Goal: Transaction & Acquisition: Purchase product/service

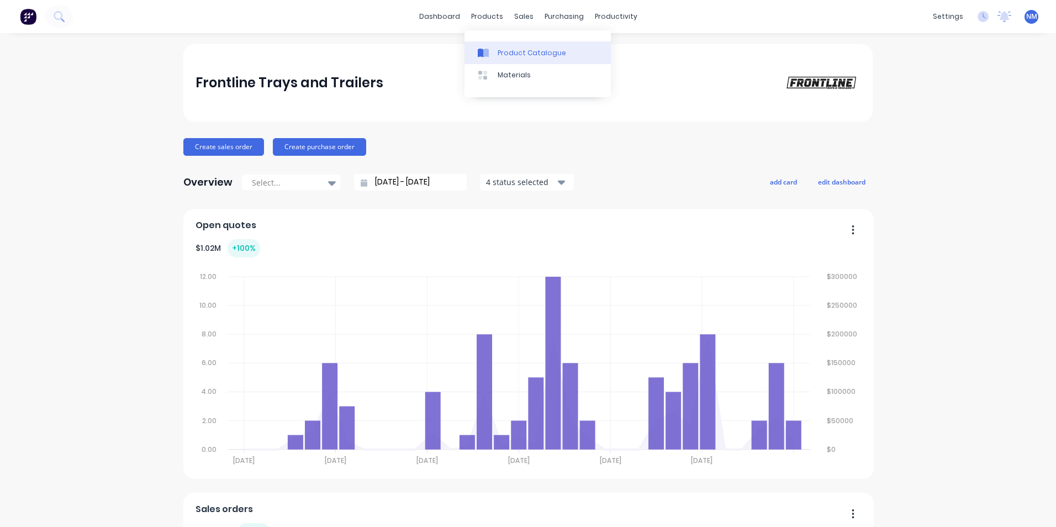
click at [521, 46] on link "Product Catalogue" at bounding box center [537, 52] width 146 height 22
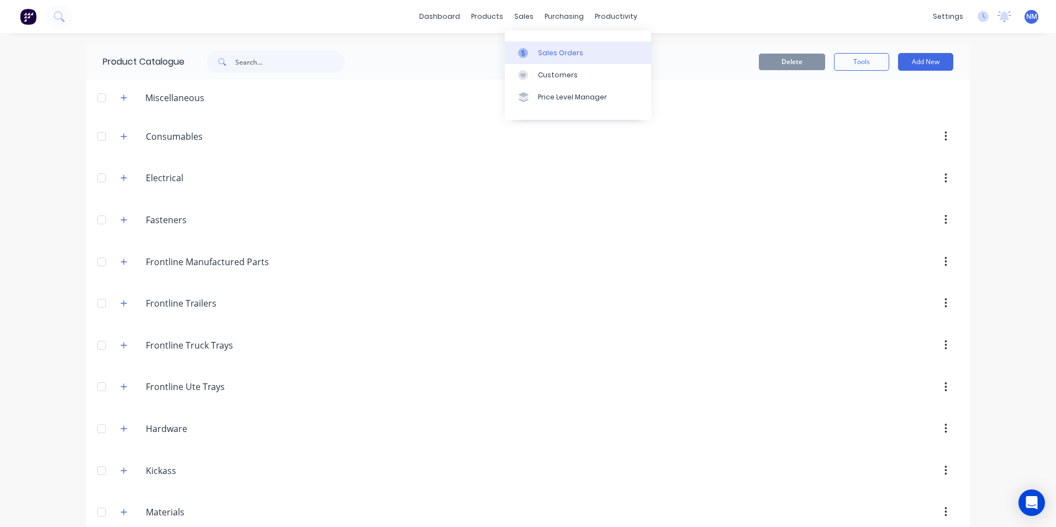
click at [540, 48] on div "Sales Orders" at bounding box center [560, 53] width 45 height 10
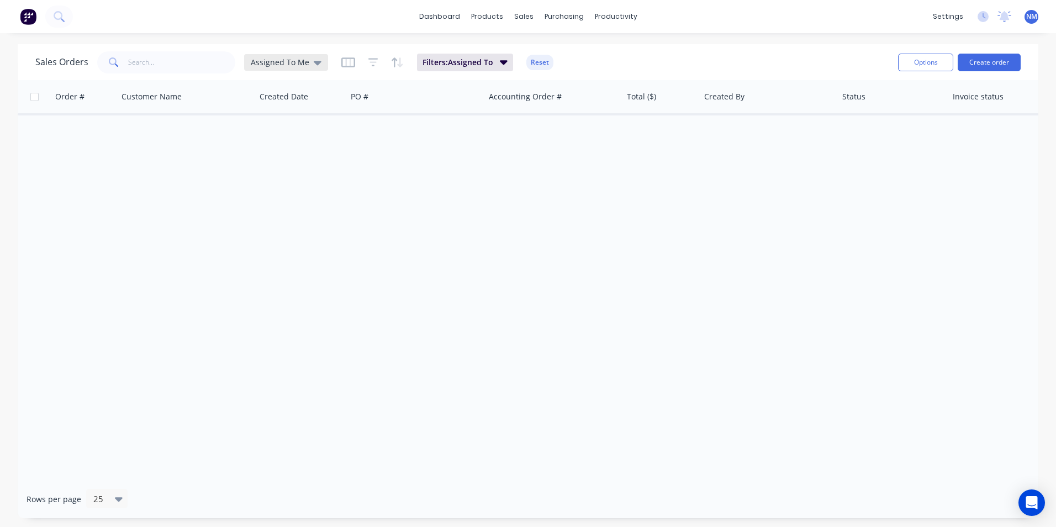
click at [309, 59] on div "Assigned To Me" at bounding box center [286, 62] width 71 height 10
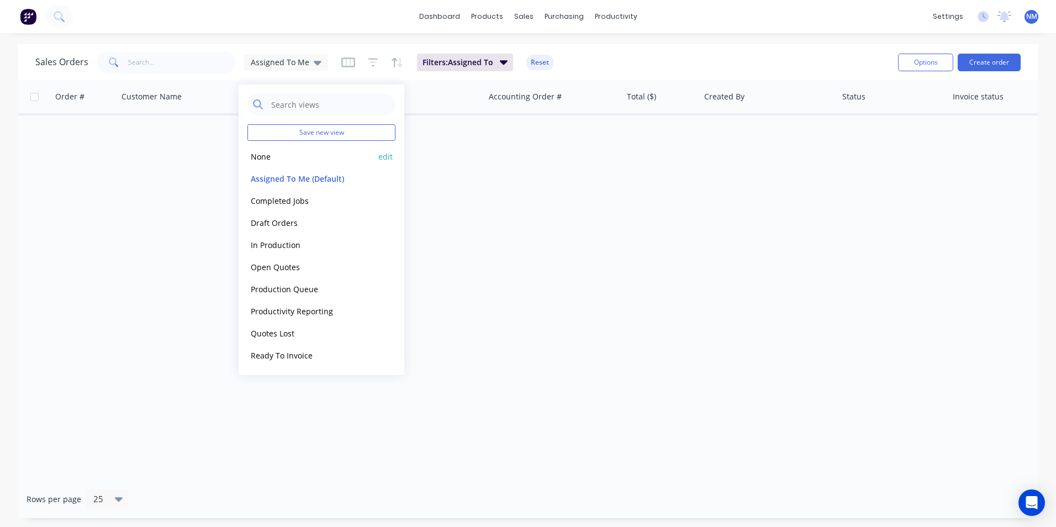
click at [278, 160] on button "None" at bounding box center [310, 156] width 126 height 13
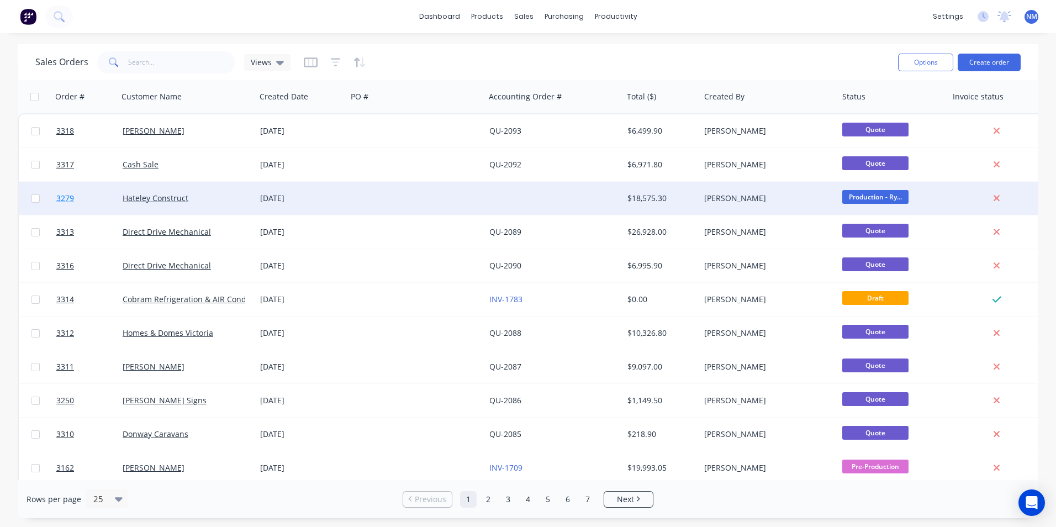
click at [63, 194] on span "3279" at bounding box center [65, 198] width 18 height 11
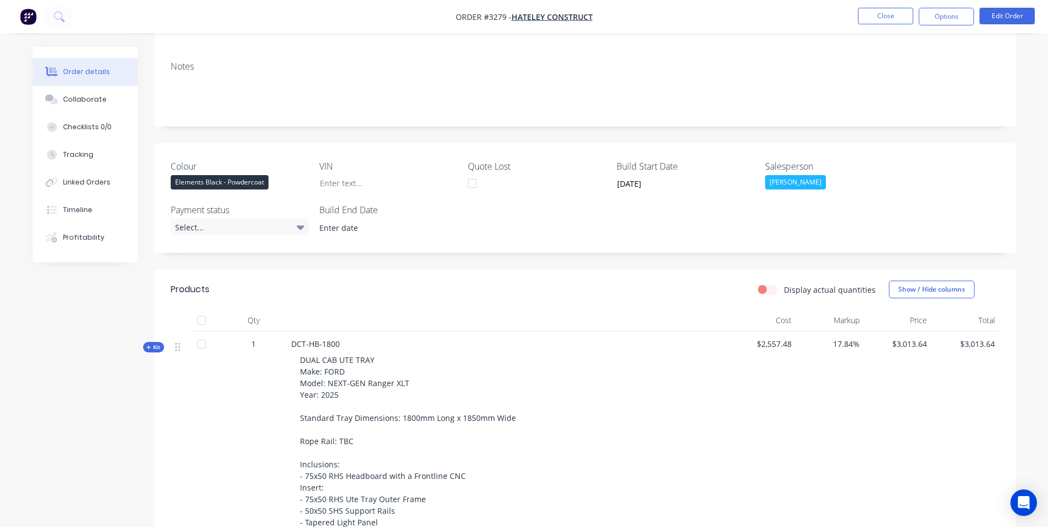
scroll to position [276, 0]
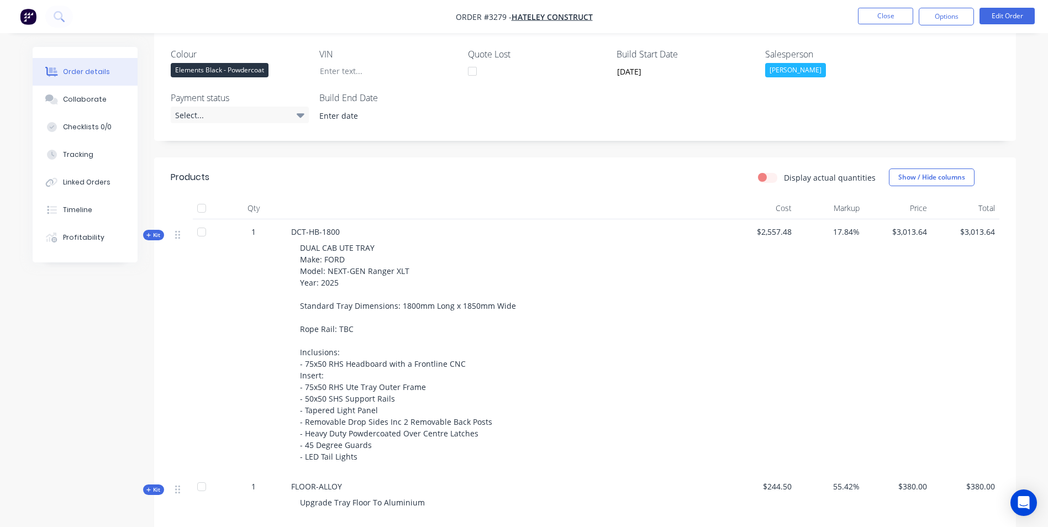
click at [145, 235] on div "Kit" at bounding box center [153, 235] width 21 height 10
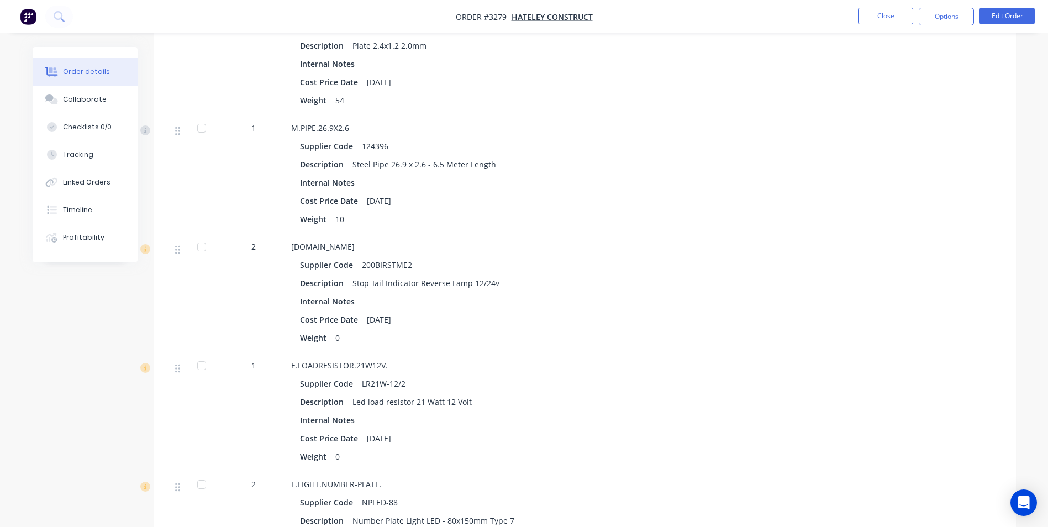
scroll to position [1381, 0]
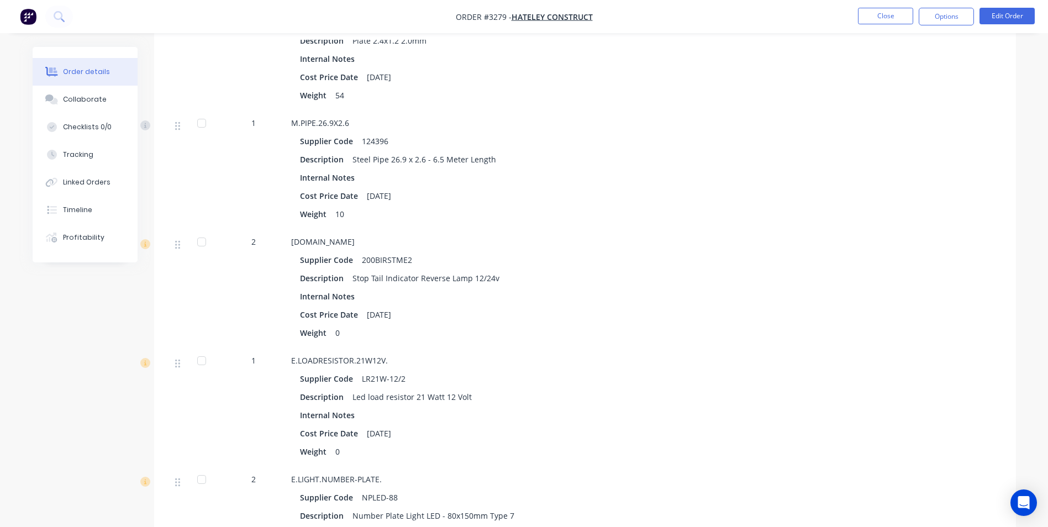
click at [252, 244] on div "2" at bounding box center [253, 242] width 57 height 12
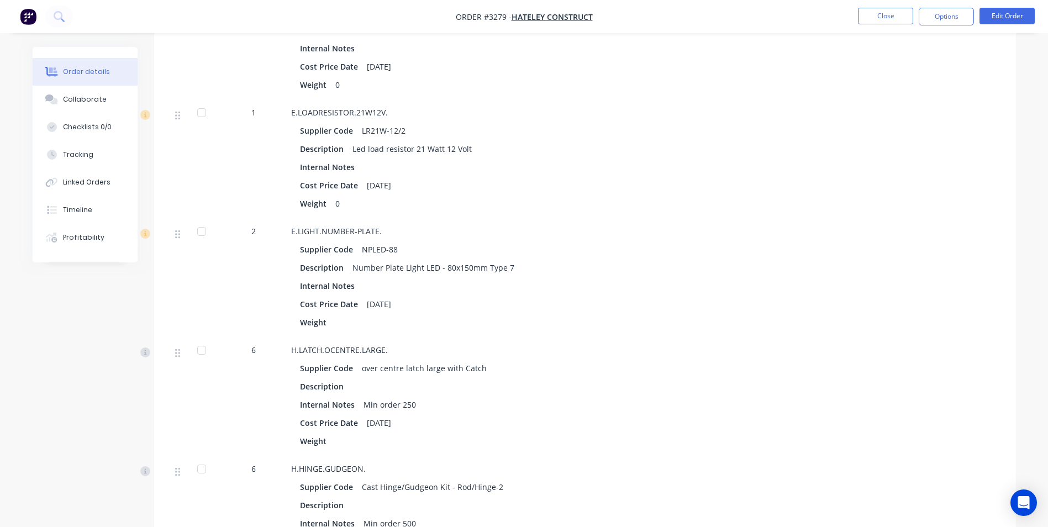
scroll to position [1602, 0]
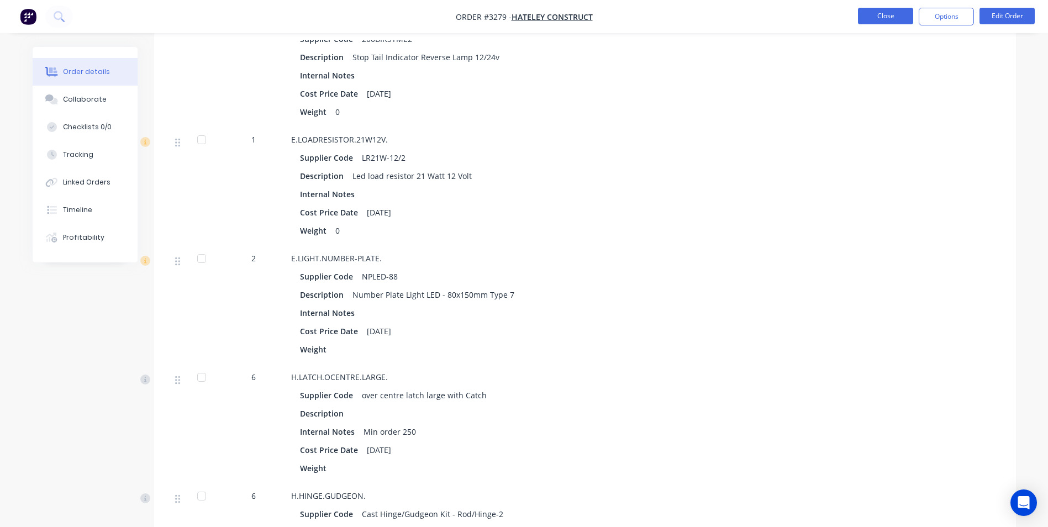
click at [895, 21] on button "Close" at bounding box center [885, 16] width 55 height 17
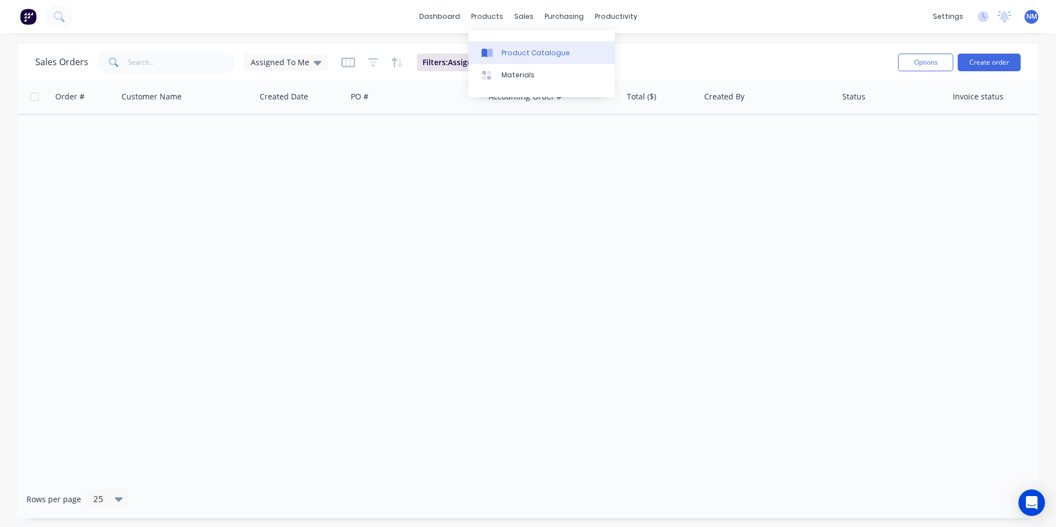
click at [510, 55] on div "Product Catalogue" at bounding box center [535, 53] width 68 height 10
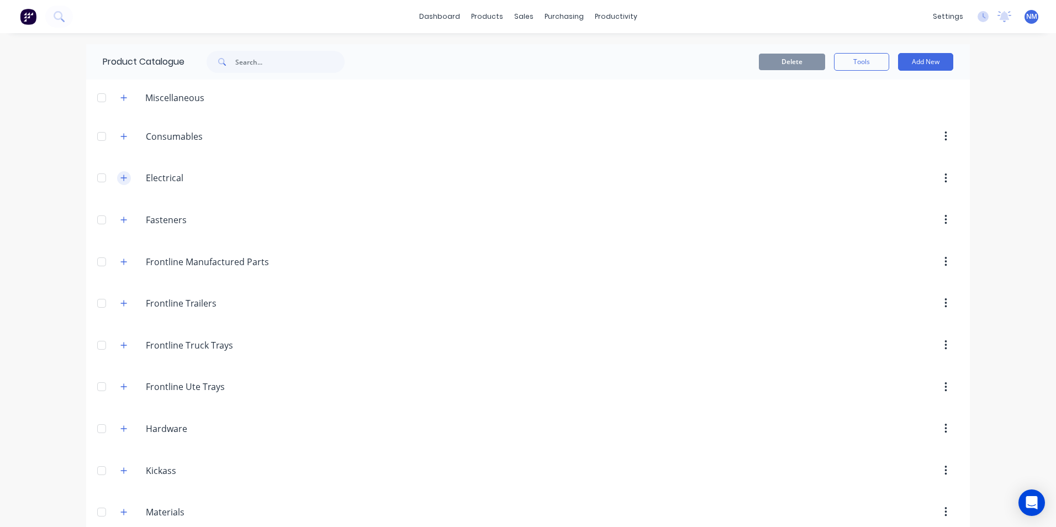
click at [123, 176] on button "button" at bounding box center [124, 178] width 14 height 14
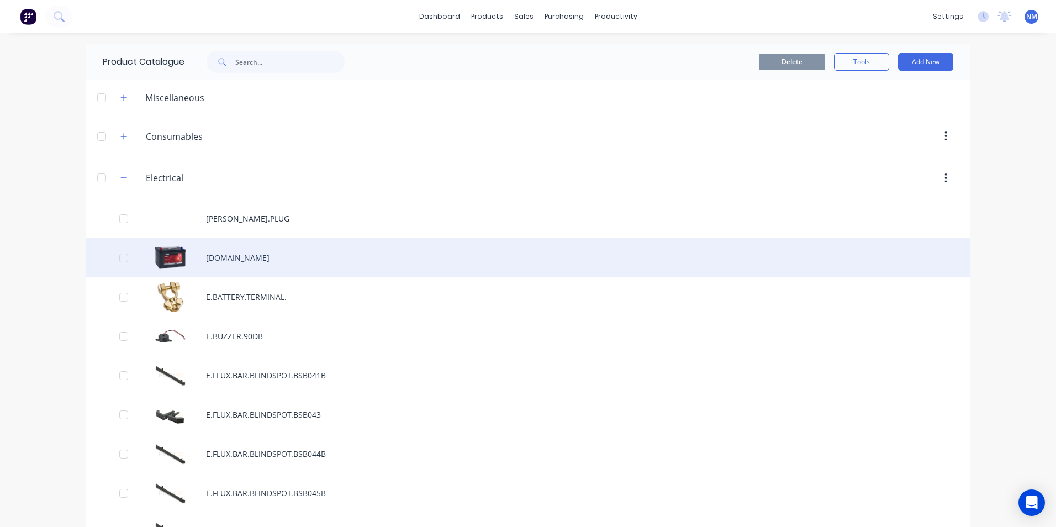
click at [249, 245] on div "E.BATTERY.CCA610.SO" at bounding box center [528, 257] width 884 height 39
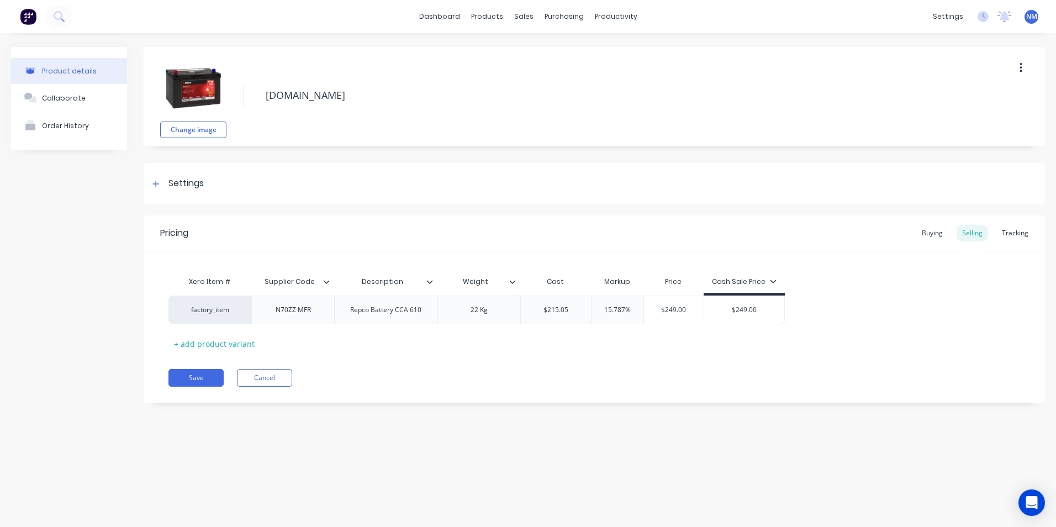
type textarea "x"
click at [78, 121] on div "Order History" at bounding box center [65, 125] width 47 height 8
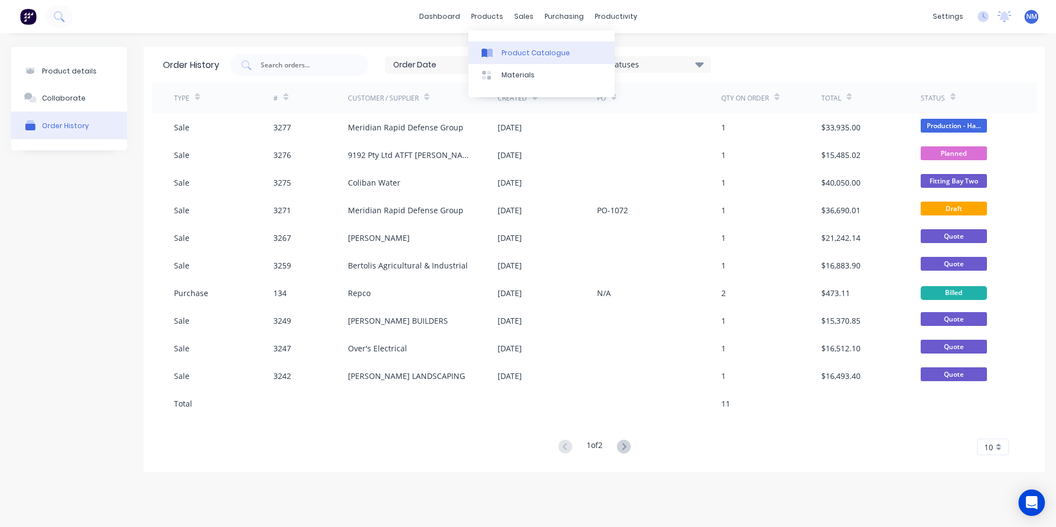
click at [507, 55] on div "Product Catalogue" at bounding box center [535, 53] width 68 height 10
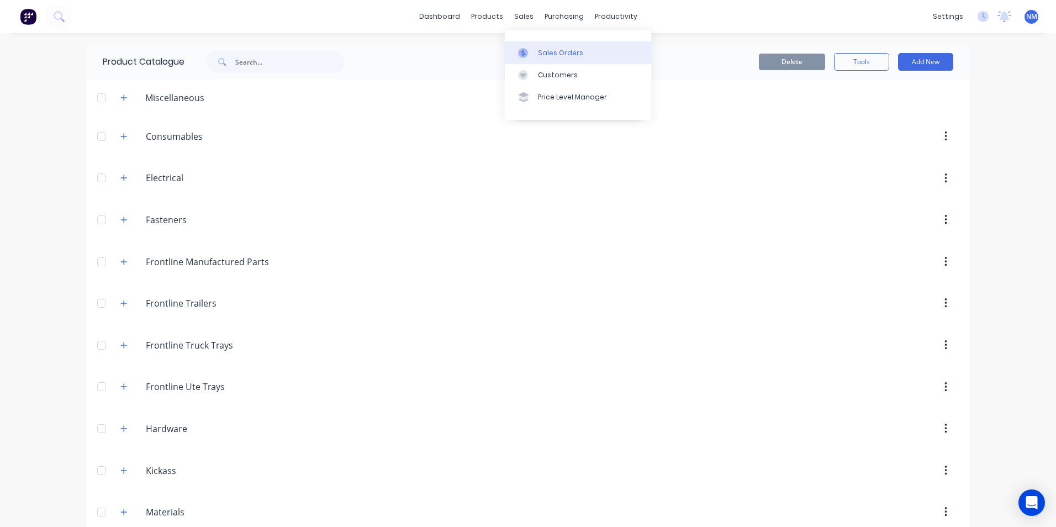
click at [548, 52] on div "Sales Orders" at bounding box center [560, 53] width 45 height 10
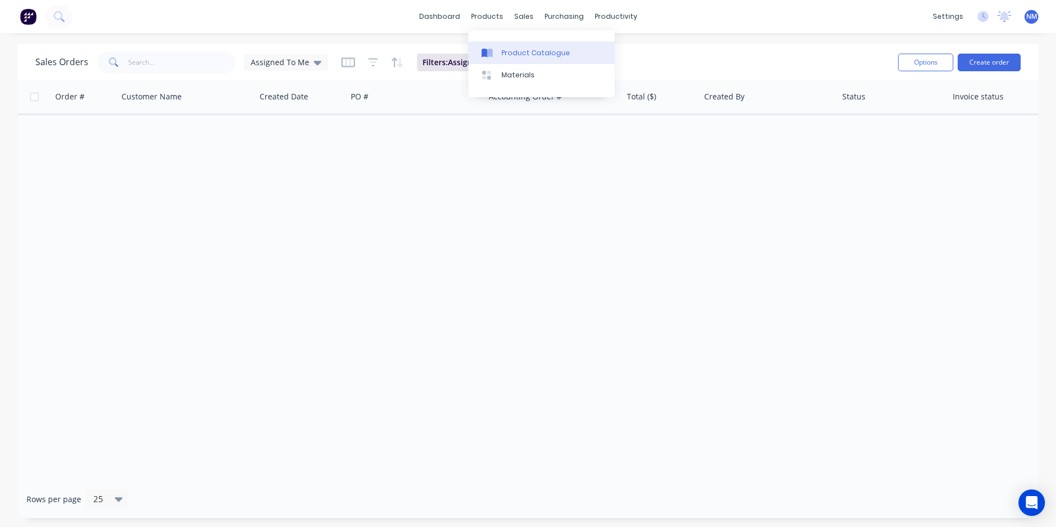
click at [509, 52] on div "Product Catalogue" at bounding box center [535, 53] width 68 height 10
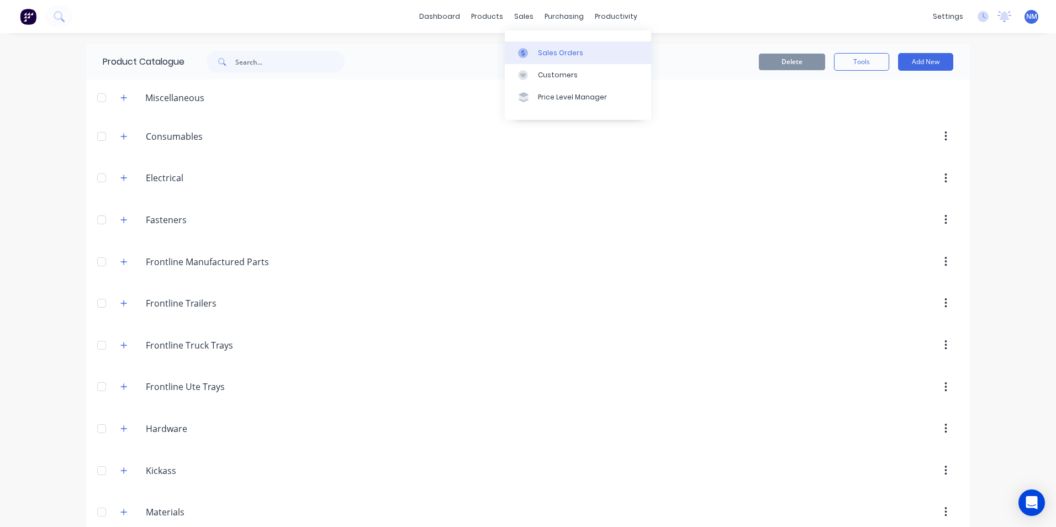
click at [537, 52] on link "Sales Orders" at bounding box center [578, 52] width 146 height 22
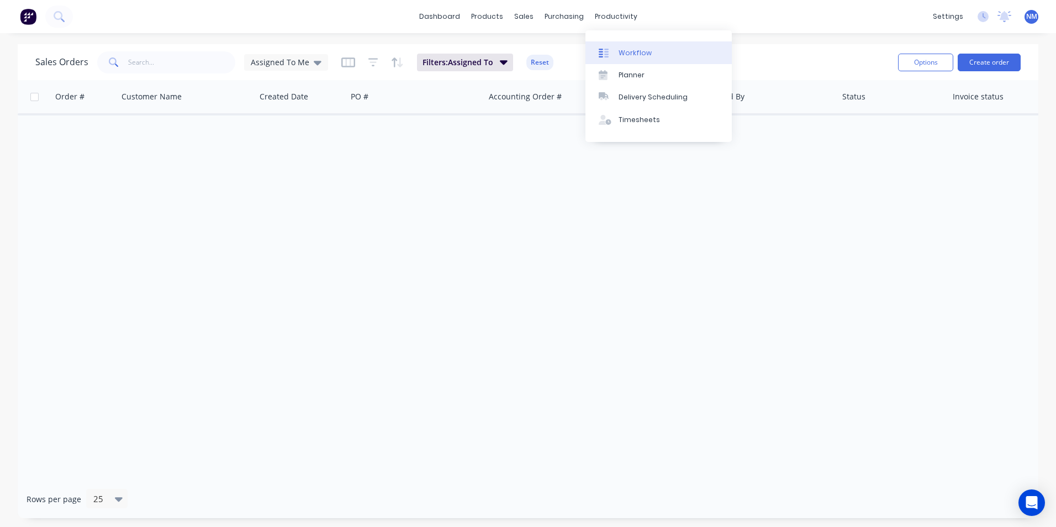
click at [629, 51] on div "Workflow" at bounding box center [635, 53] width 33 height 10
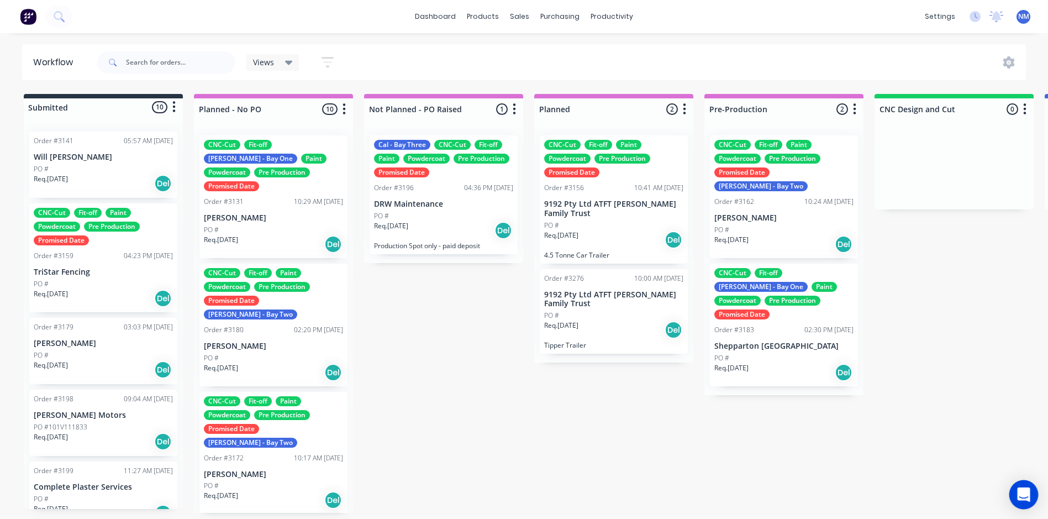
click at [1023, 493] on icon "Open Intercom Messenger" at bounding box center [1023, 494] width 13 height 14
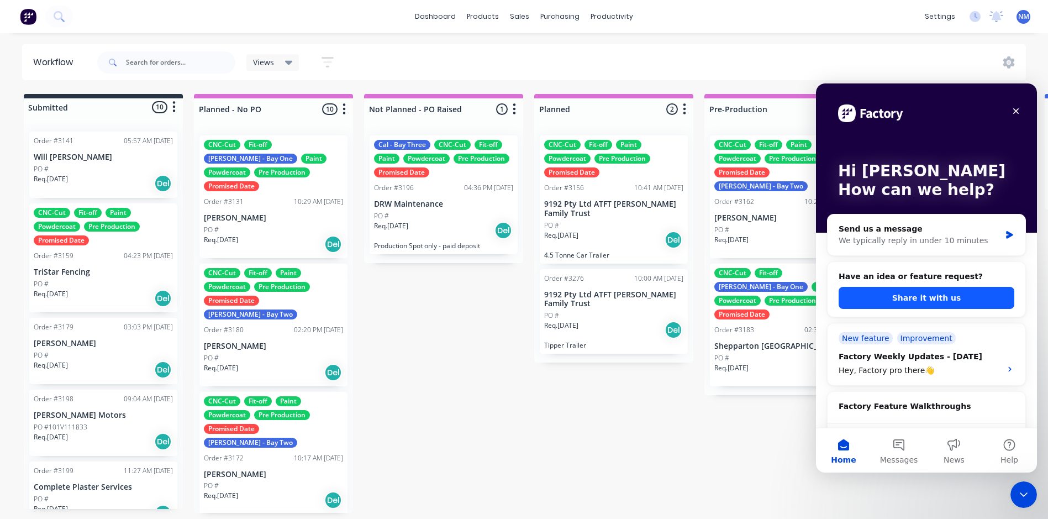
click at [927, 300] on button "Share it with us" at bounding box center [926, 298] width 176 height 22
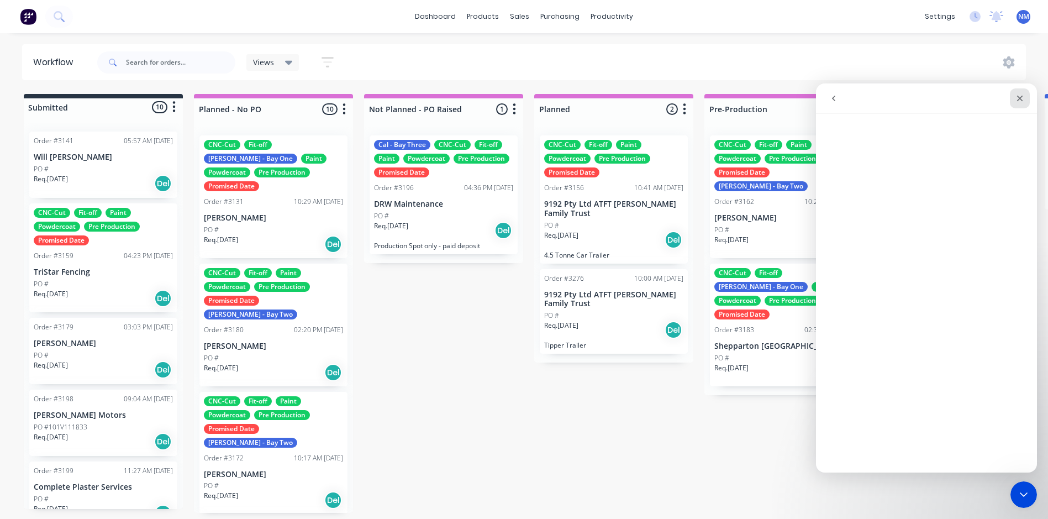
click at [1024, 99] on div "Close" at bounding box center [1020, 98] width 20 height 20
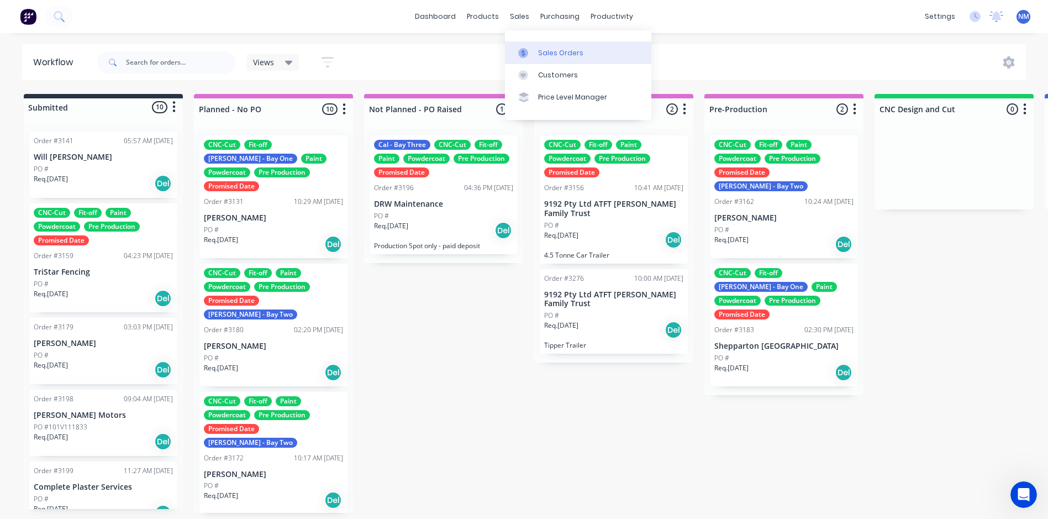
click at [540, 59] on link "Sales Orders" at bounding box center [578, 52] width 146 height 22
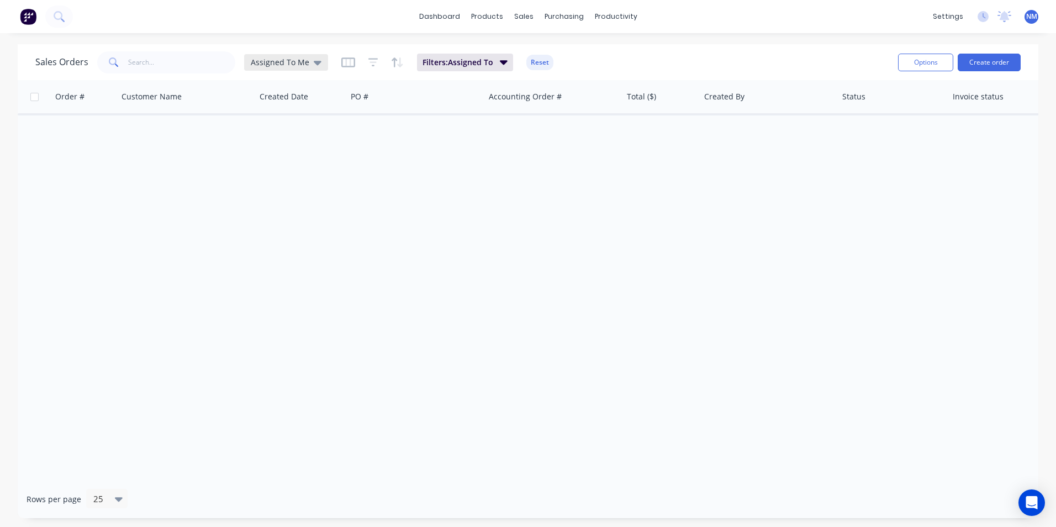
click at [298, 64] on span "Assigned To Me" at bounding box center [280, 62] width 59 height 12
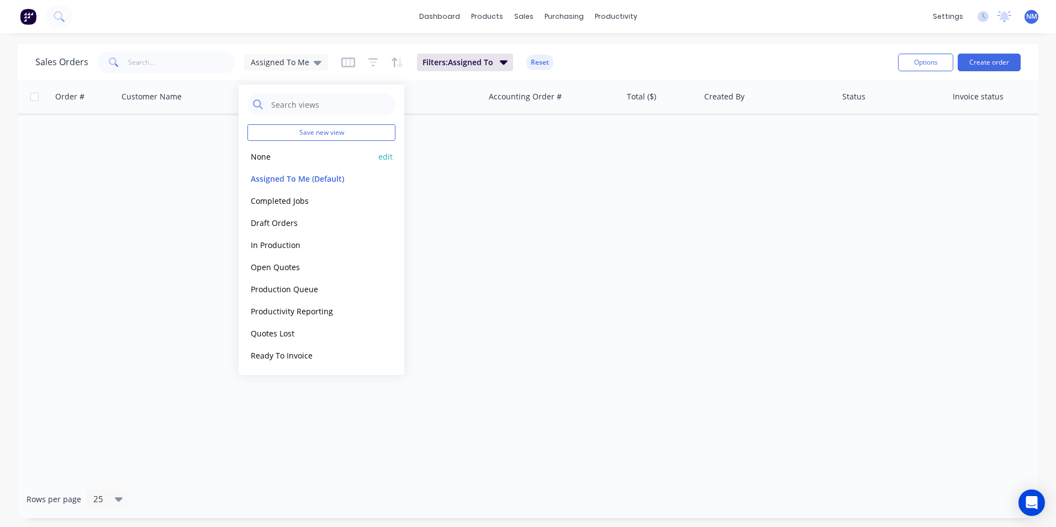
click at [264, 160] on button "None" at bounding box center [310, 156] width 126 height 13
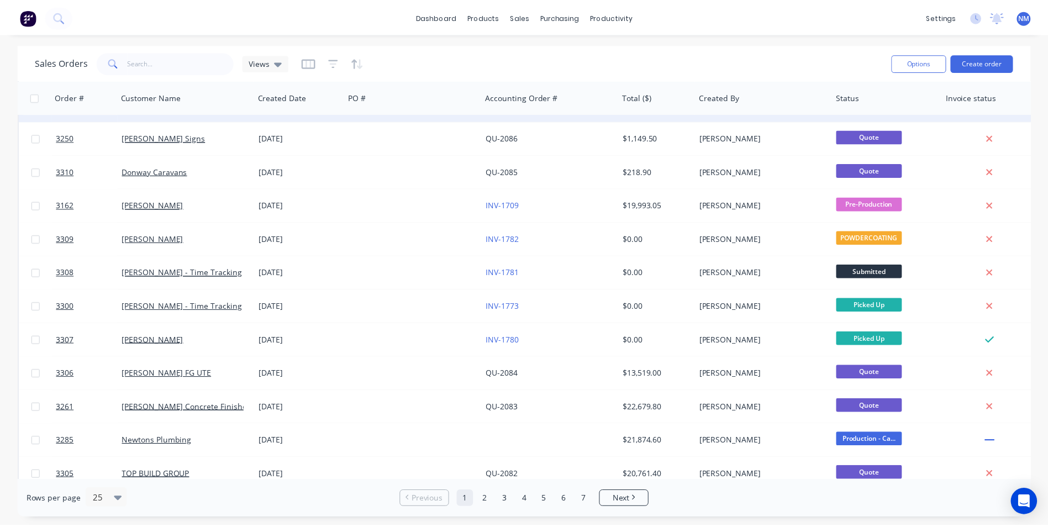
scroll to position [276, 0]
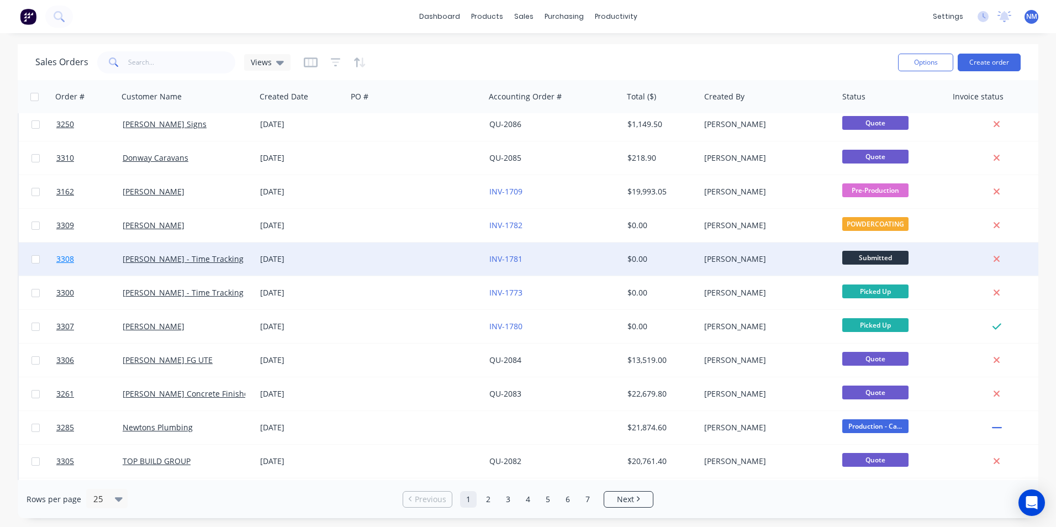
click at [67, 260] on span "3308" at bounding box center [65, 258] width 18 height 11
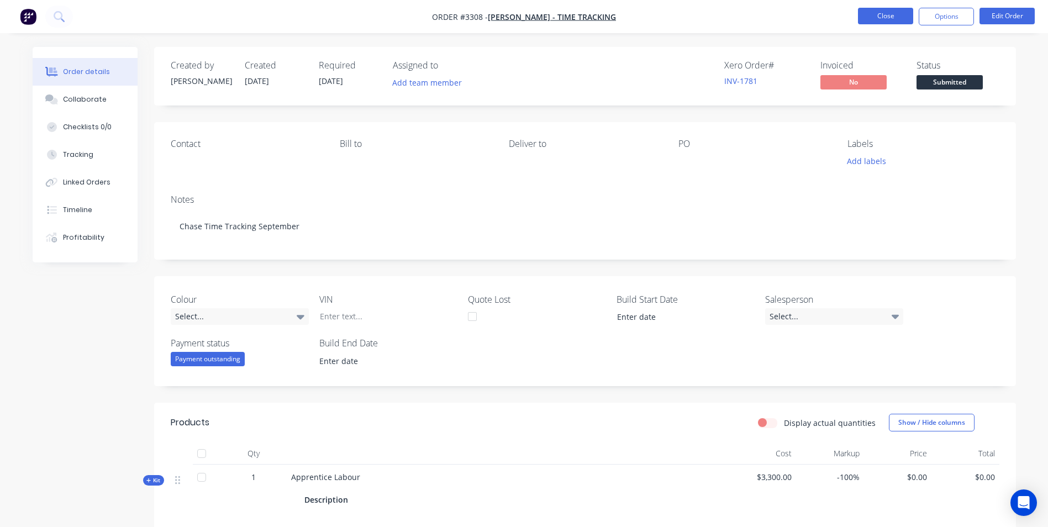
click at [890, 18] on button "Close" at bounding box center [885, 16] width 55 height 17
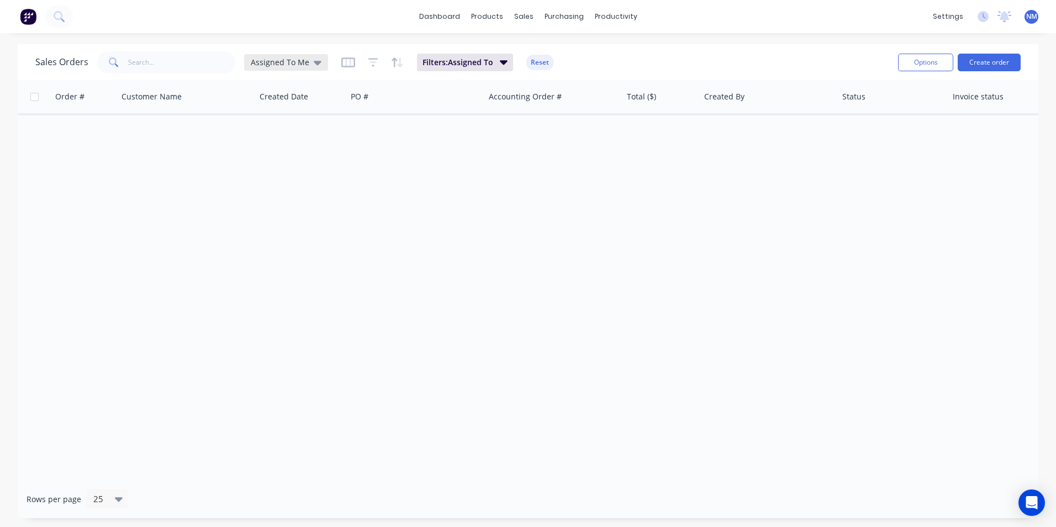
click at [309, 64] on div "Assigned To Me" at bounding box center [286, 62] width 71 height 10
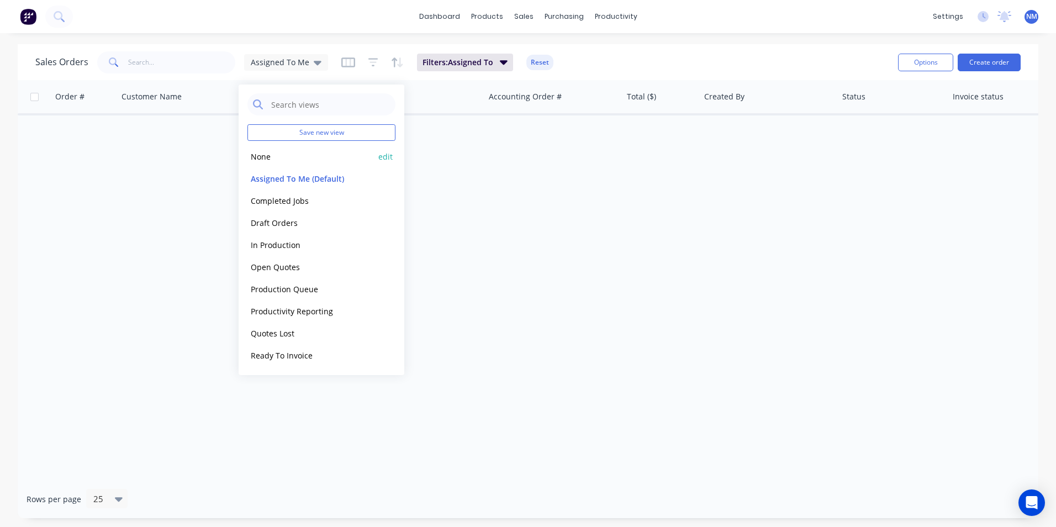
click at [269, 154] on button "None" at bounding box center [310, 156] width 126 height 13
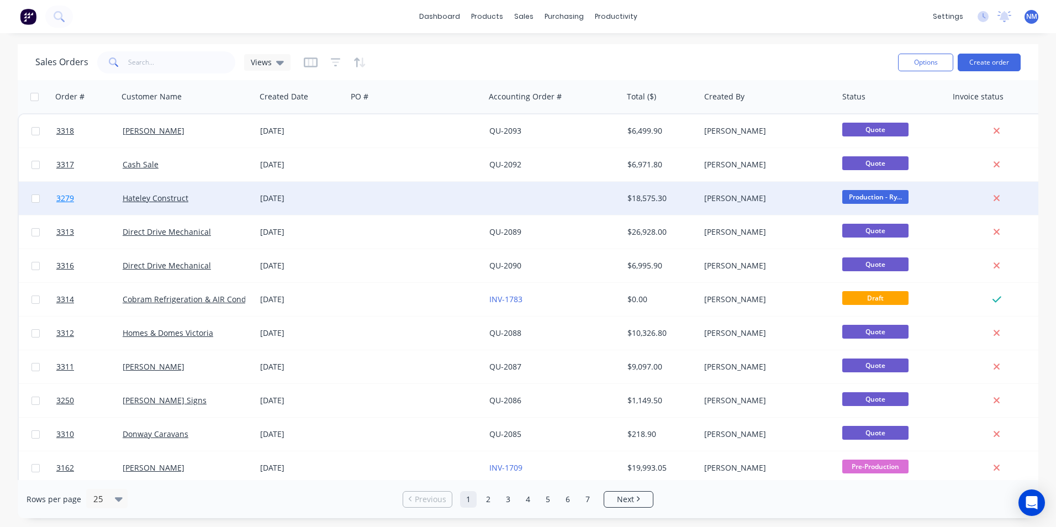
click at [65, 200] on span "3279" at bounding box center [65, 198] width 18 height 11
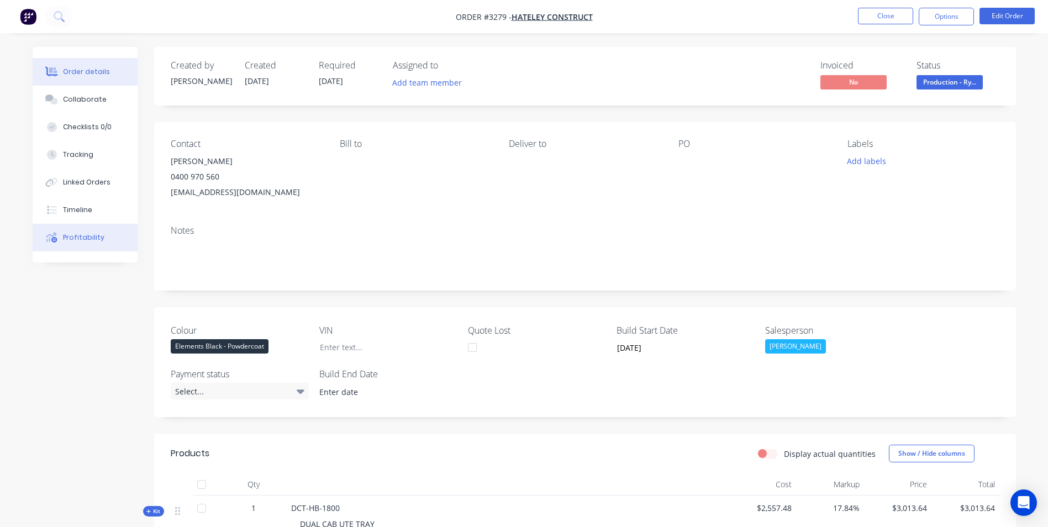
click at [68, 246] on button "Profitability" at bounding box center [85, 238] width 105 height 28
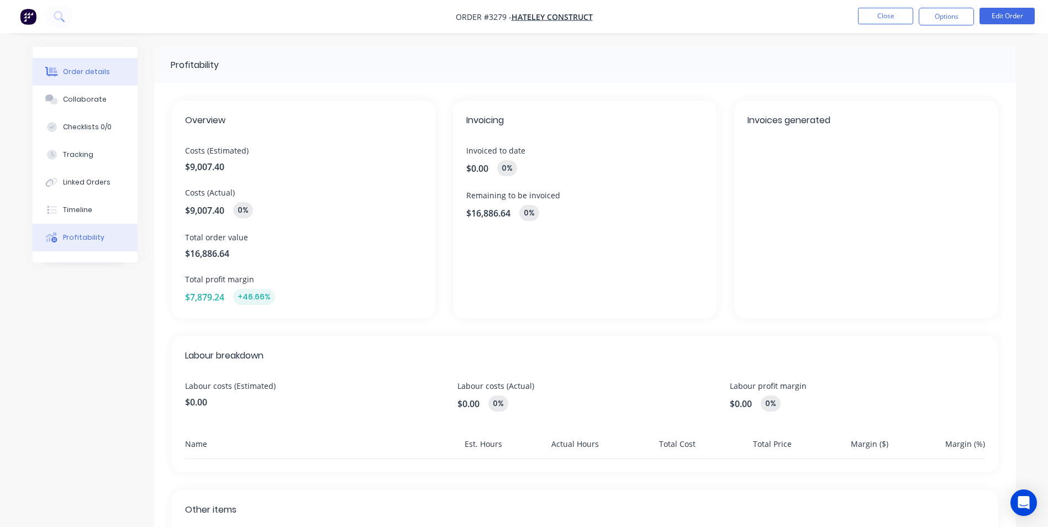
click at [82, 69] on div "Order details" at bounding box center [86, 72] width 47 height 10
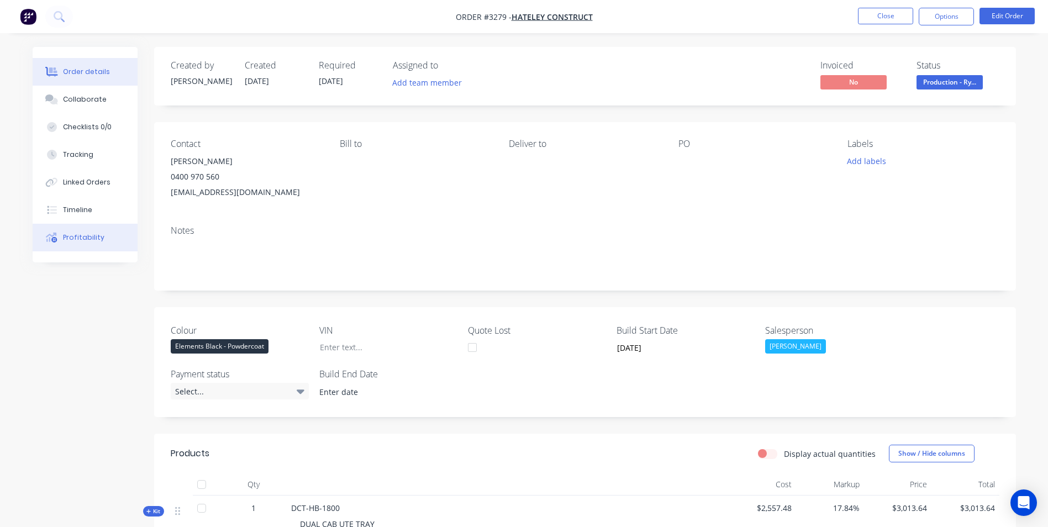
click at [103, 240] on button "Profitability" at bounding box center [85, 238] width 105 height 28
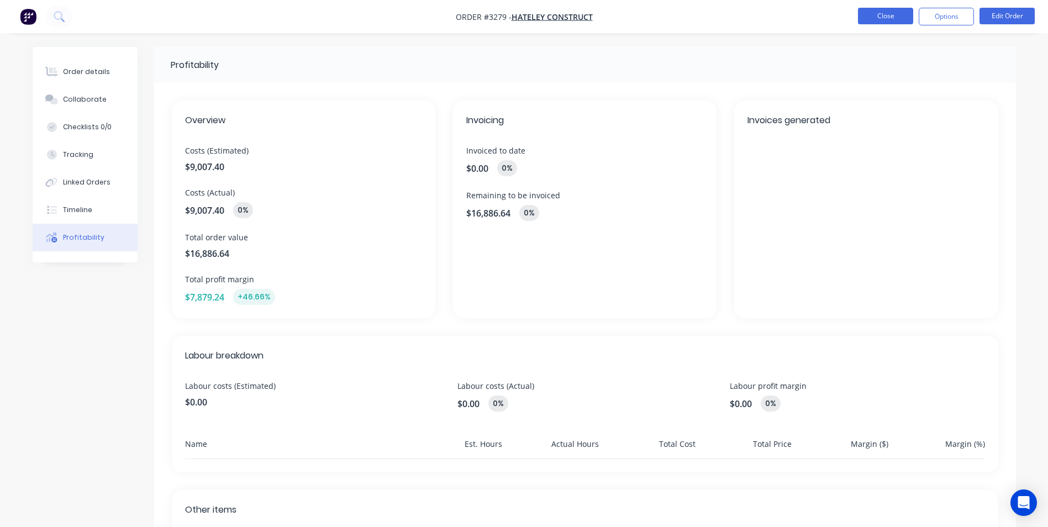
click at [894, 12] on button "Close" at bounding box center [885, 16] width 55 height 17
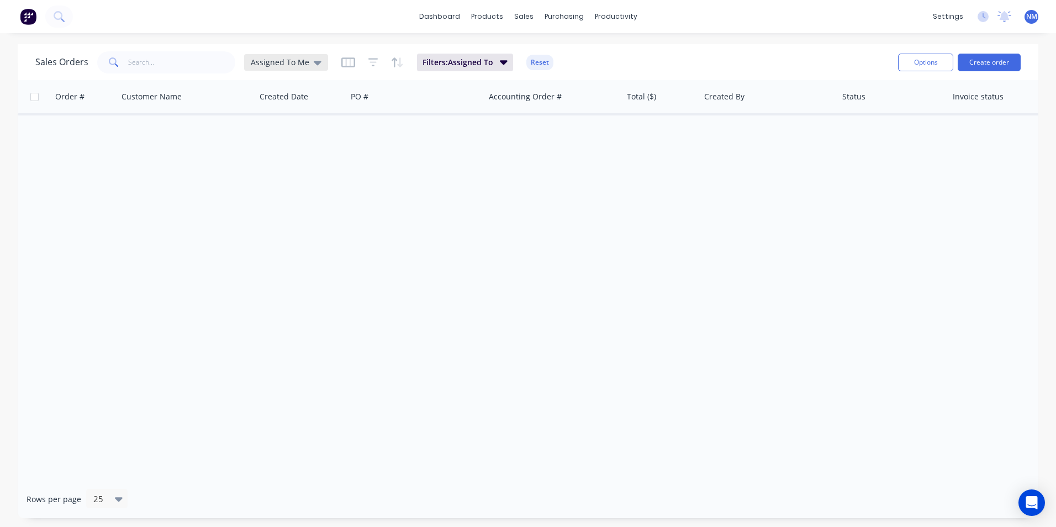
click at [306, 60] on div "Assigned To Me" at bounding box center [286, 62] width 71 height 10
click at [1006, 19] on icon at bounding box center [1005, 15] width 10 height 9
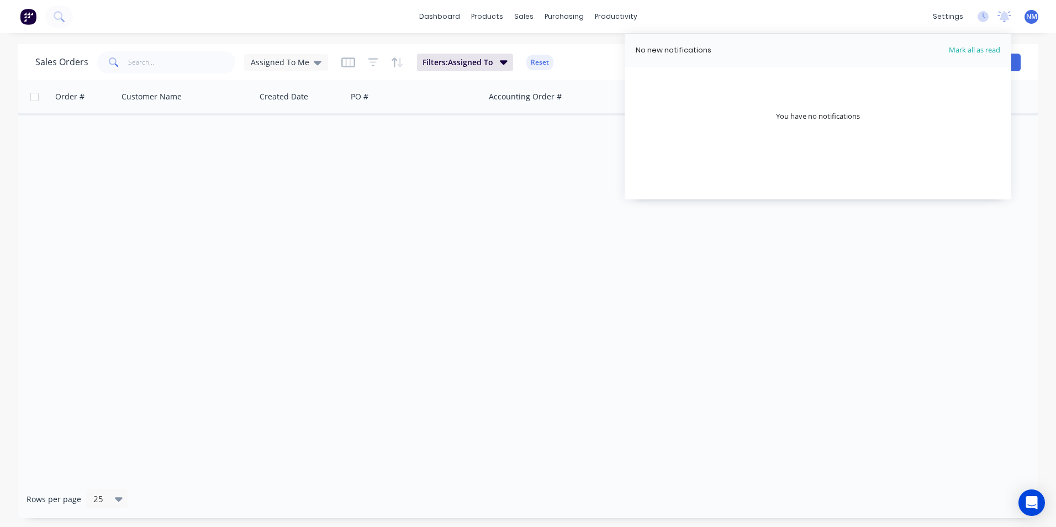
click at [722, 22] on div "dashboard products sales purchasing productivity dashboard products Product Cat…" at bounding box center [528, 16] width 1056 height 33
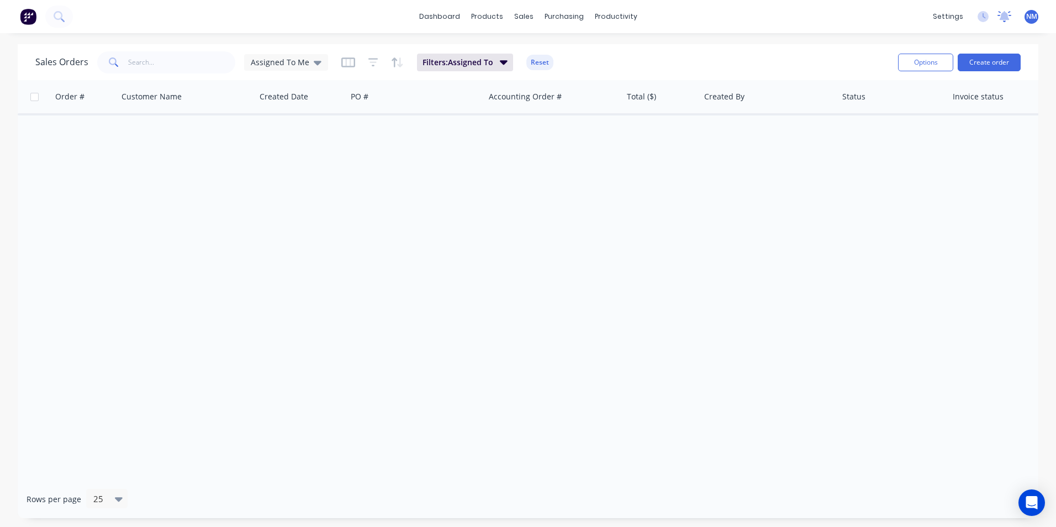
click at [1006, 14] on icon at bounding box center [1005, 15] width 10 height 9
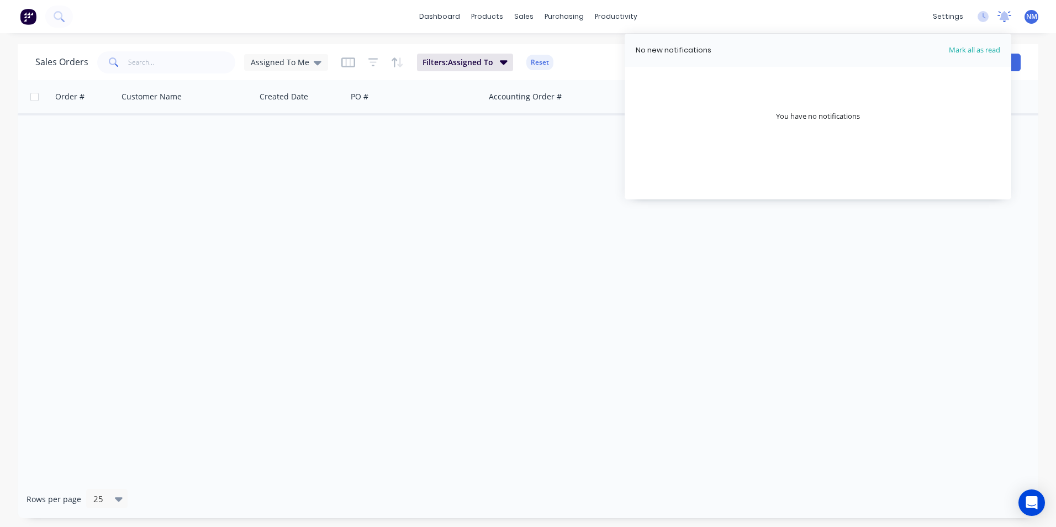
click at [1001, 16] on icon at bounding box center [1005, 15] width 10 height 9
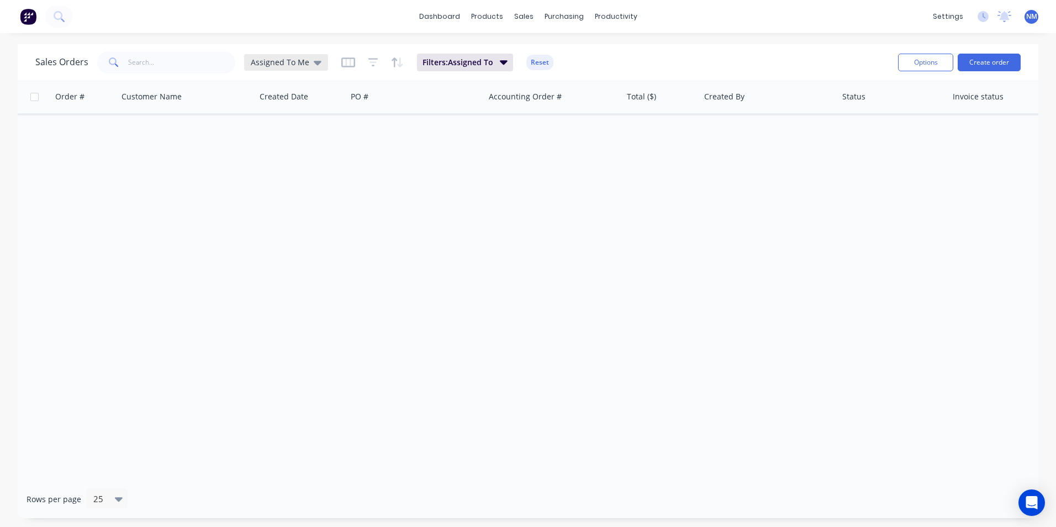
click at [273, 62] on span "Assigned To Me" at bounding box center [280, 62] width 59 height 12
click at [288, 61] on span "Assigned To Me" at bounding box center [280, 62] width 59 height 12
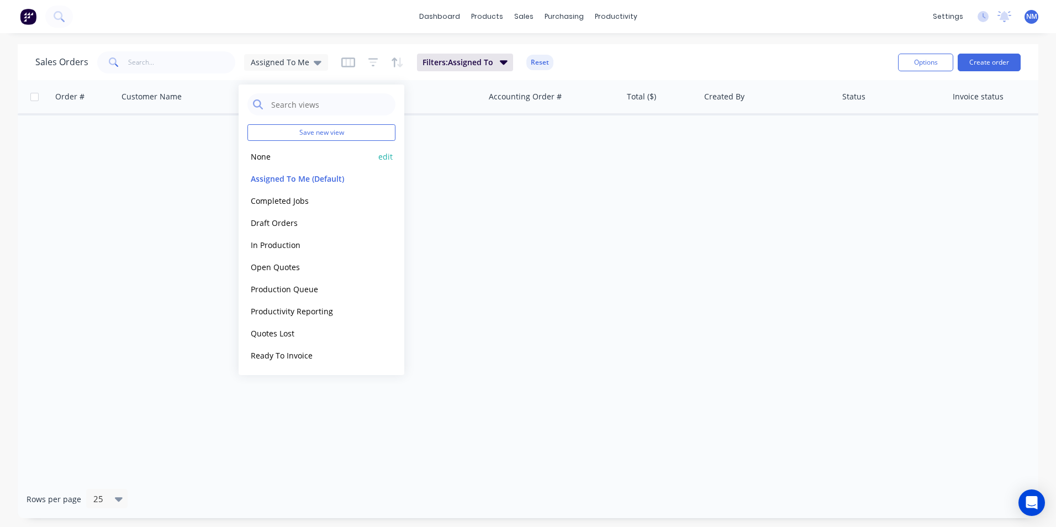
click at [265, 160] on button "None" at bounding box center [310, 156] width 126 height 13
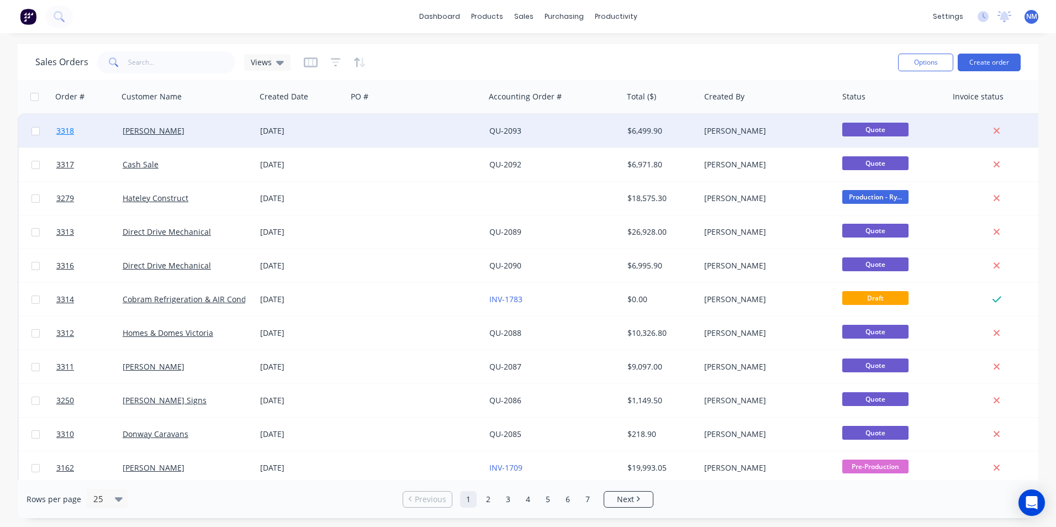
click at [57, 131] on span "3318" at bounding box center [65, 130] width 18 height 11
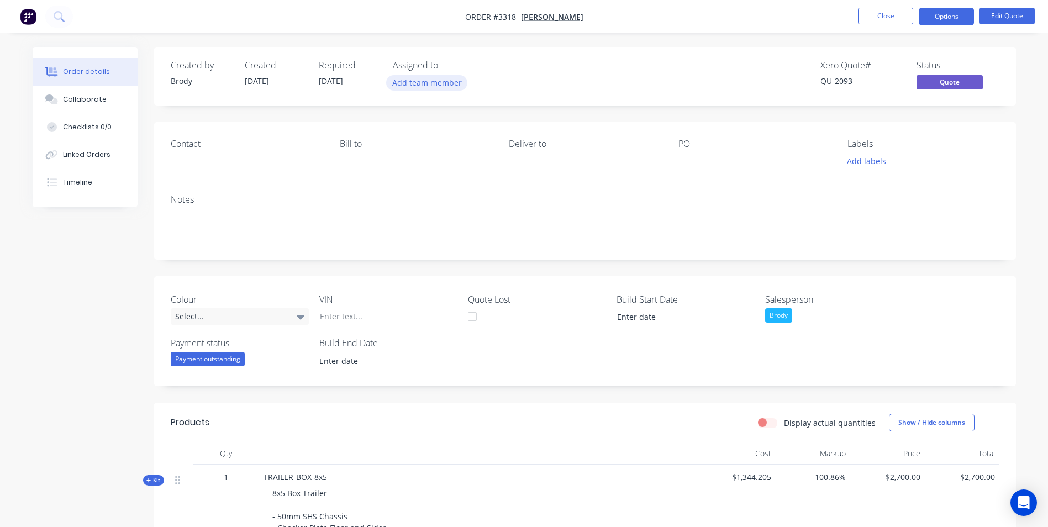
click at [438, 83] on button "Add team member" at bounding box center [426, 82] width 81 height 15
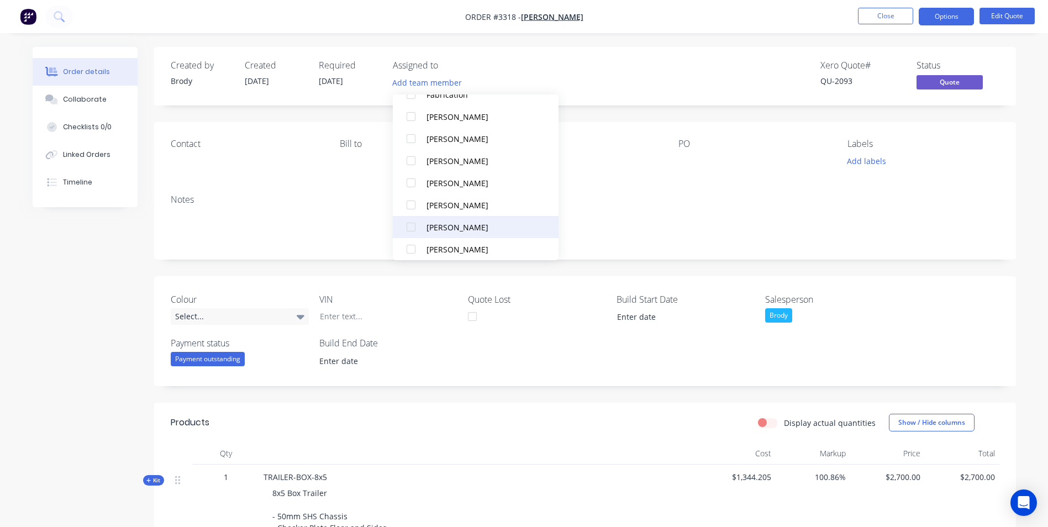
scroll to position [210, 0]
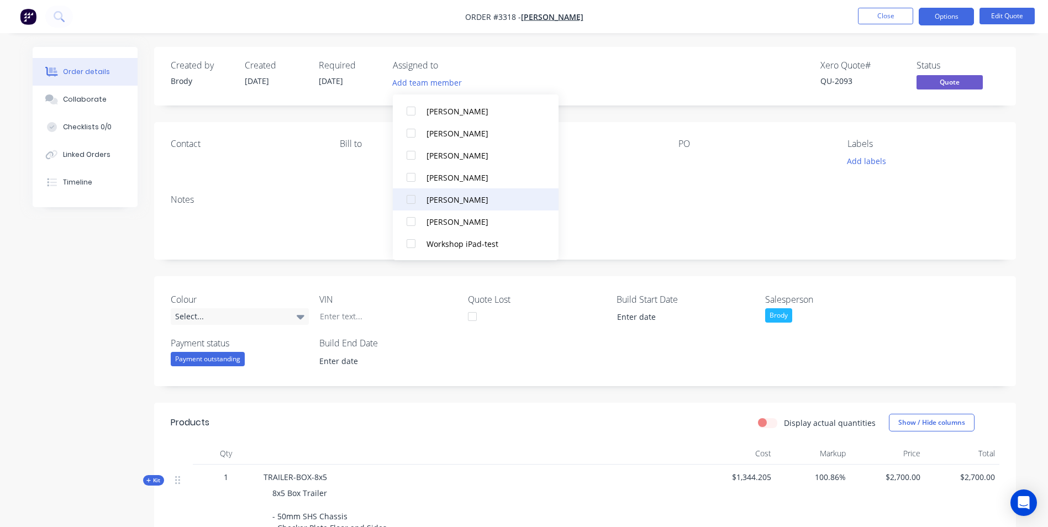
click at [462, 197] on div "Sean Calley" at bounding box center [481, 200] width 110 height 12
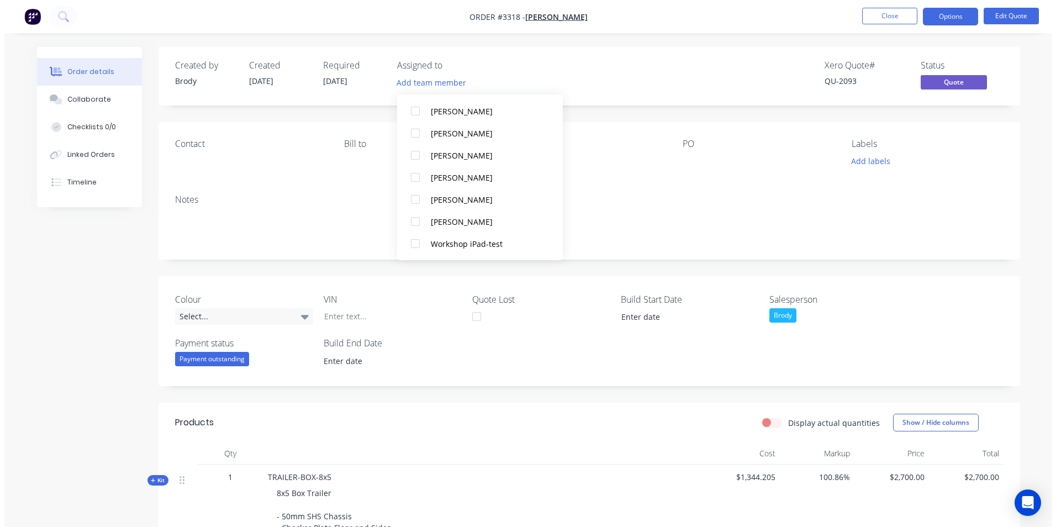
scroll to position [0, 0]
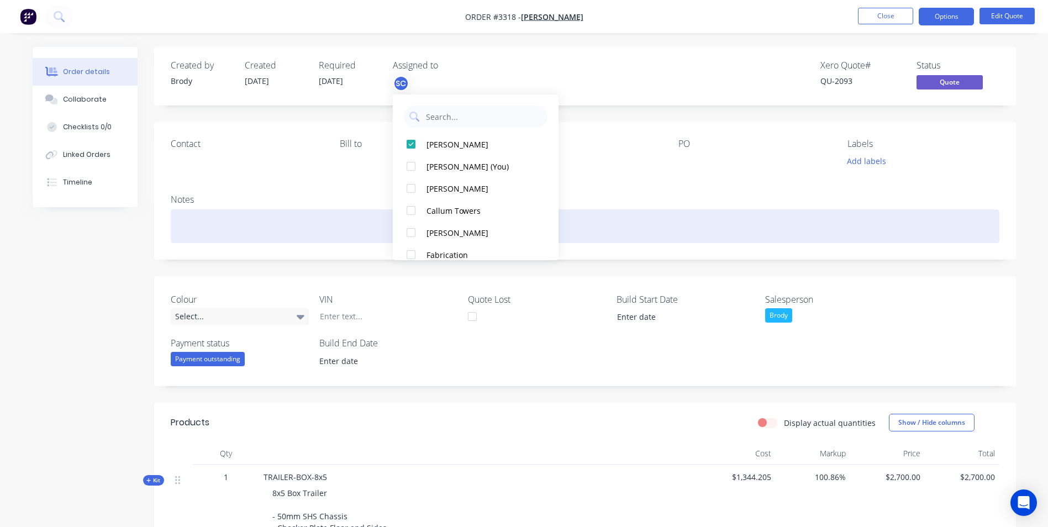
click at [289, 234] on div at bounding box center [585, 226] width 828 height 34
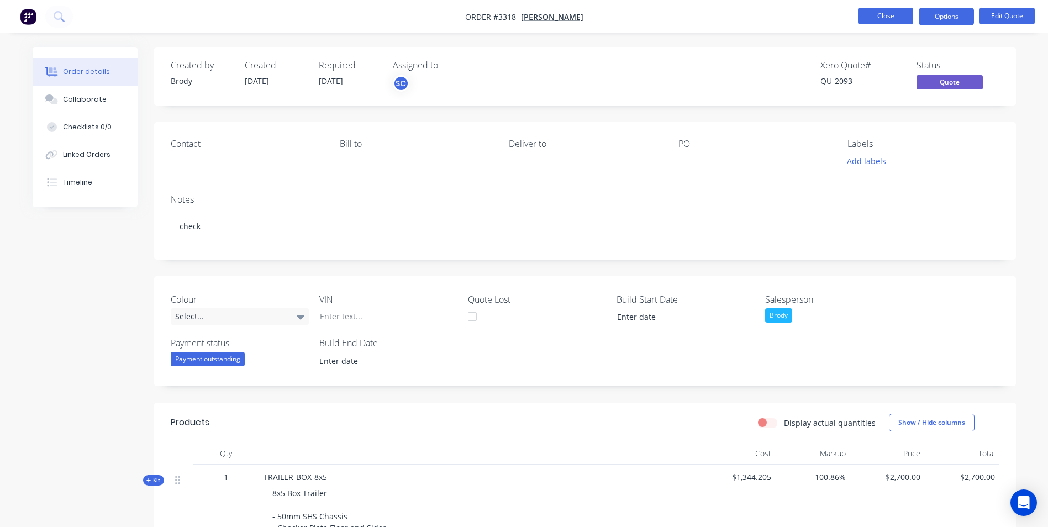
click at [887, 13] on button "Close" at bounding box center [885, 16] width 55 height 17
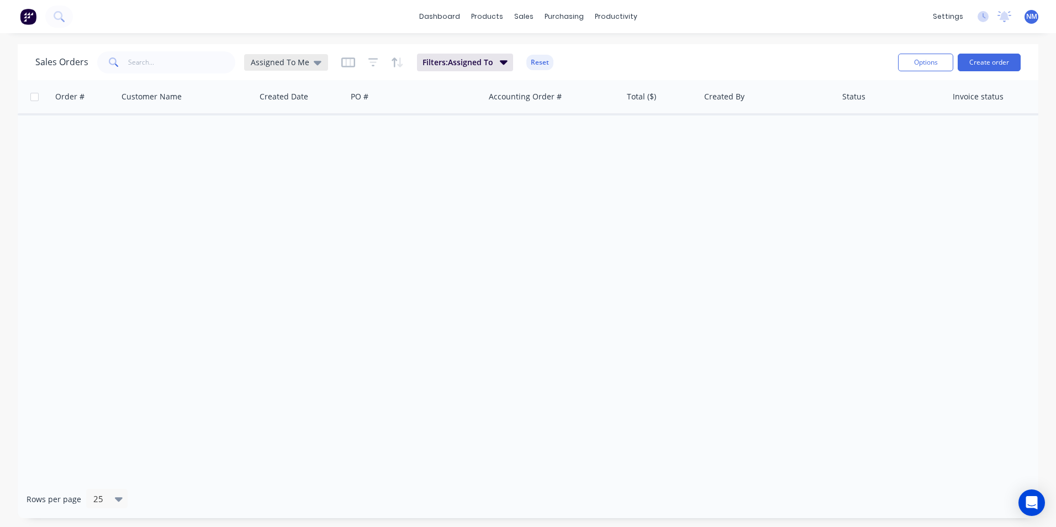
click at [279, 60] on span "Assigned To Me" at bounding box center [280, 62] width 59 height 12
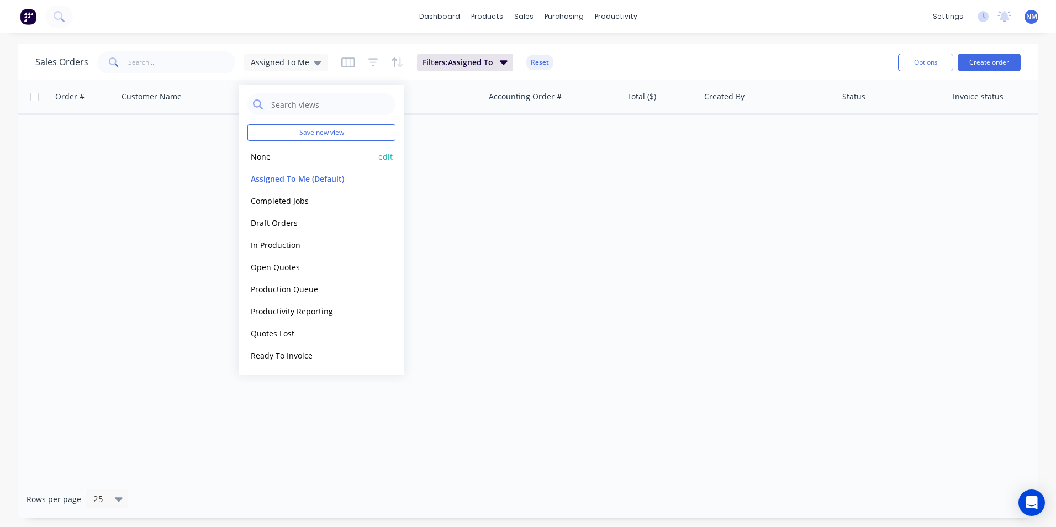
click at [277, 151] on button "None" at bounding box center [310, 156] width 126 height 13
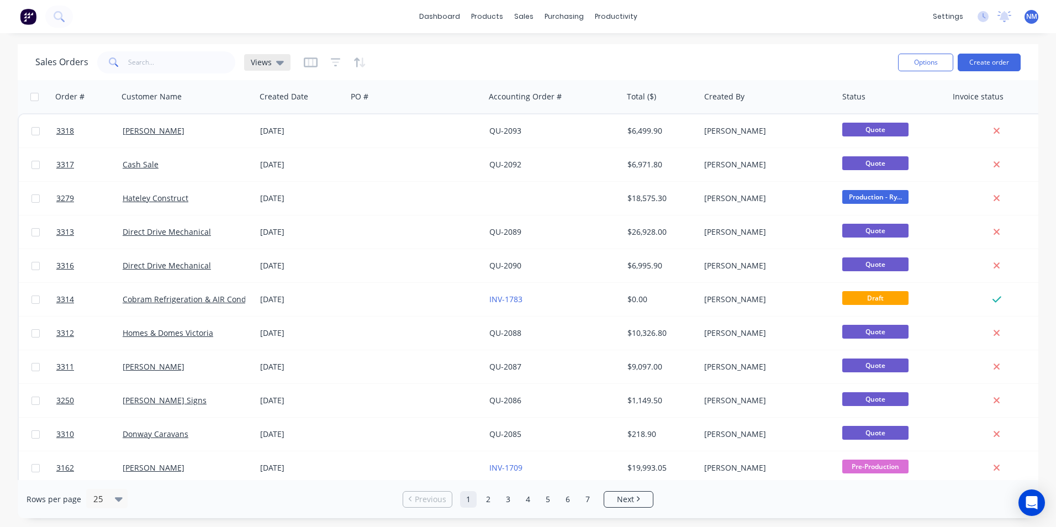
click at [265, 67] on div "Views" at bounding box center [267, 62] width 46 height 17
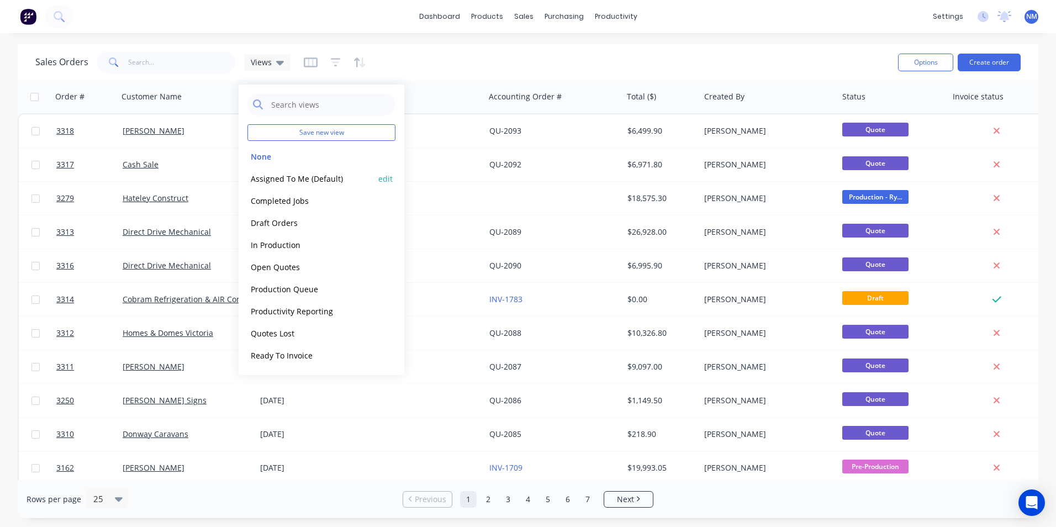
click at [293, 176] on button "Assigned To Me (Default)" at bounding box center [310, 178] width 126 height 13
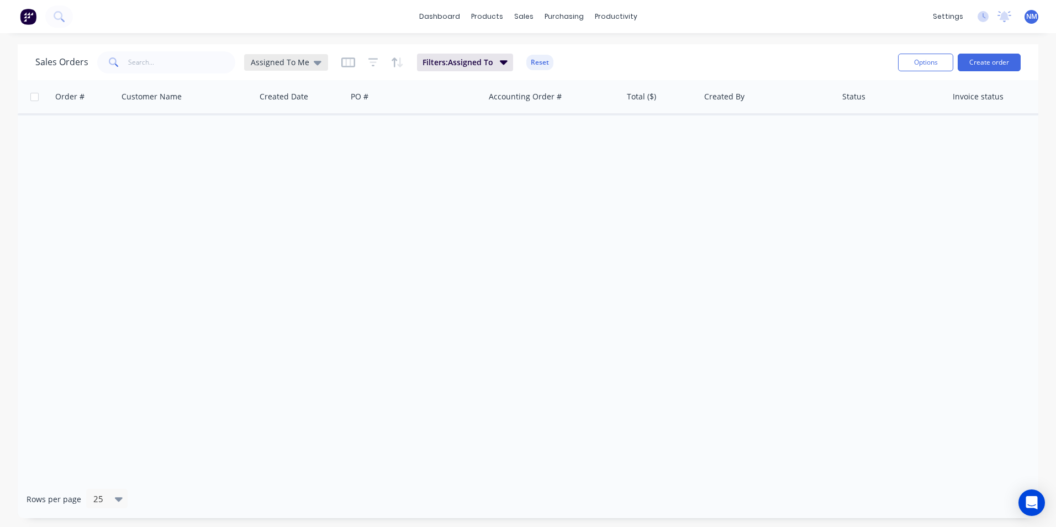
click at [288, 59] on span "Assigned To Me" at bounding box center [280, 62] width 59 height 12
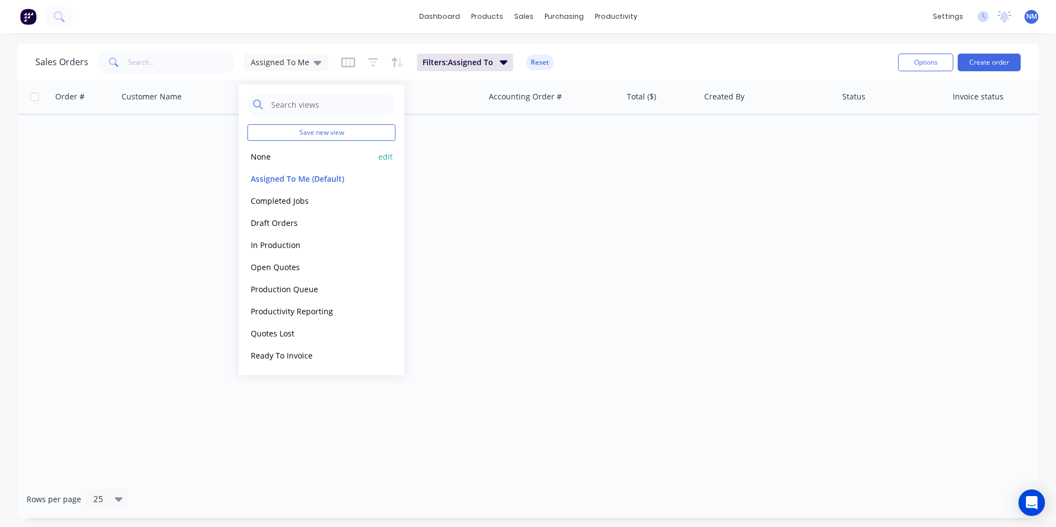
click at [276, 157] on button "None" at bounding box center [310, 156] width 126 height 13
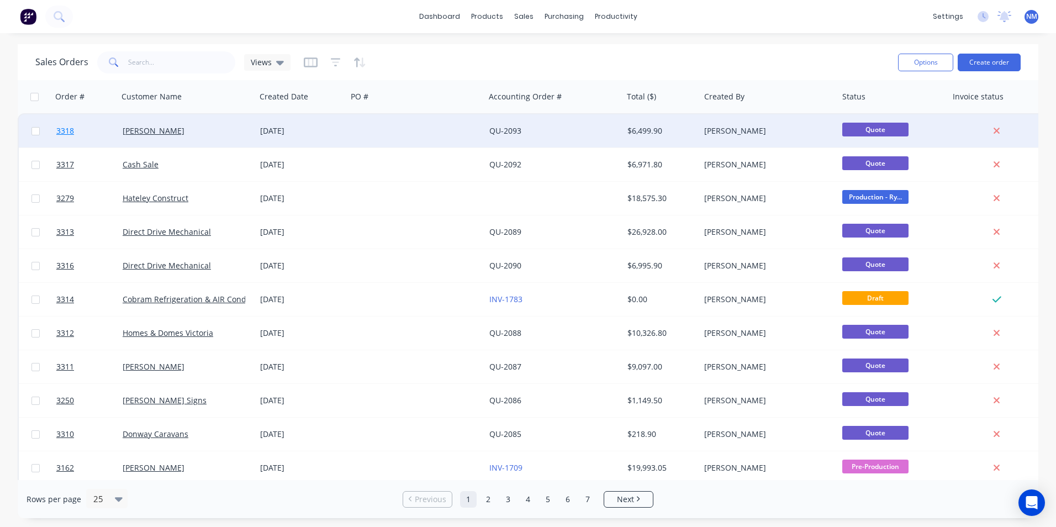
click at [60, 129] on span "3318" at bounding box center [65, 130] width 18 height 11
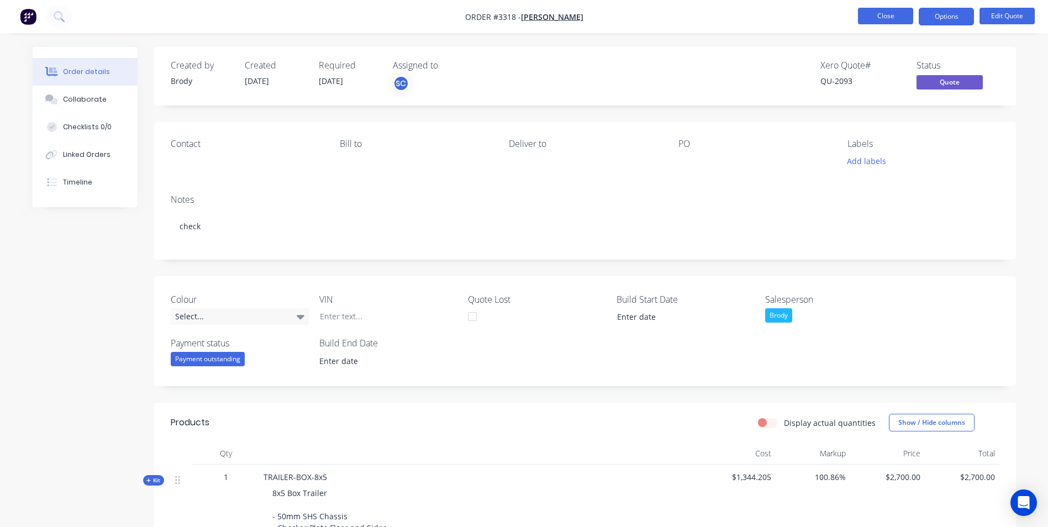
click at [876, 13] on button "Close" at bounding box center [885, 16] width 55 height 17
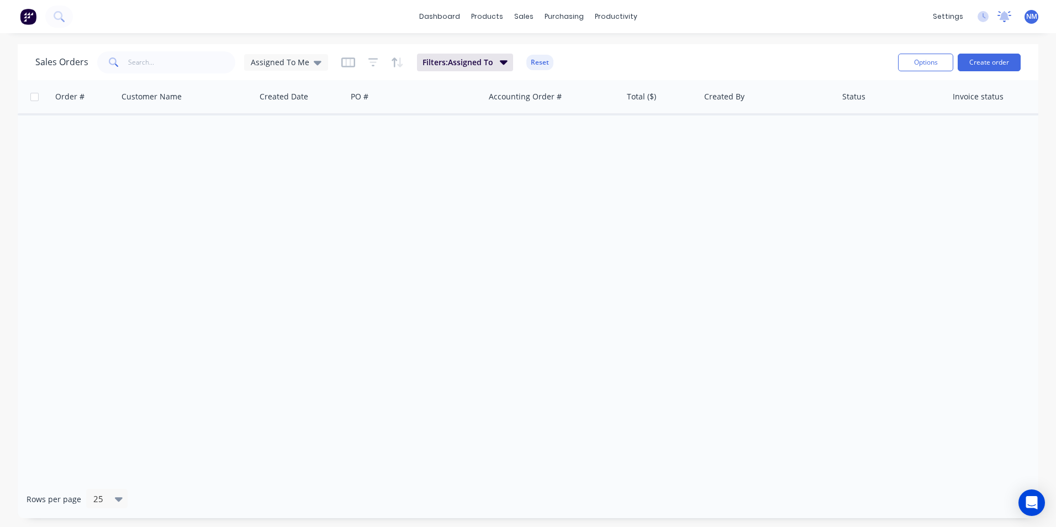
click at [1007, 20] on icon at bounding box center [1004, 16] width 14 height 11
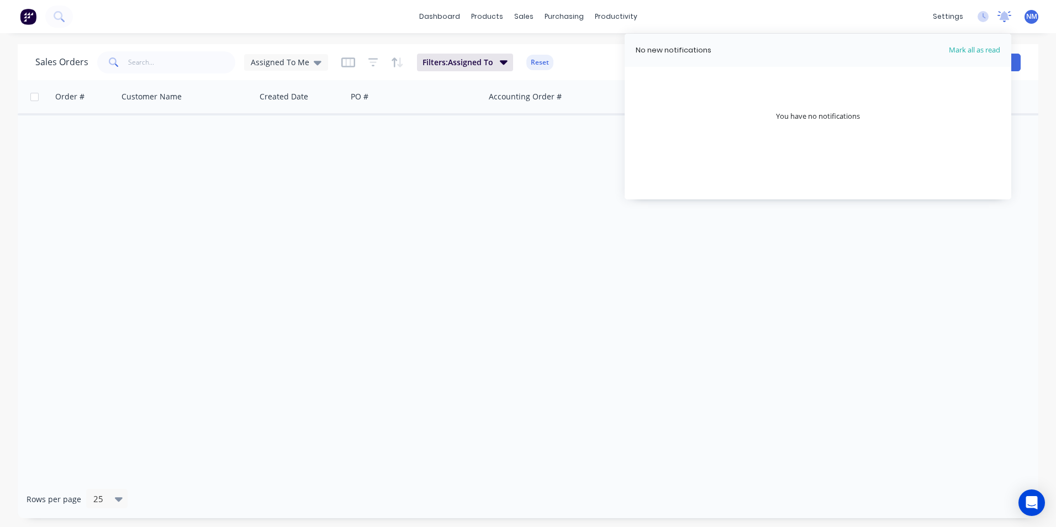
click at [1007, 19] on icon at bounding box center [1005, 15] width 10 height 9
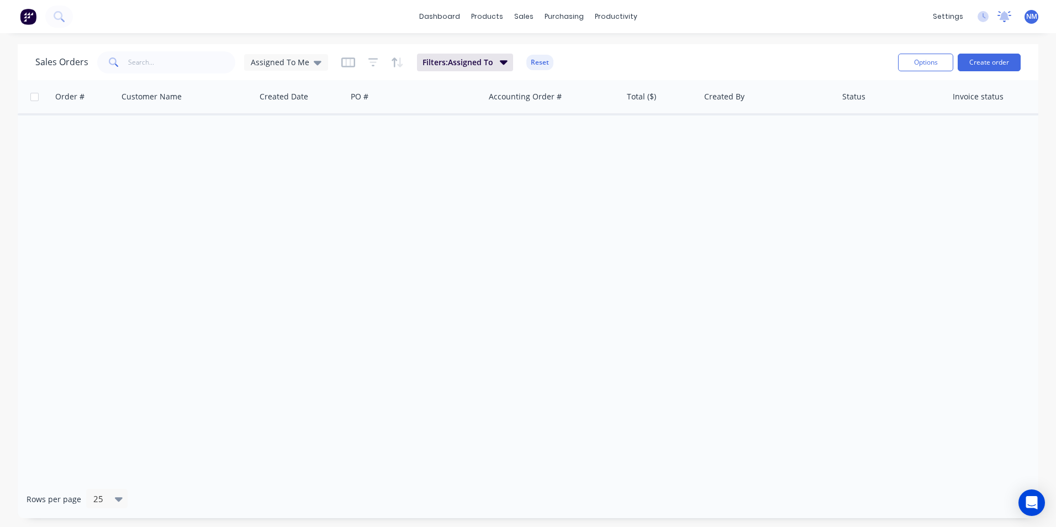
click at [1000, 18] on icon at bounding box center [1004, 16] width 14 height 11
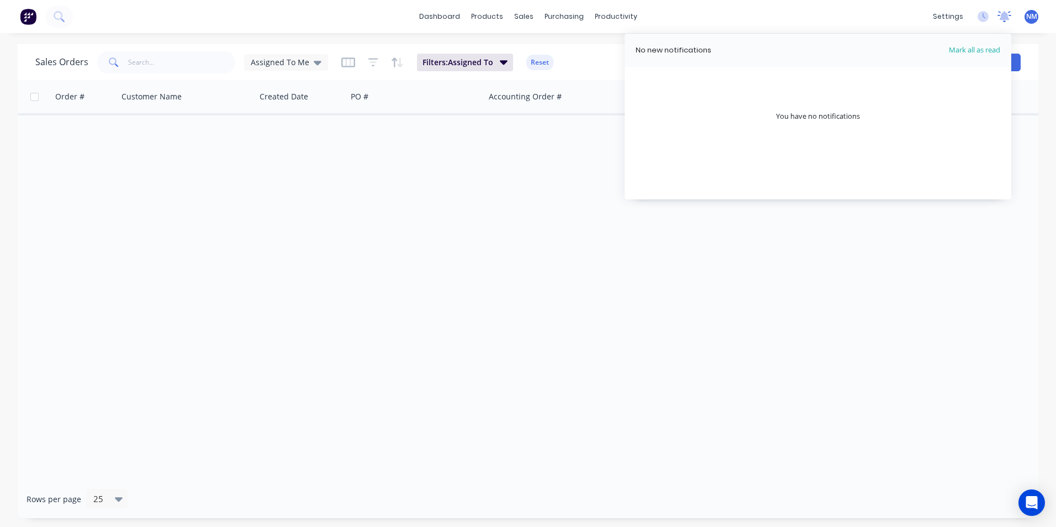
click at [1000, 18] on icon at bounding box center [1004, 16] width 14 height 11
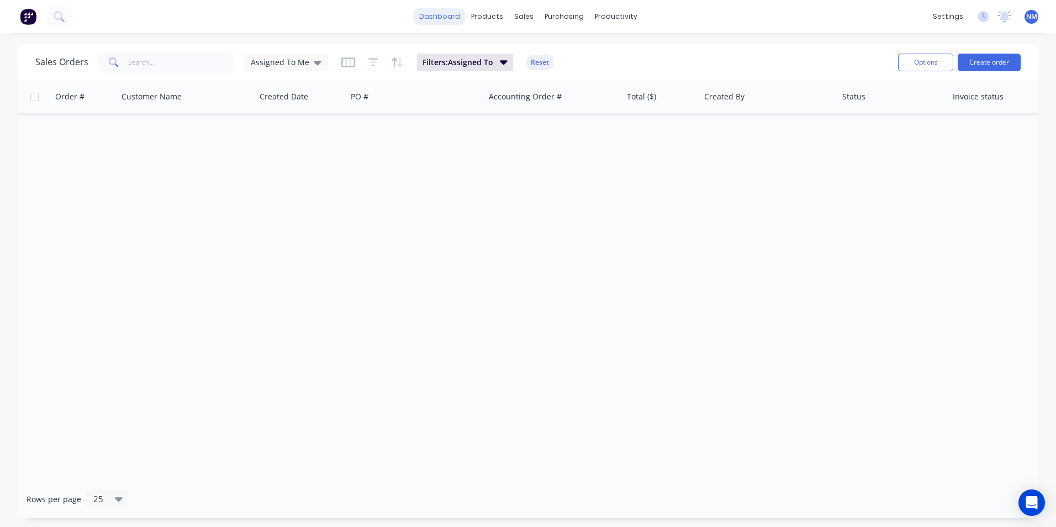
click at [442, 18] on link "dashboard" at bounding box center [440, 16] width 52 height 17
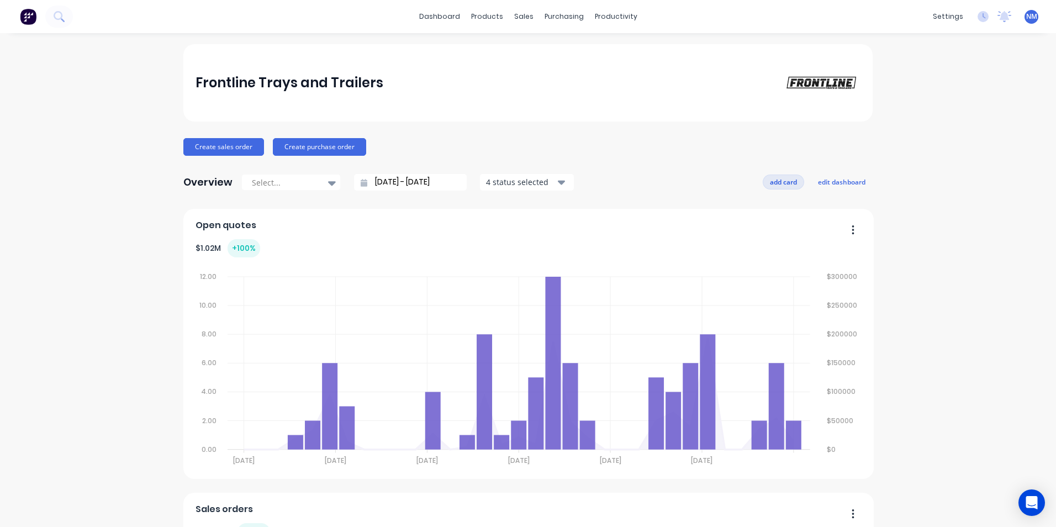
click at [785, 184] on button "add card" at bounding box center [783, 182] width 41 height 14
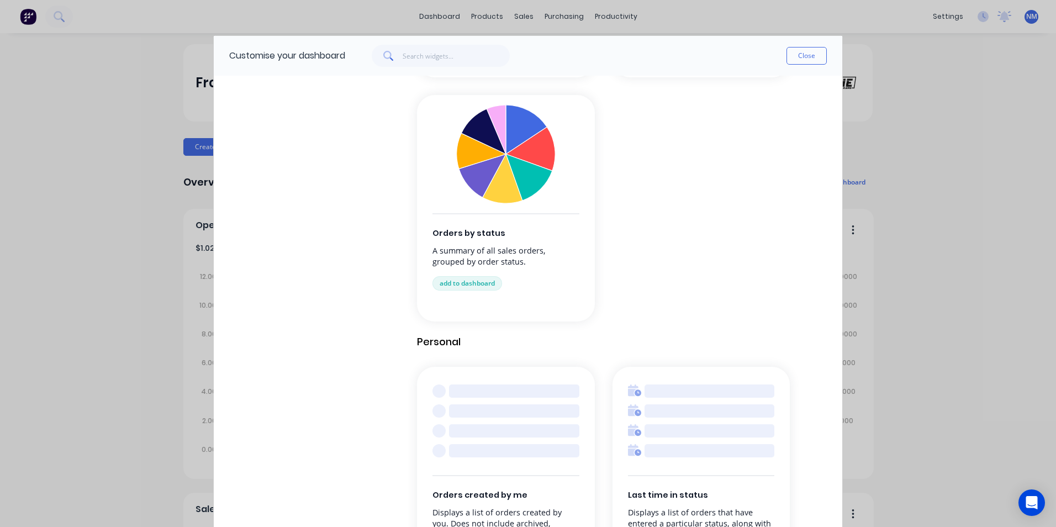
scroll to position [1086, 0]
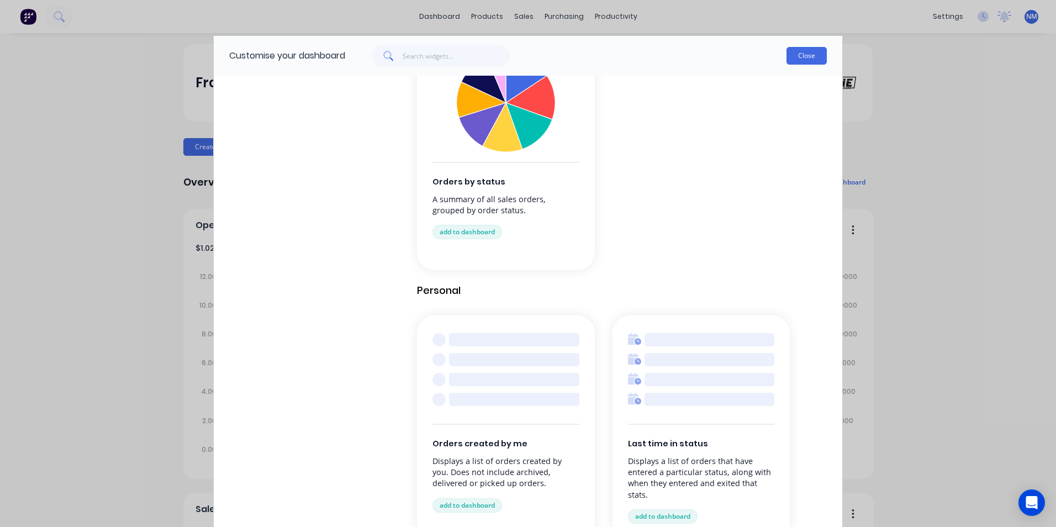
click at [809, 59] on button "Close" at bounding box center [806, 56] width 40 height 18
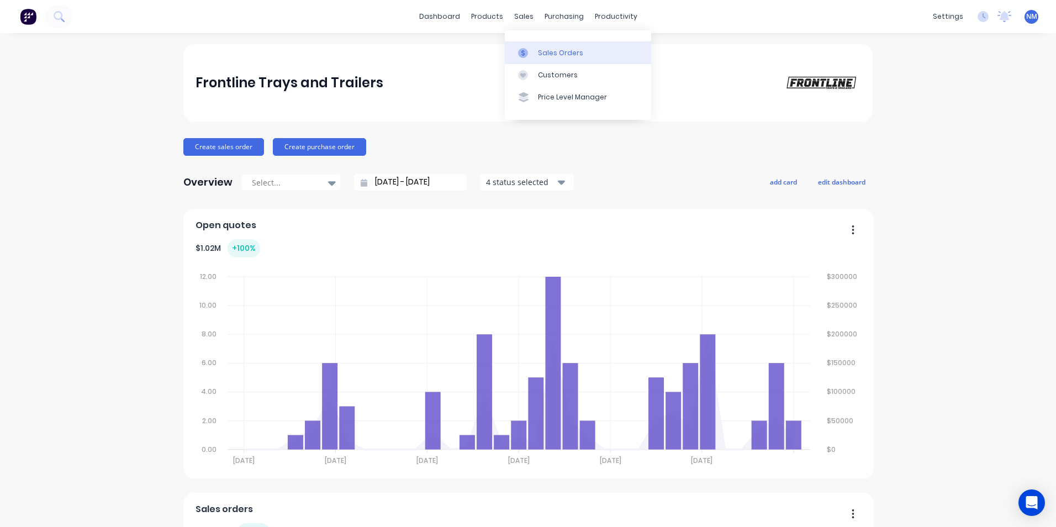
click at [541, 51] on div "Sales Orders" at bounding box center [560, 53] width 45 height 10
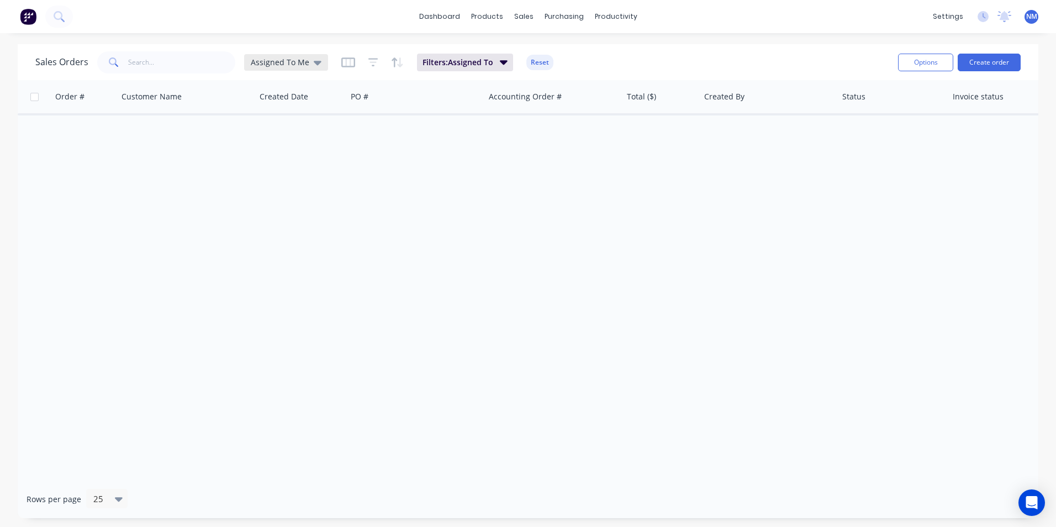
click at [280, 55] on div "Assigned To Me" at bounding box center [286, 62] width 84 height 17
click at [283, 61] on span "Assigned To Me" at bounding box center [280, 62] width 59 height 12
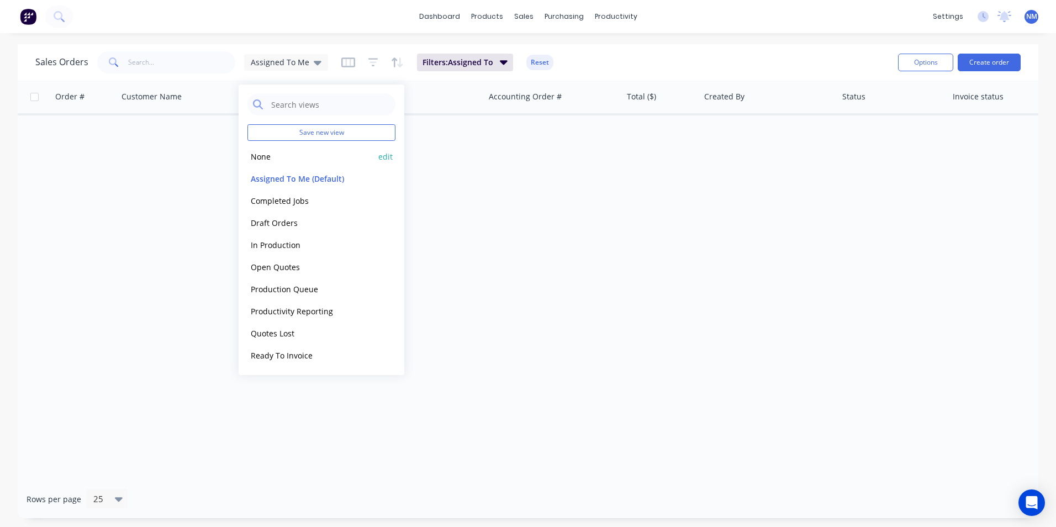
click at [280, 163] on div "None edit" at bounding box center [321, 156] width 148 height 22
click at [261, 160] on button "None" at bounding box center [310, 156] width 126 height 13
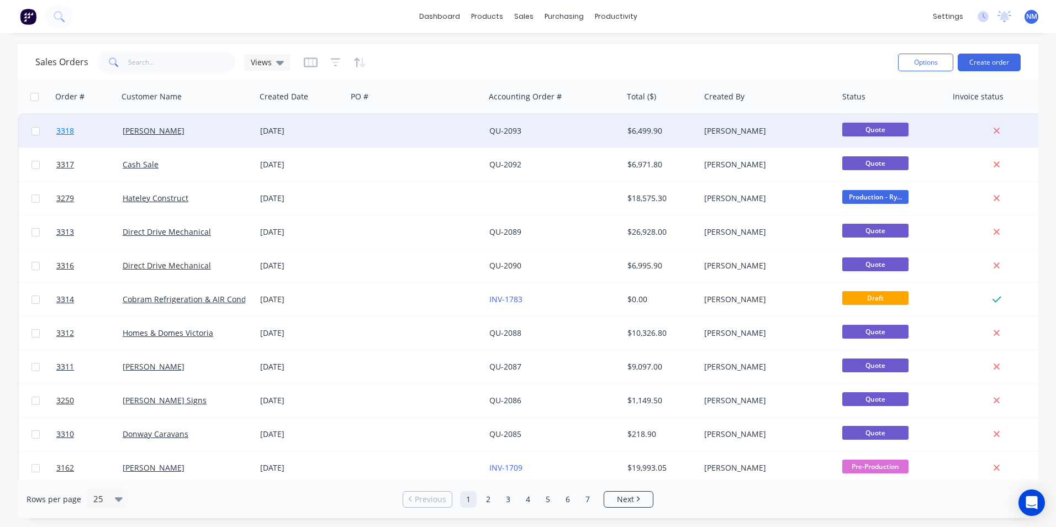
click at [62, 131] on span "3318" at bounding box center [65, 130] width 18 height 11
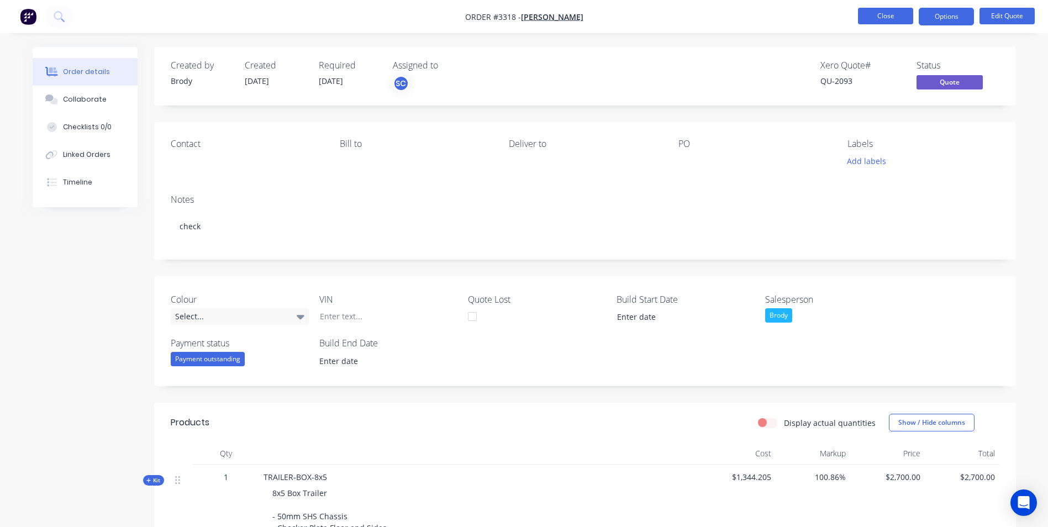
click at [880, 12] on button "Close" at bounding box center [885, 16] width 55 height 17
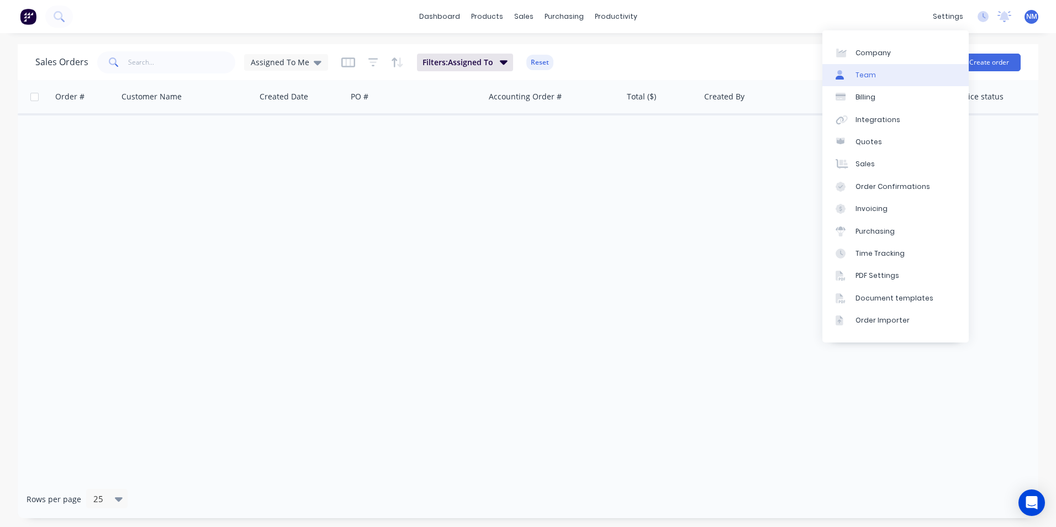
click at [868, 78] on div "Team" at bounding box center [865, 75] width 20 height 10
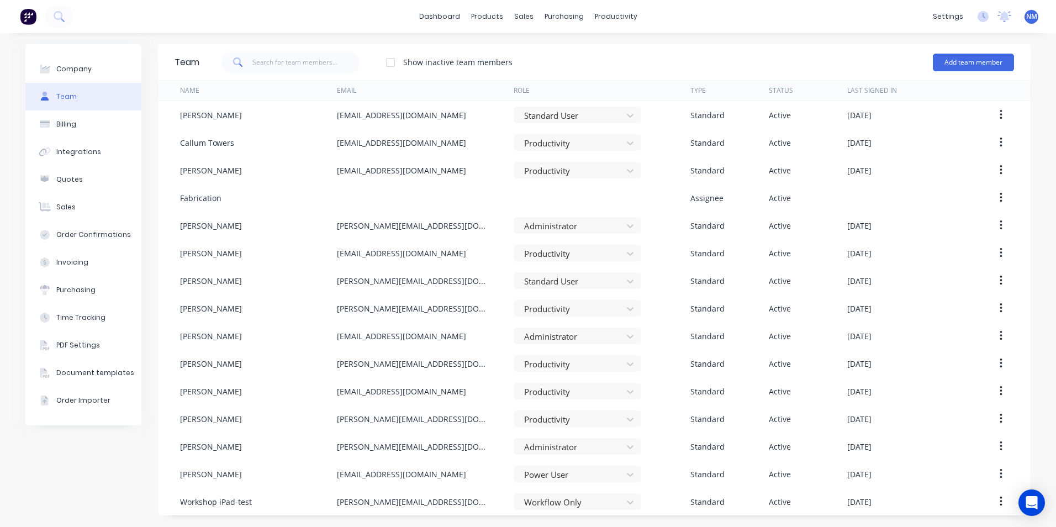
click at [807, 36] on div "Company Team Billing Integrations Quotes Sales Order Confirmations Invoicing Pu…" at bounding box center [528, 280] width 1056 height 494
click at [196, 38] on div "Company Team Billing Integrations Quotes Sales Order Confirmations Invoicing Pu…" at bounding box center [528, 280] width 1056 height 494
drag, startPoint x: 560, startPoint y: 54, endPoint x: 560, endPoint y: 60, distance: 6.1
click at [560, 54] on div "Sales Orders" at bounding box center [564, 53] width 45 height 10
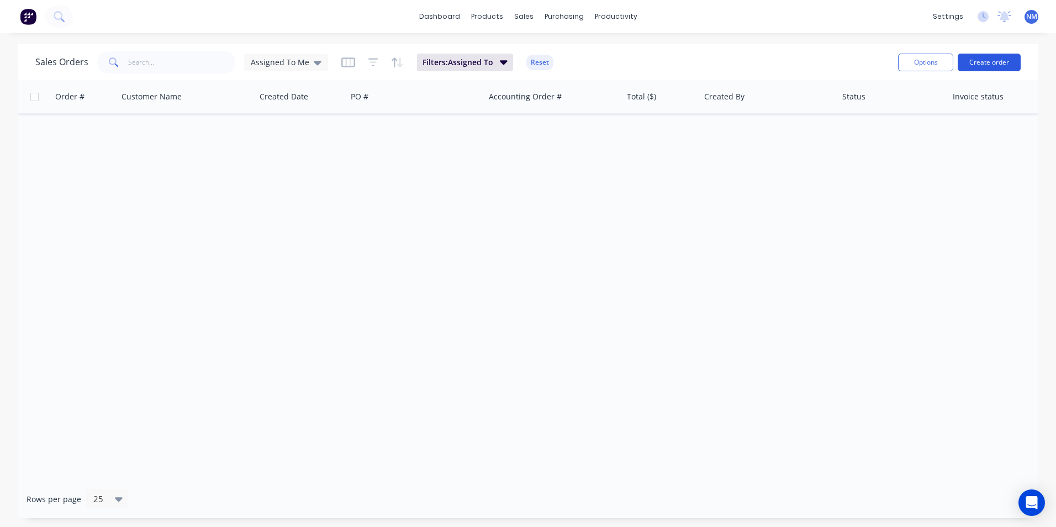
click at [986, 61] on button "Create order" at bounding box center [989, 63] width 63 height 18
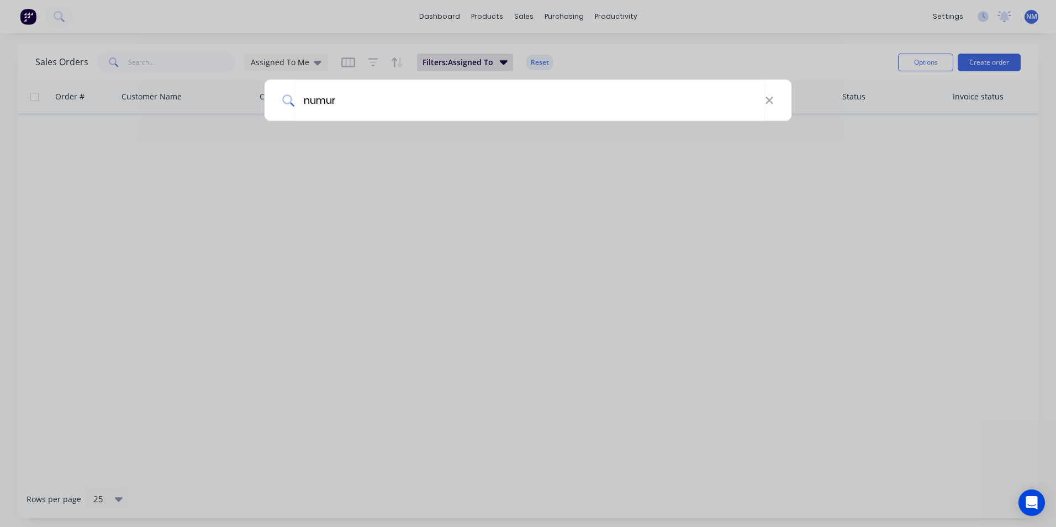
type input "numurk"
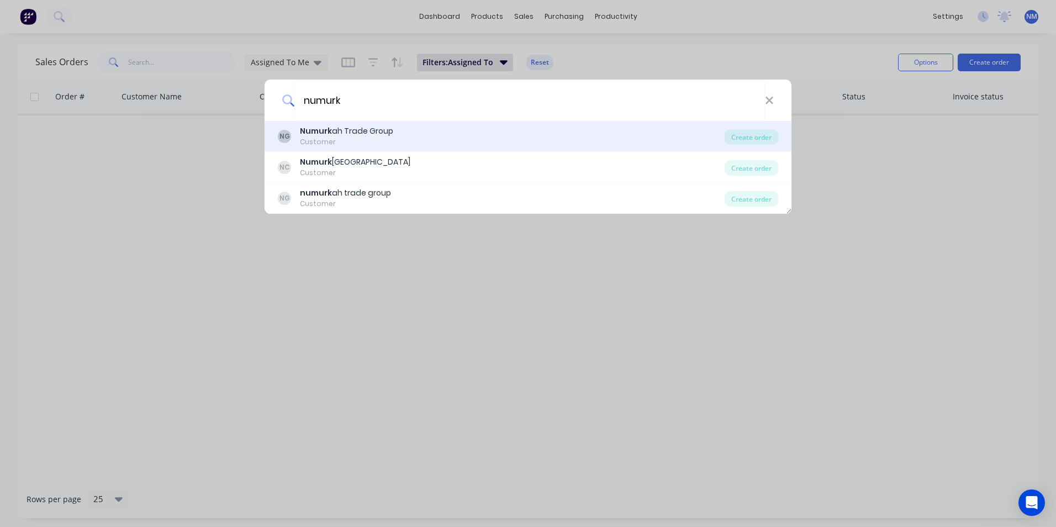
click at [377, 134] on div "Numurk ah Trade Group" at bounding box center [346, 131] width 93 height 12
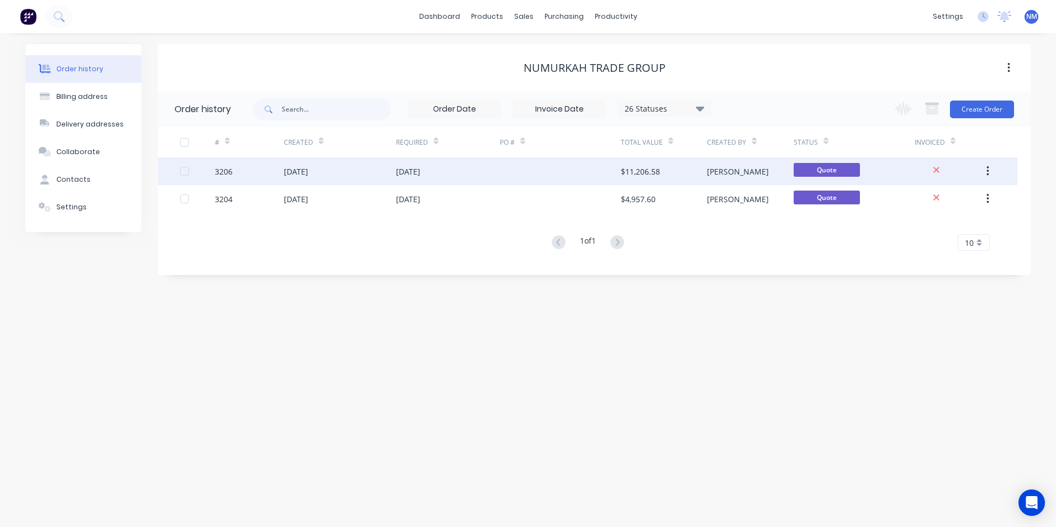
click at [722, 171] on div "[PERSON_NAME]" at bounding box center [738, 172] width 62 height 12
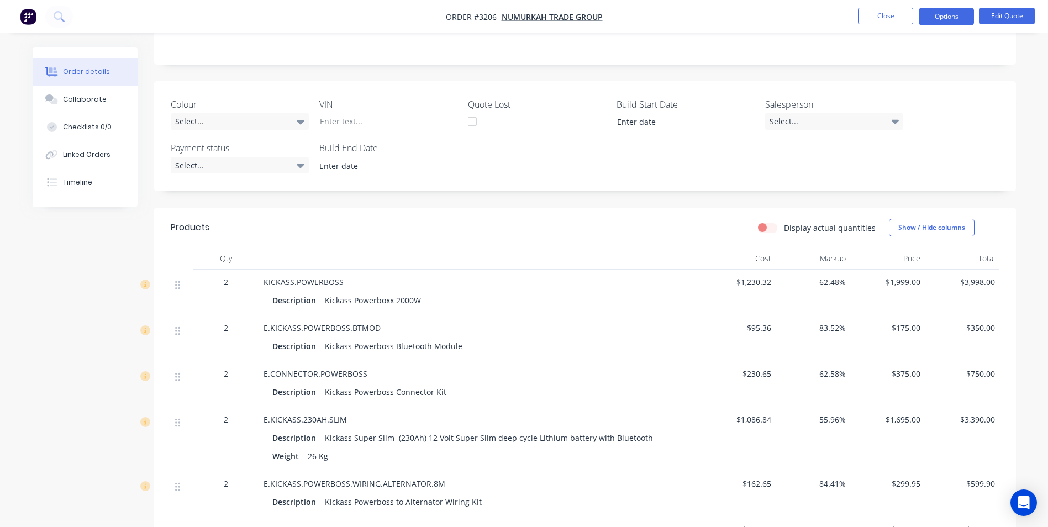
scroll to position [110, 0]
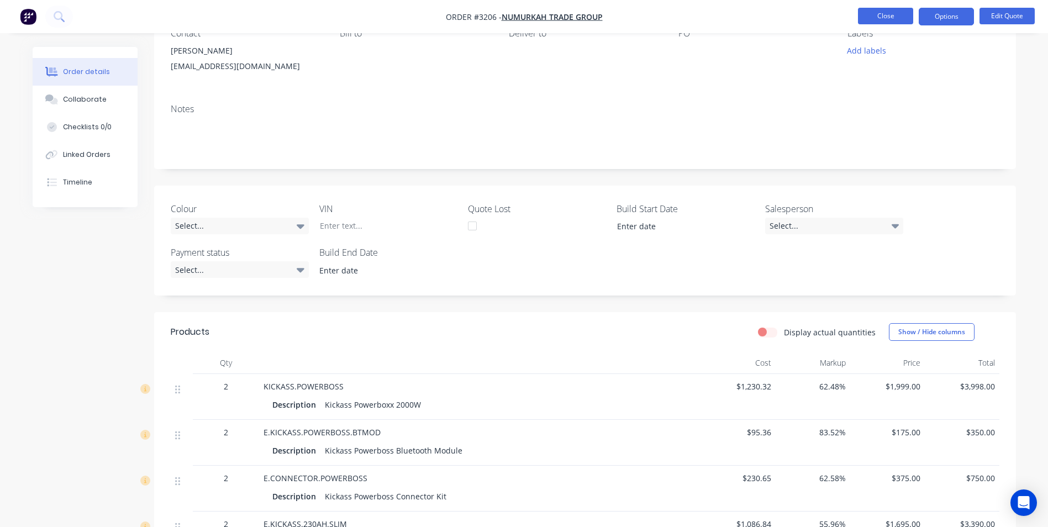
click at [891, 16] on button "Close" at bounding box center [885, 16] width 55 height 17
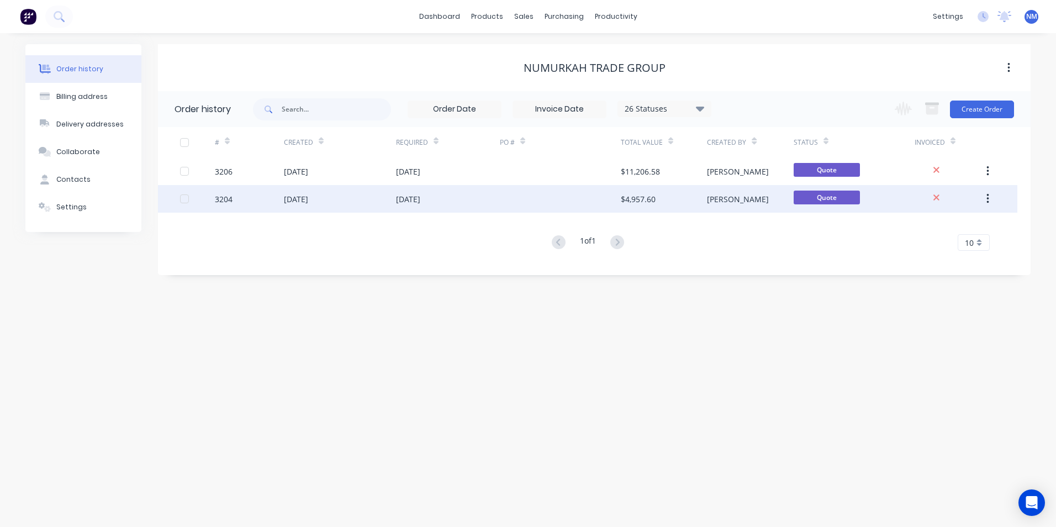
click at [545, 202] on div at bounding box center [560, 199] width 121 height 28
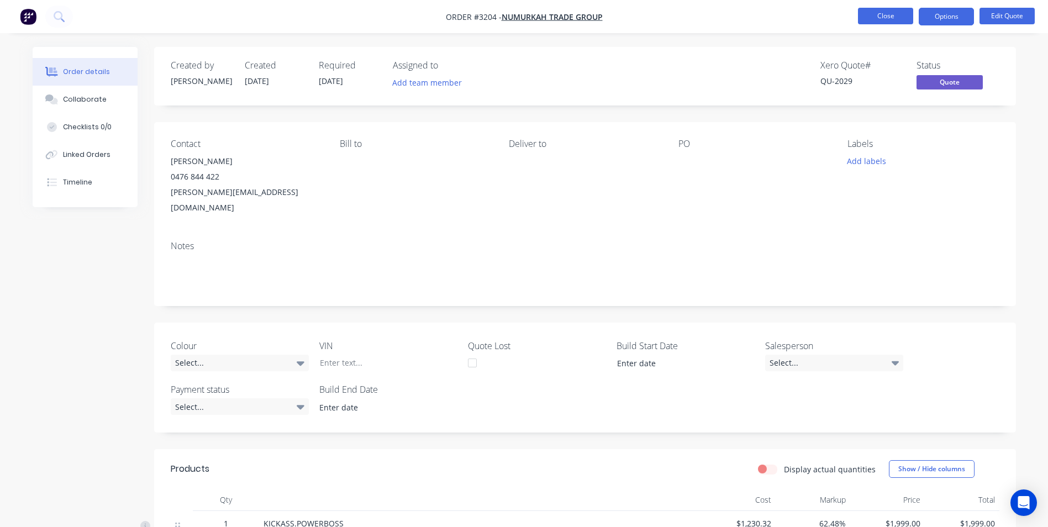
click at [886, 17] on button "Close" at bounding box center [885, 16] width 55 height 17
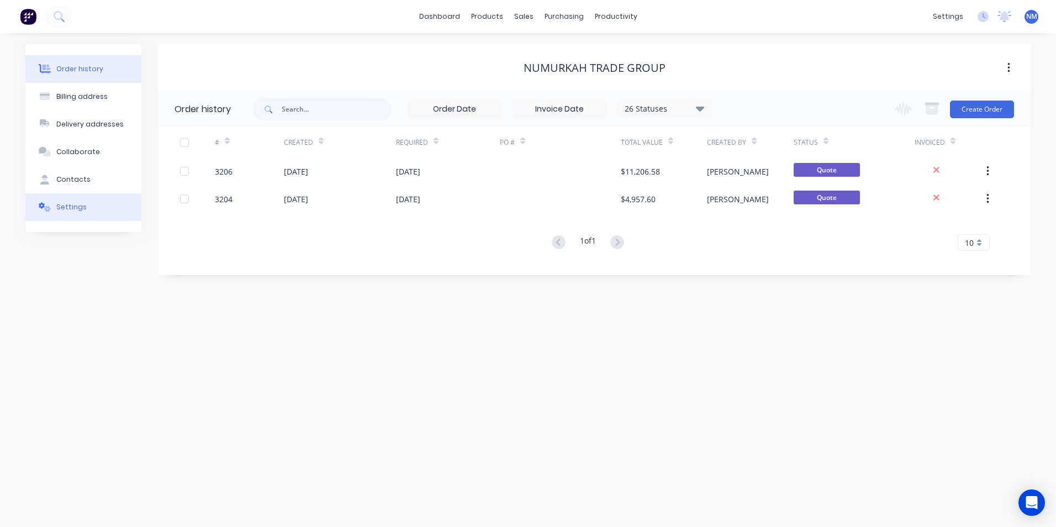
click at [68, 199] on button "Settings" at bounding box center [83, 207] width 116 height 28
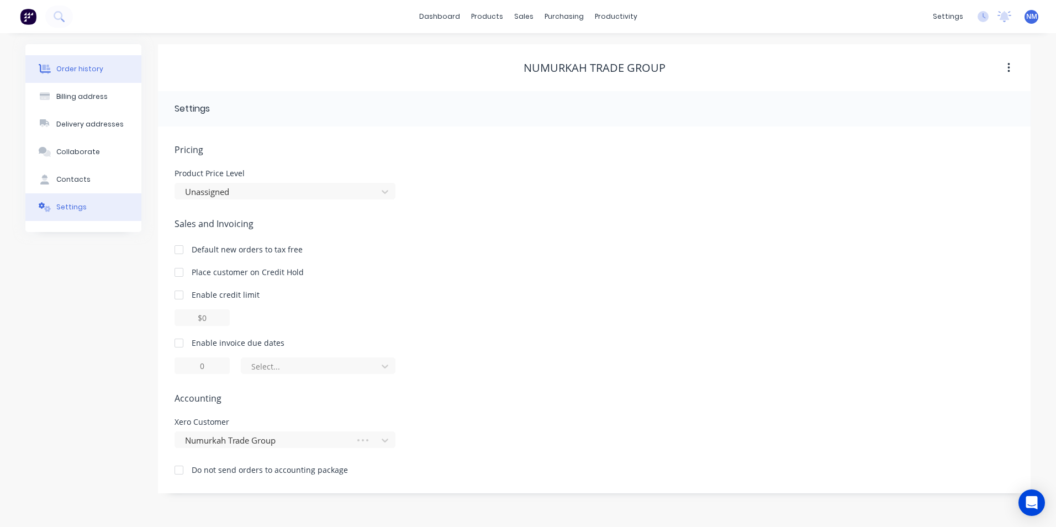
click at [77, 67] on div "Order history" at bounding box center [79, 69] width 47 height 10
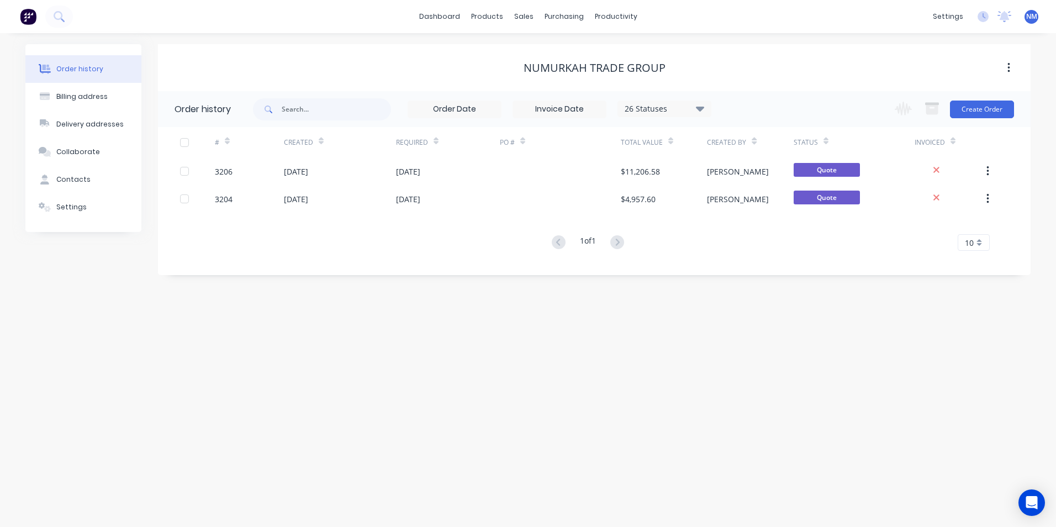
click at [674, 105] on div "26 Statuses" at bounding box center [664, 109] width 93 height 12
click at [680, 239] on div "All" at bounding box center [687, 242] width 138 height 22
click at [668, 240] on div "All" at bounding box center [687, 242] width 138 height 22
click at [755, 236] on label at bounding box center [755, 236] width 0 height 0
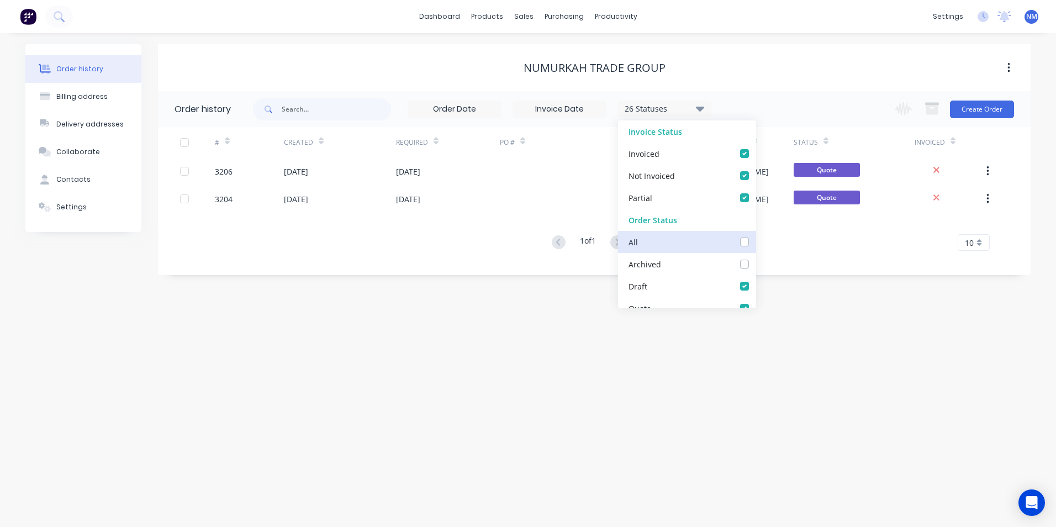
click at [755, 242] on input "checkbox" at bounding box center [759, 241] width 9 height 10
checkbox input "true"
click at [746, 60] on div "Numurkah Trade Group" at bounding box center [594, 68] width 873 height 20
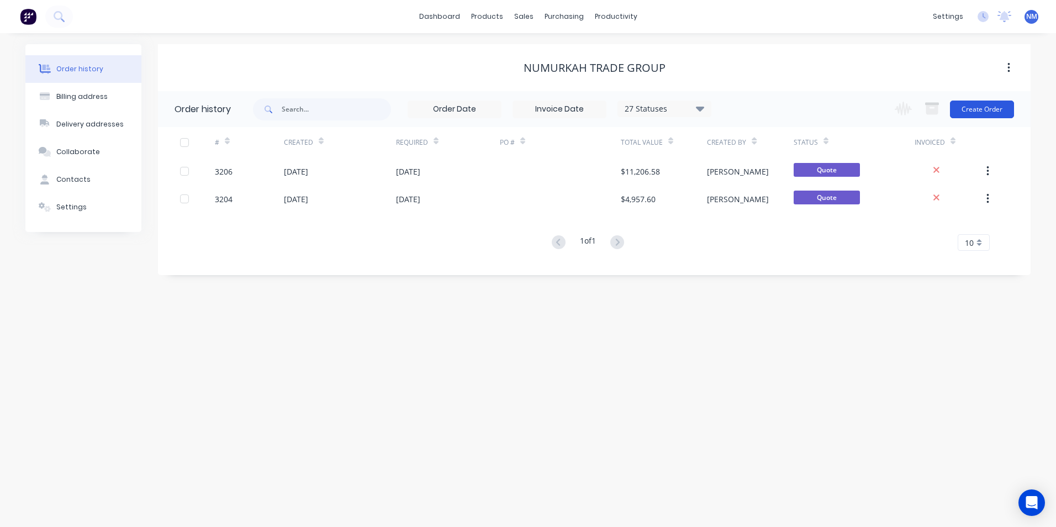
click at [982, 108] on button "Create Order" at bounding box center [982, 110] width 64 height 18
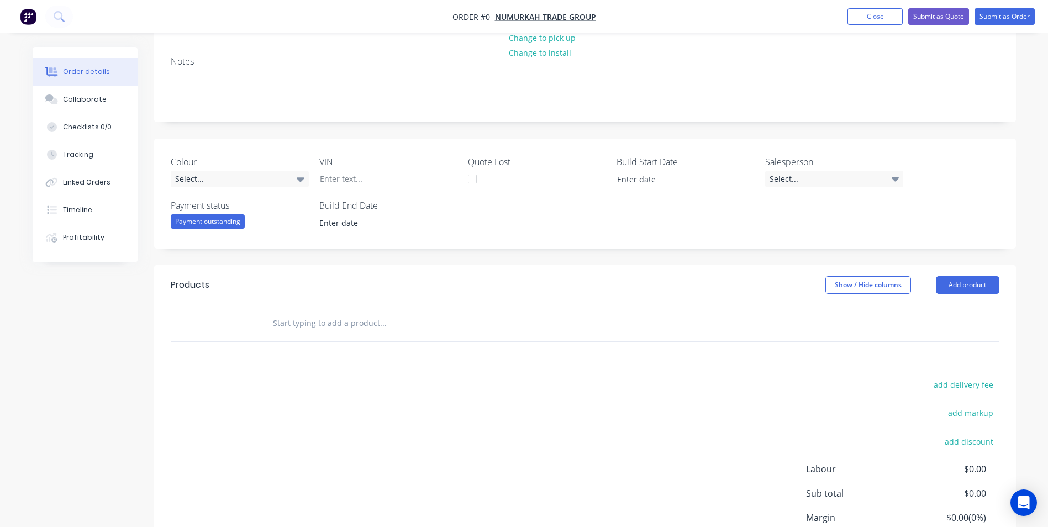
scroll to position [221, 0]
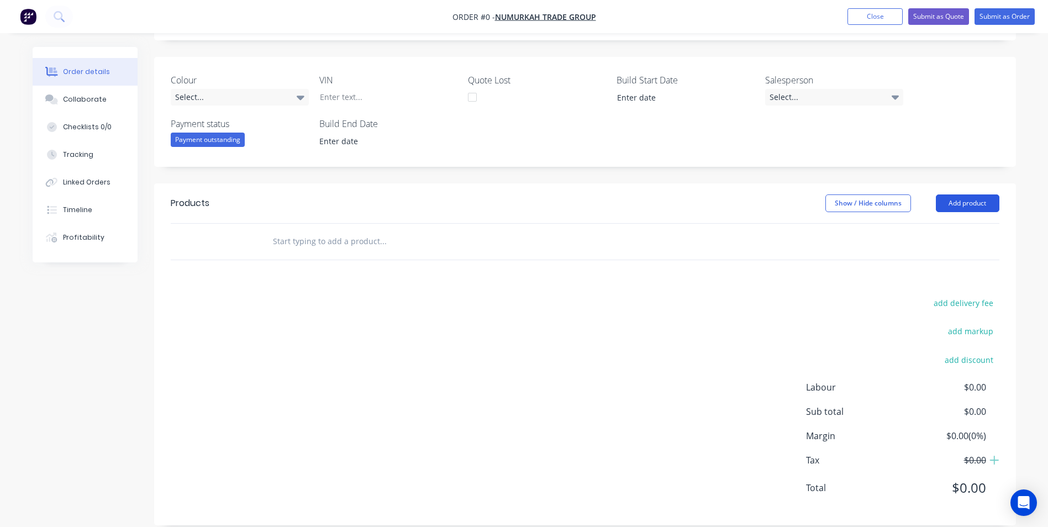
click at [953, 204] on button "Add product" at bounding box center [968, 203] width 64 height 18
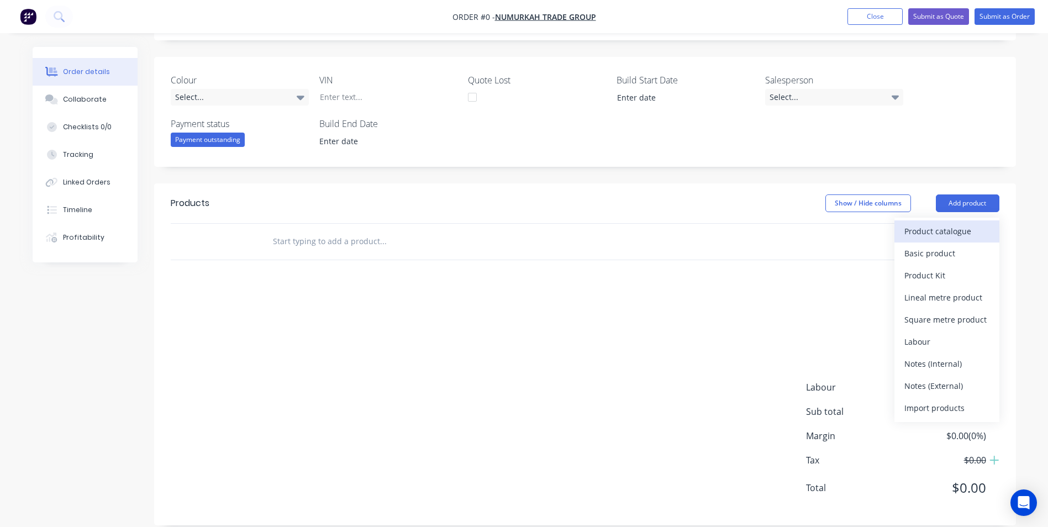
click at [958, 234] on div "Product catalogue" at bounding box center [946, 231] width 85 height 16
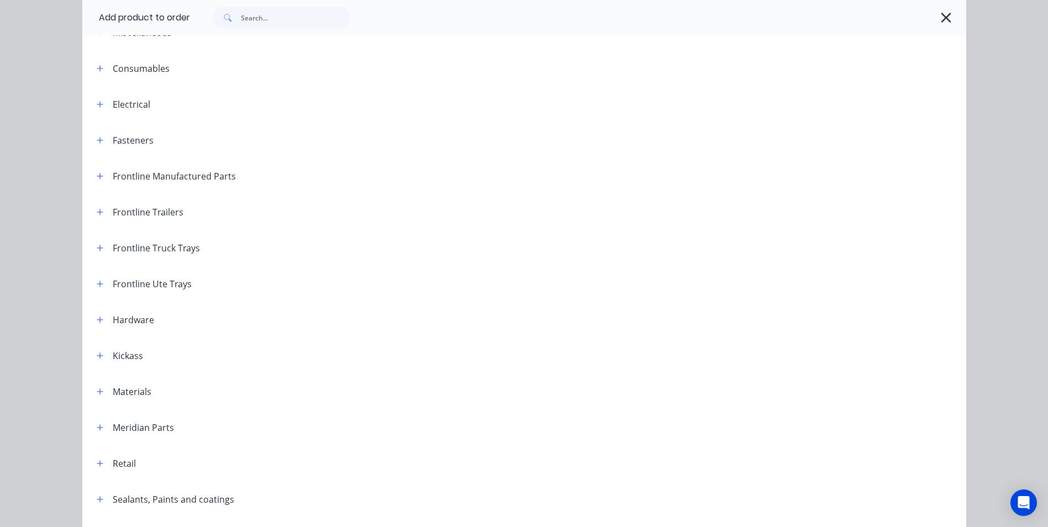
scroll to position [166, 0]
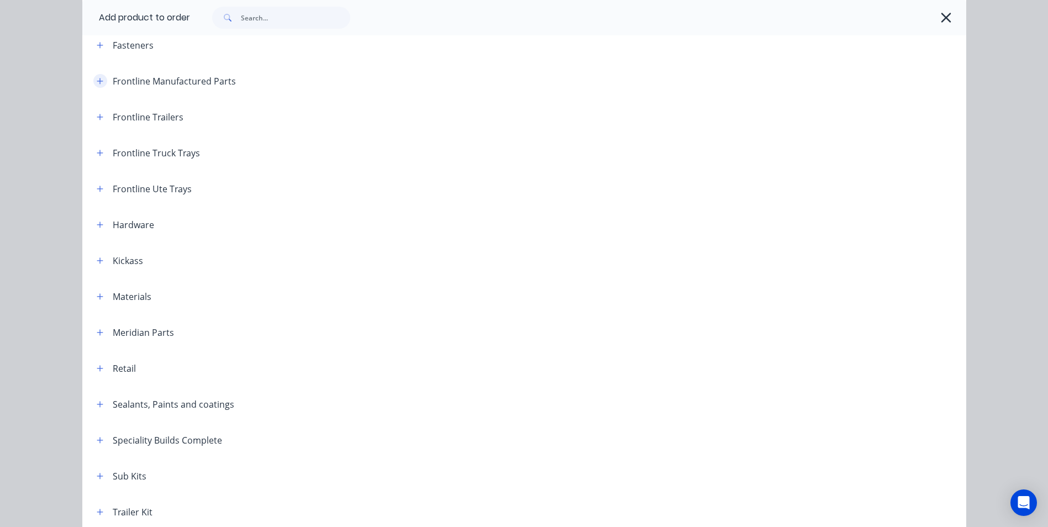
click at [98, 78] on icon "button" at bounding box center [100, 81] width 7 height 8
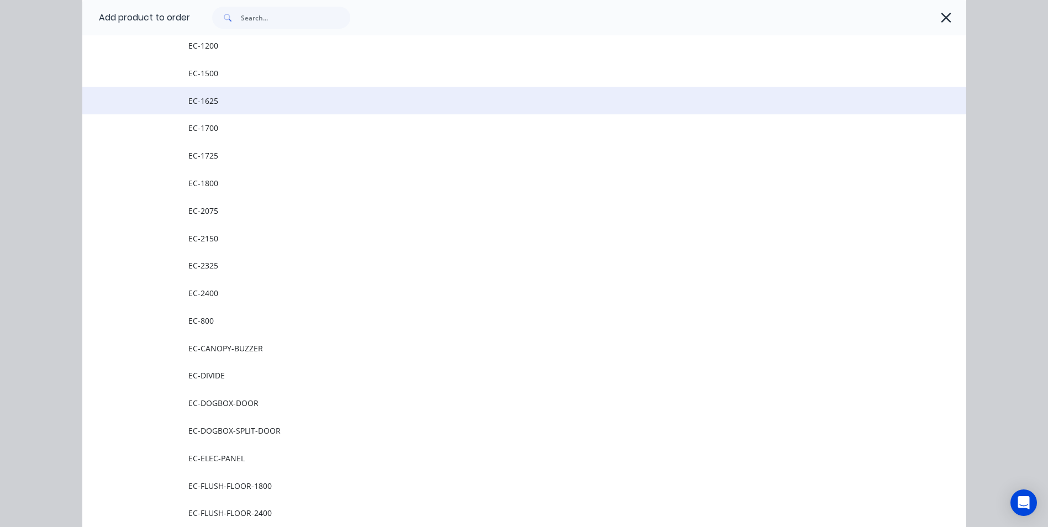
scroll to position [331, 0]
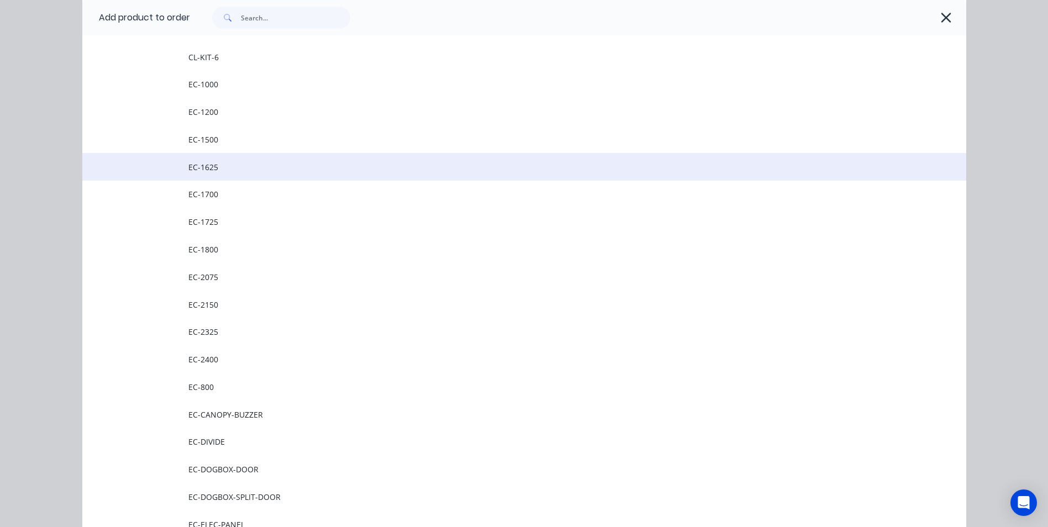
click at [211, 173] on td "EC-1625" at bounding box center [577, 167] width 778 height 28
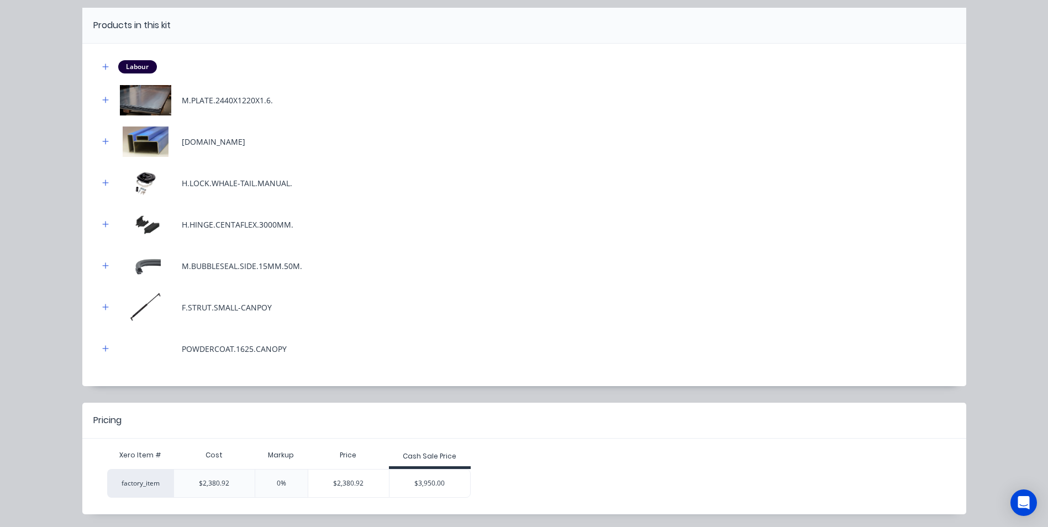
scroll to position [132, 0]
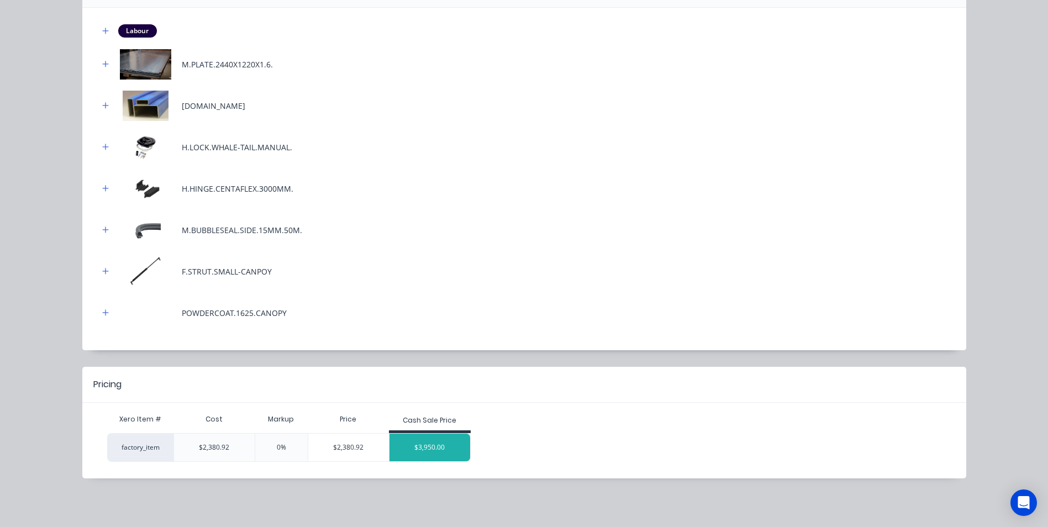
click at [426, 449] on div "$3,950.00" at bounding box center [429, 448] width 81 height 28
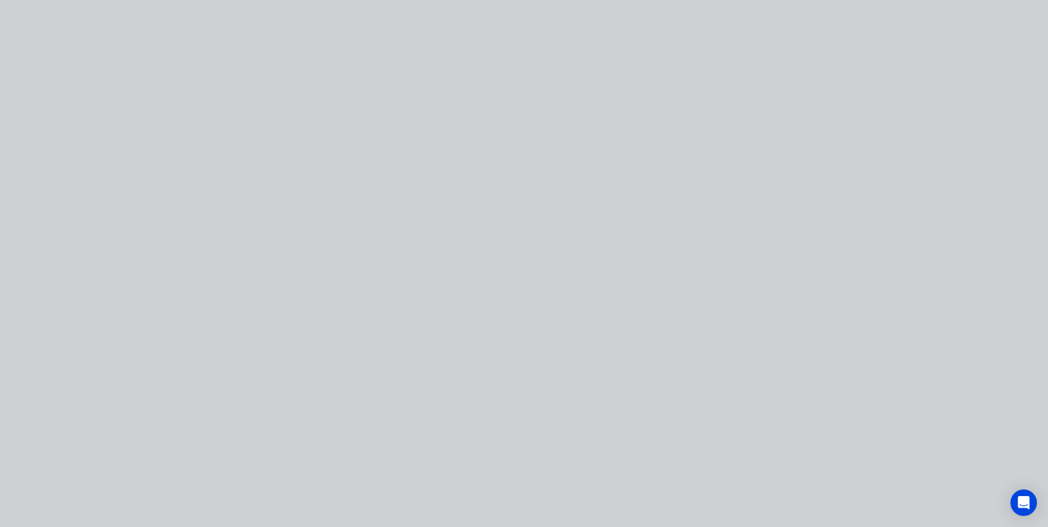
scroll to position [0, 0]
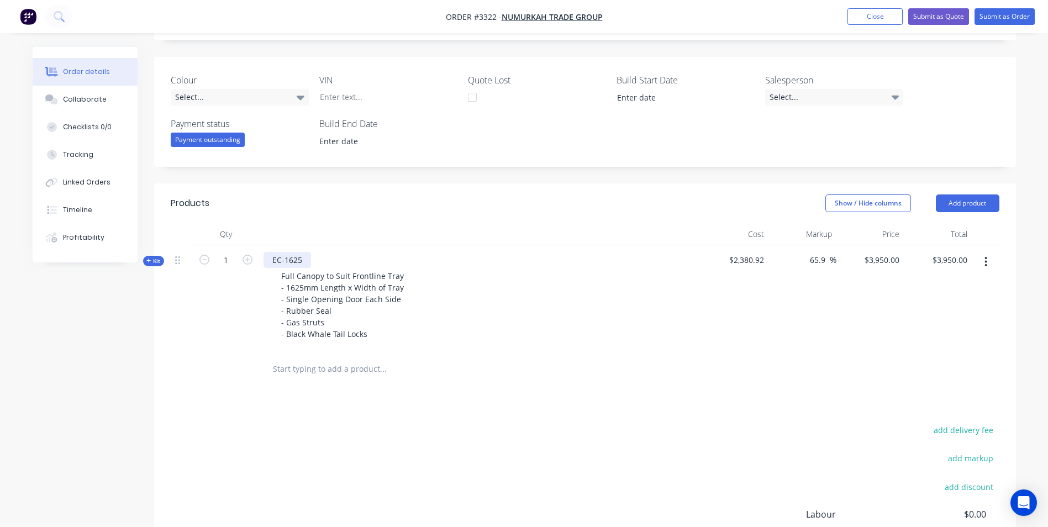
click at [301, 259] on div "EC-1625" at bounding box center [286, 260] width 47 height 16
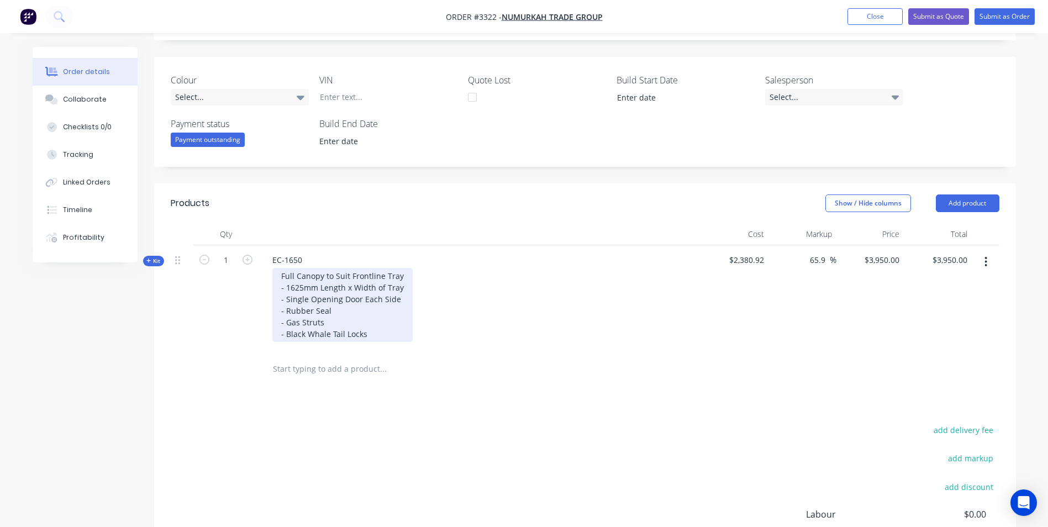
click at [319, 275] on div "Full Canopy to Suit Frontline Tray - 1625mm Length x Width of Tray - Single Ope…" at bounding box center [342, 305] width 140 height 74
click at [293, 274] on div "Full Canopy to Suit Frontline Tray - 1625mm Length x Width of Tray - Single Ope…" at bounding box center [342, 305] width 140 height 74
drag, startPoint x: 419, startPoint y: 274, endPoint x: 370, endPoint y: 273, distance: 49.2
click at [370, 273] on div "Enclosed Canopy to Suit Frontline Tray - 1625mm Length x Width of Tray - Single…" at bounding box center [352, 305] width 160 height 74
click at [302, 287] on div "Enclosed Canopy to Suit Existing Tray - 1625mm Length x Width of Tray - Single …" at bounding box center [350, 305] width 156 height 74
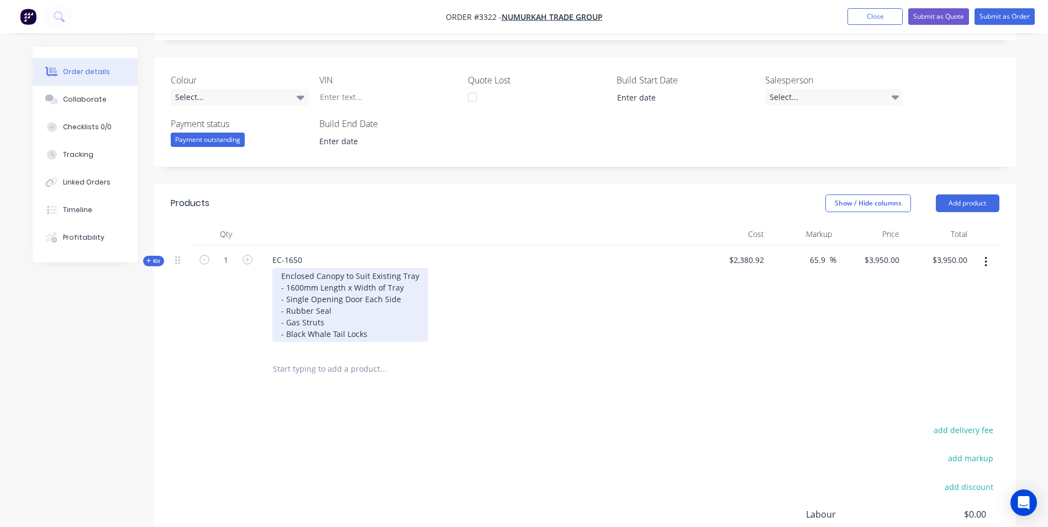
click at [403, 284] on div "Enclosed Canopy to Suit Existing Tray - 1600mm Length x Width of Tray - Single …" at bounding box center [350, 305] width 156 height 74
click at [352, 287] on div "Enclosed Canopy to Suit Existing Tray - 1600mm Length x Width of Tray - Single …" at bounding box center [350, 305] width 156 height 74
click at [379, 336] on div "Enclosed Canopy to Suit Existing Tray - 1600mm Length x 1820mm Width of Tray - …" at bounding box center [359, 305] width 175 height 74
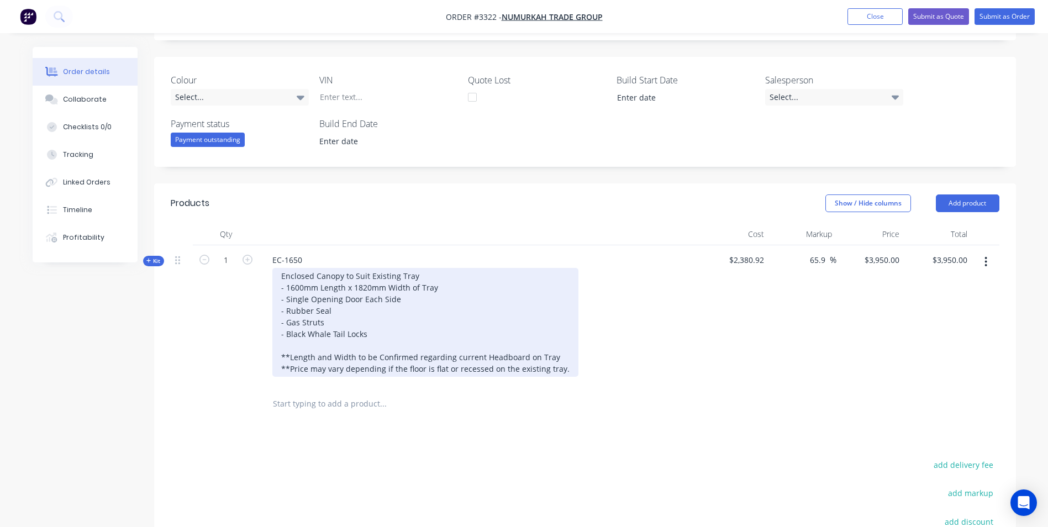
click at [298, 286] on div "Enclosed Canopy to Suit Existing Tray - 1600mm Length x 1820mm Width of Tray - …" at bounding box center [425, 322] width 306 height 109
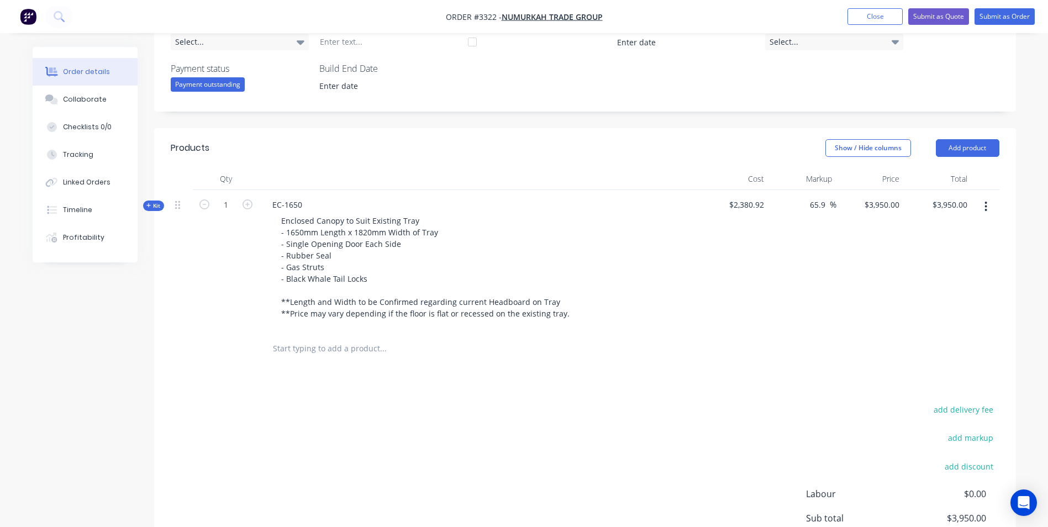
click at [890, 119] on div "Created by [PERSON_NAME] Created [DATE] Required [DATE] Assigned to Add team me…" at bounding box center [585, 201] width 862 height 861
click at [979, 147] on button "Add product" at bounding box center [968, 148] width 64 height 18
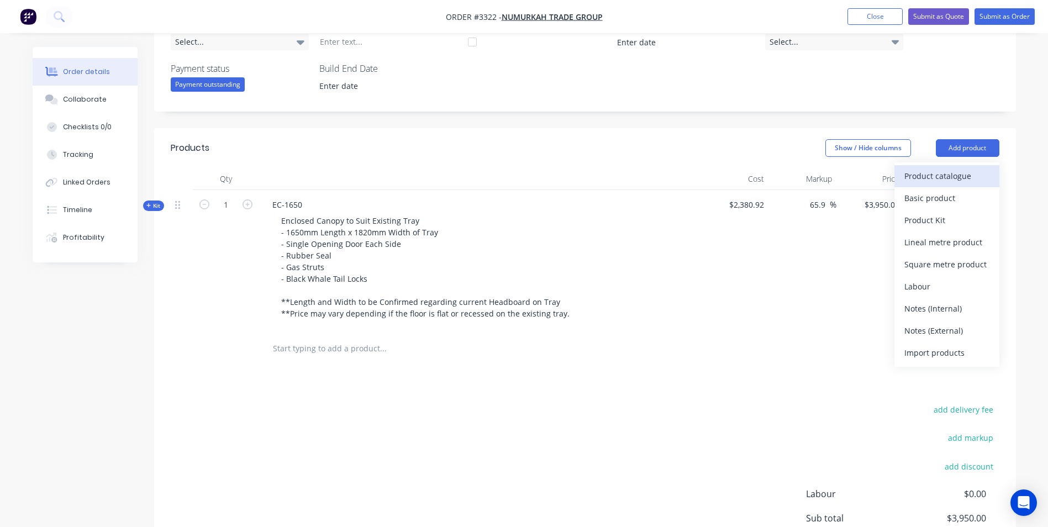
click at [948, 179] on div "Product catalogue" at bounding box center [946, 176] width 85 height 16
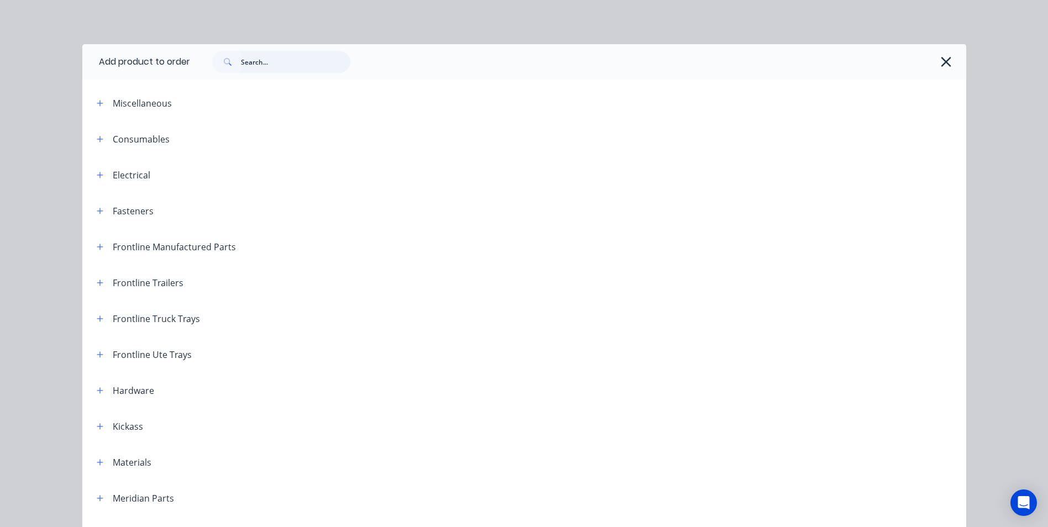
click at [246, 59] on input "text" at bounding box center [295, 62] width 109 height 22
click at [93, 247] on button "button" at bounding box center [100, 247] width 14 height 14
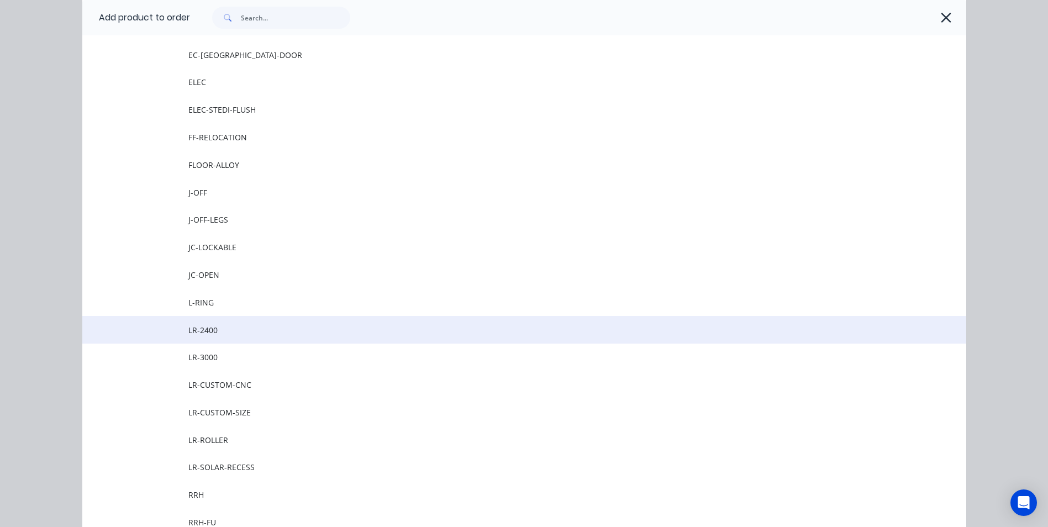
scroll to position [939, 0]
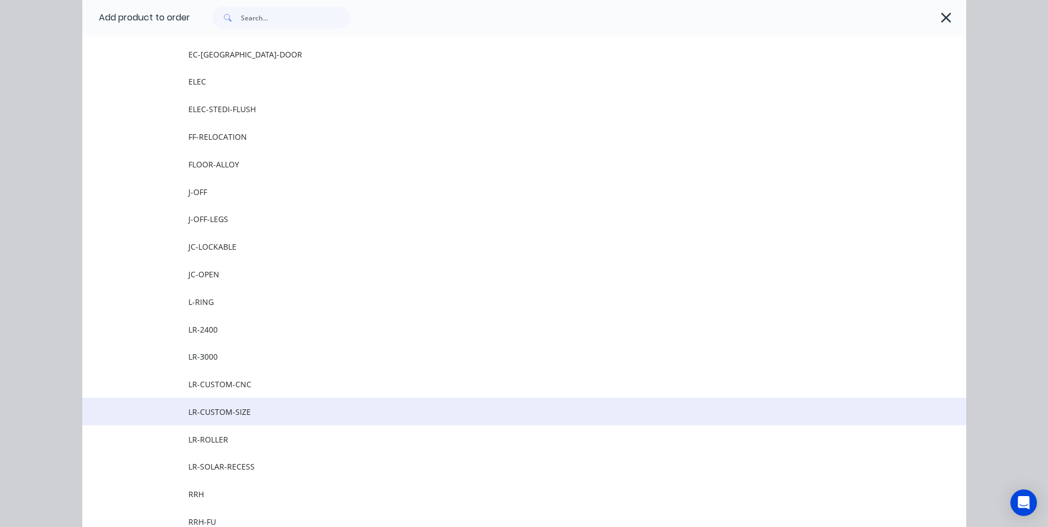
click at [214, 413] on span "LR-CUSTOM-SIZE" at bounding box center [499, 412] width 622 height 12
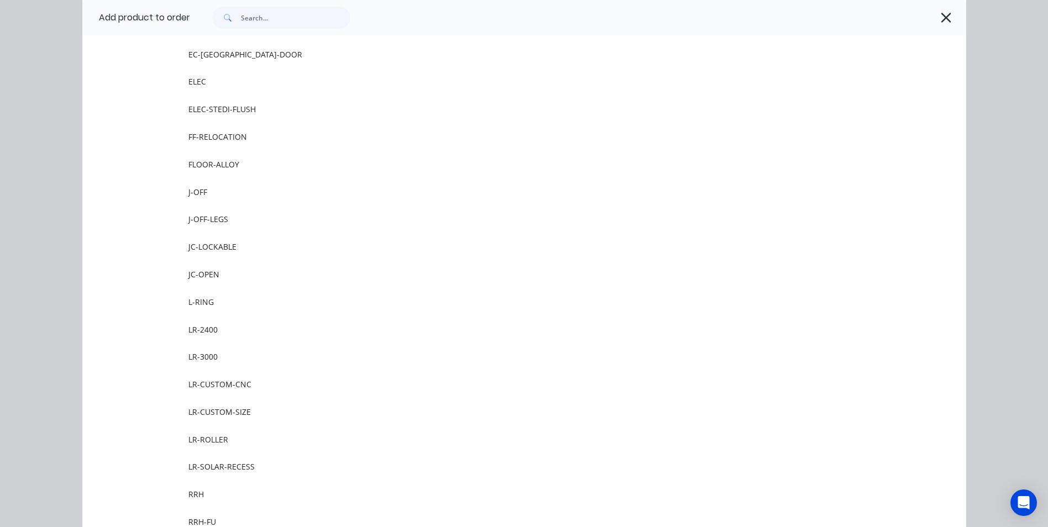
scroll to position [0, 0]
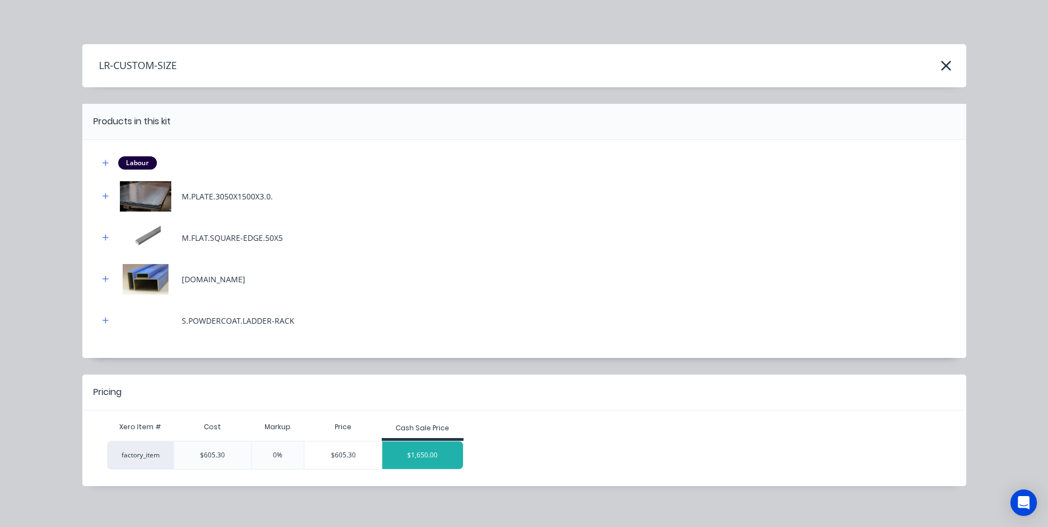
click at [416, 462] on div "$1,650.00" at bounding box center [422, 455] width 81 height 28
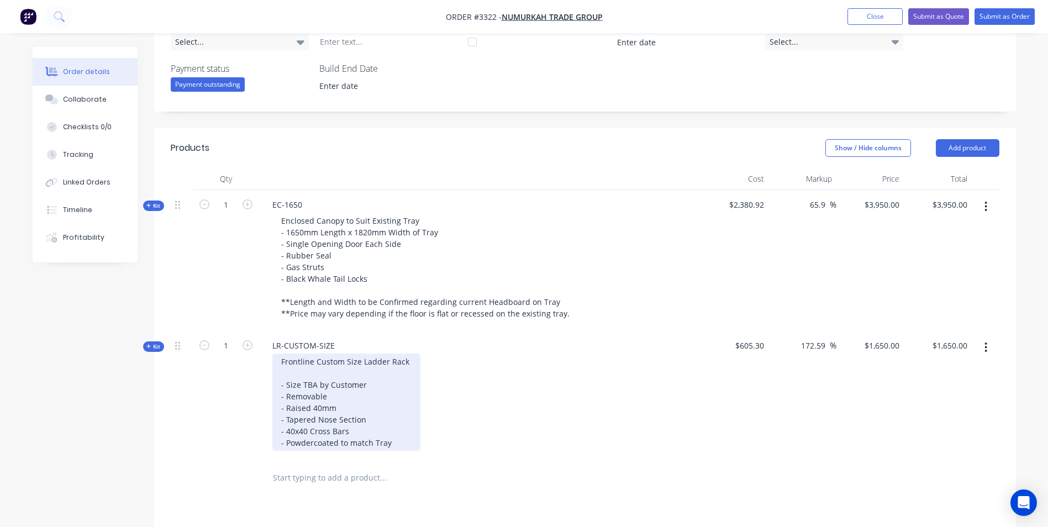
click at [314, 383] on div "Frontline Custom Size Ladder Rack - Size TBA by Customer - Removable - Raised 4…" at bounding box center [346, 401] width 148 height 97
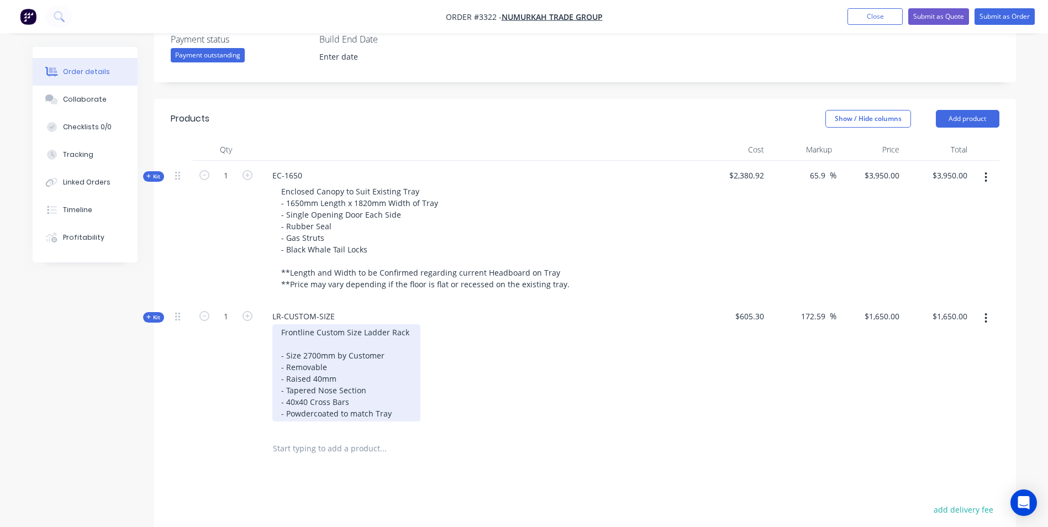
scroll to position [331, 0]
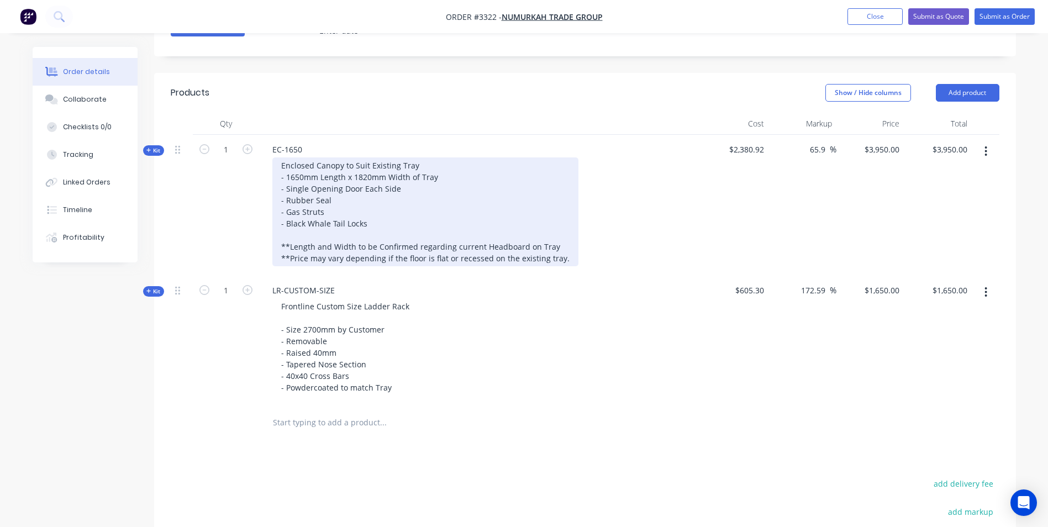
click at [376, 219] on div "Enclosed Canopy to Suit Existing Tray - 1650mm Length x 1820mm Width of Tray - …" at bounding box center [425, 211] width 306 height 109
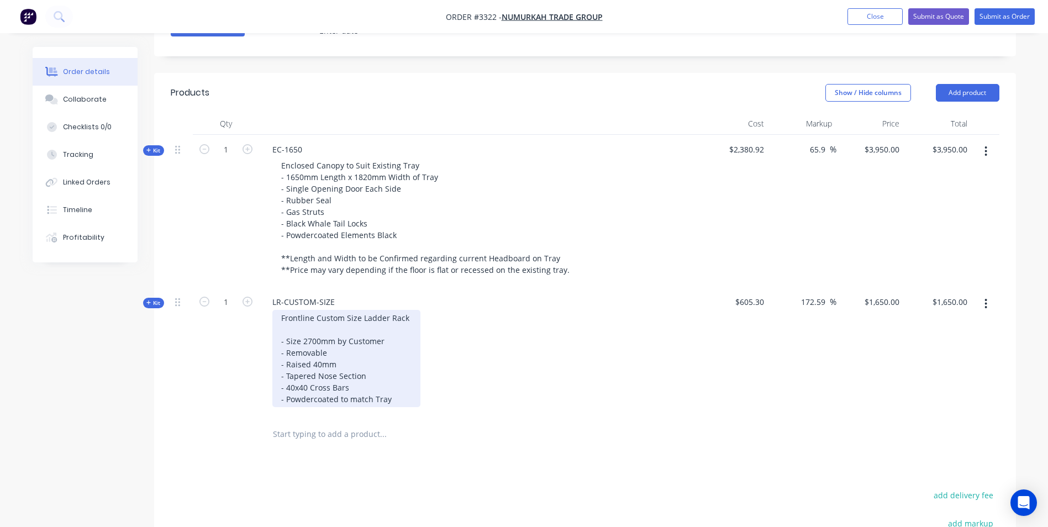
click at [396, 400] on div "Frontline Custom Size Ladder Rack - Size 2700mm by Customer - Removable - Raise…" at bounding box center [346, 358] width 148 height 97
drag, startPoint x: 396, startPoint y: 400, endPoint x: 338, endPoint y: 400, distance: 58.0
click at [338, 400] on div "Frontline Custom Size Ladder Rack - Size 2700mm by Customer - Removable - Raise…" at bounding box center [346, 358] width 148 height 97
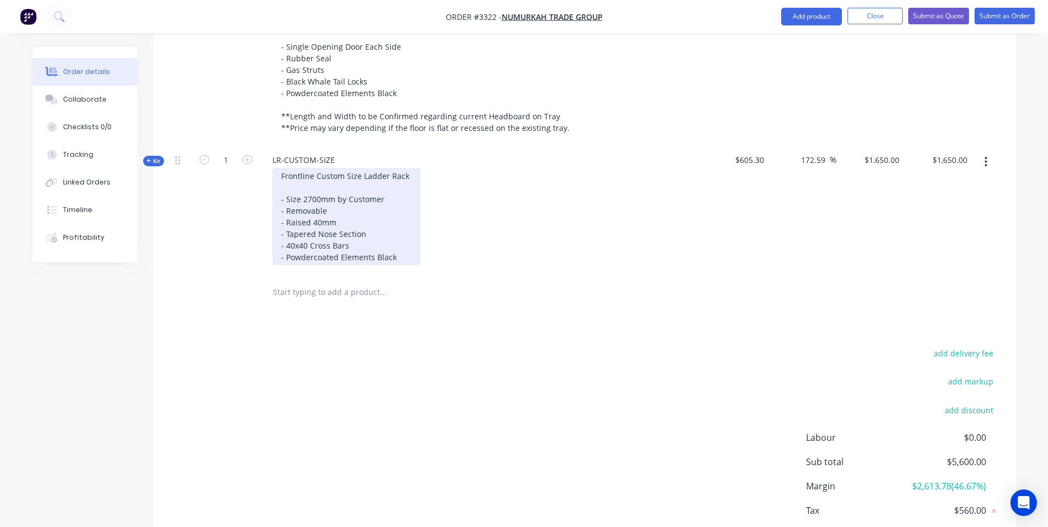
scroll to position [483, 0]
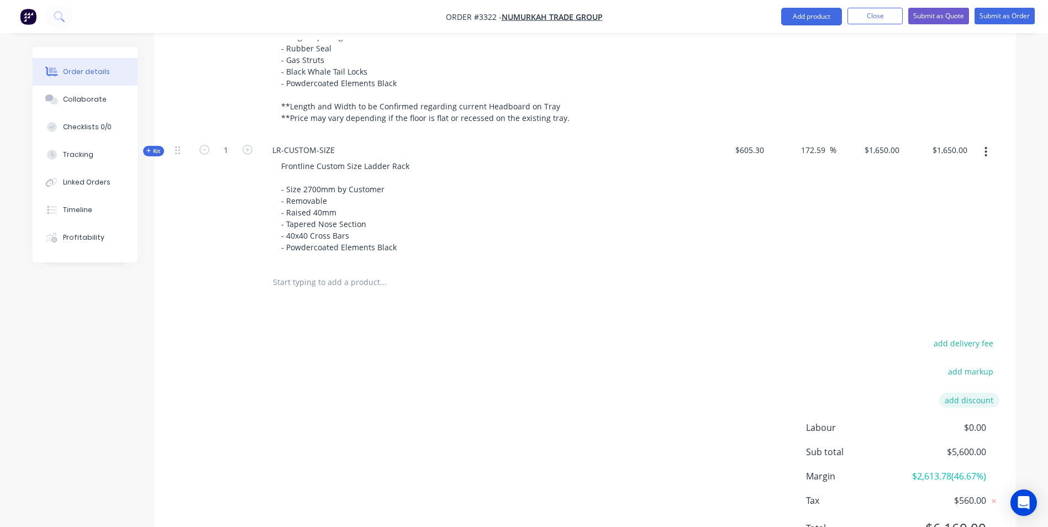
click at [967, 403] on button "add discount" at bounding box center [969, 400] width 60 height 15
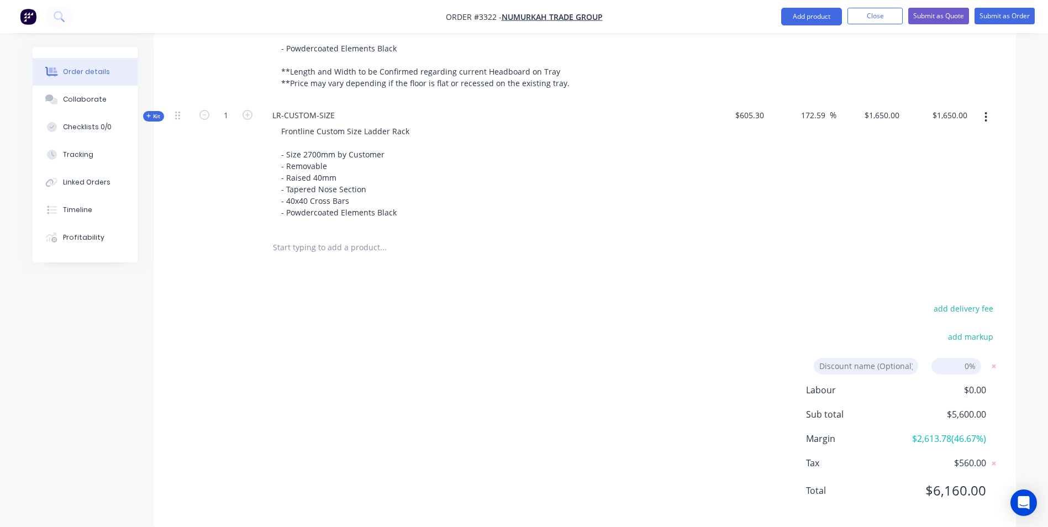
scroll to position [536, 0]
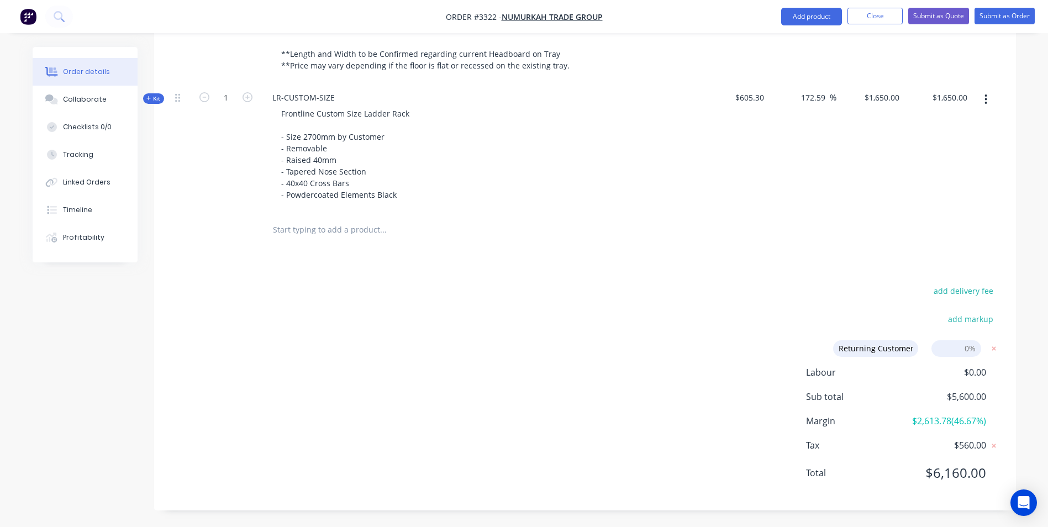
type input "Returning Customer"
click at [950, 350] on input at bounding box center [956, 348] width 50 height 17
type input "5%"
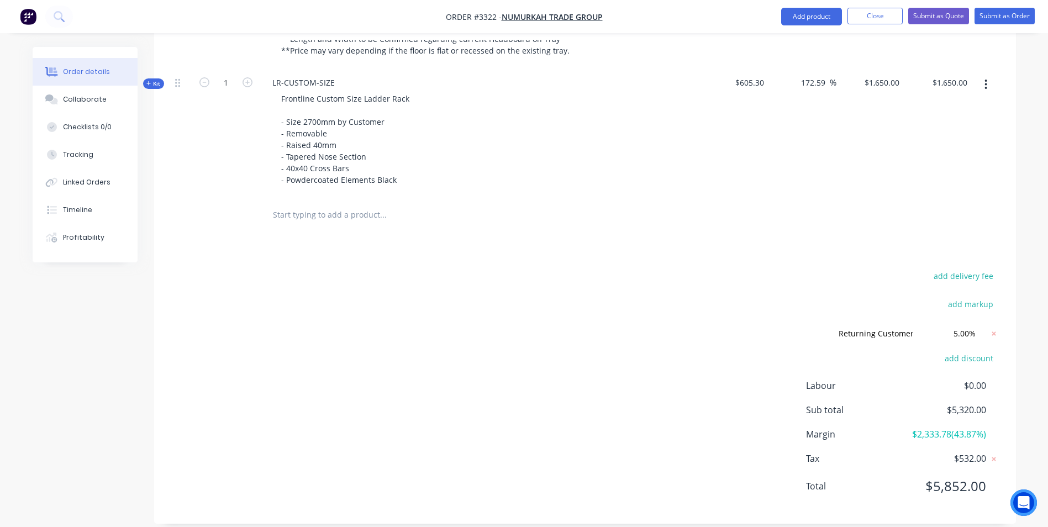
scroll to position [564, 0]
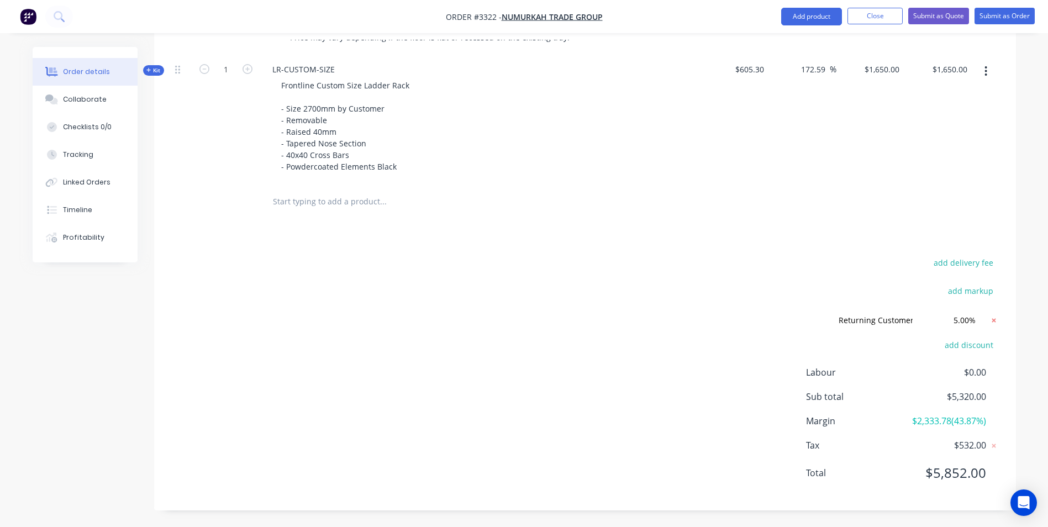
click at [996, 319] on icon at bounding box center [993, 320] width 11 height 11
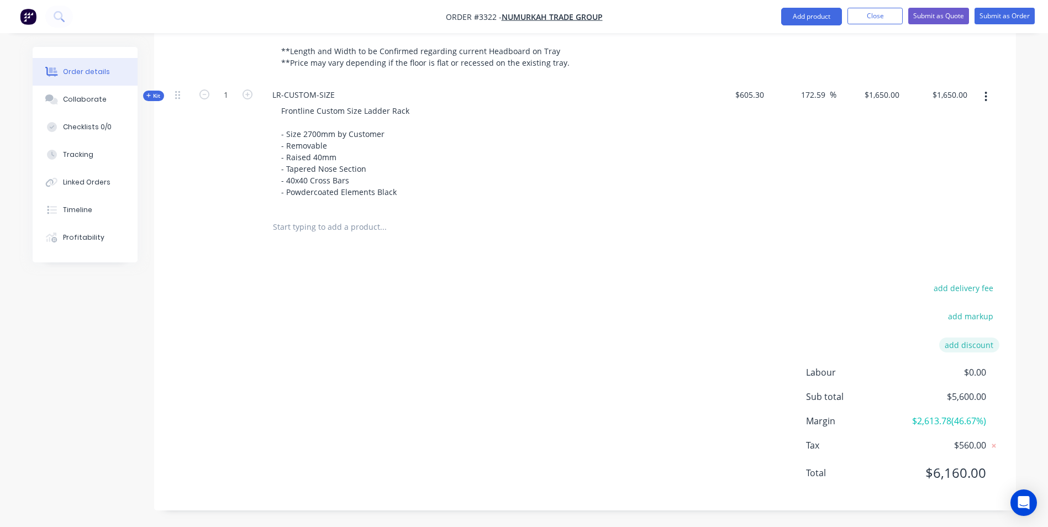
click at [976, 347] on button "add discount" at bounding box center [969, 344] width 60 height 15
click at [955, 349] on input at bounding box center [956, 348] width 50 height 17
type input "5"
click input "submit" at bounding box center [0, 0] width 0 height 0
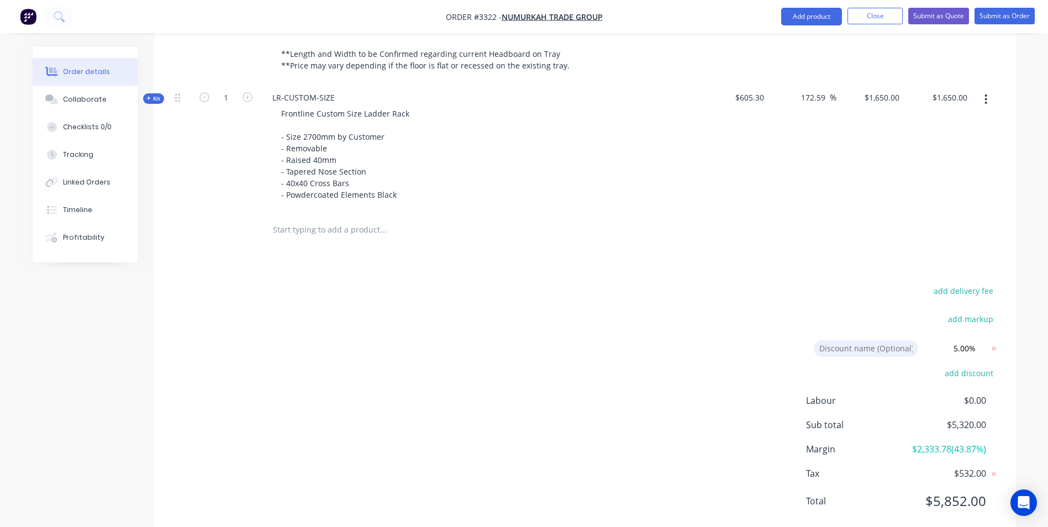
click at [861, 350] on input at bounding box center [865, 348] width 104 height 17
type input "Returning Customer"
click at [752, 276] on div "Products Show / Hide columns Add product Qty Cost Markup Price Total Kit 1 EC-1…" at bounding box center [585, 204] width 862 height 670
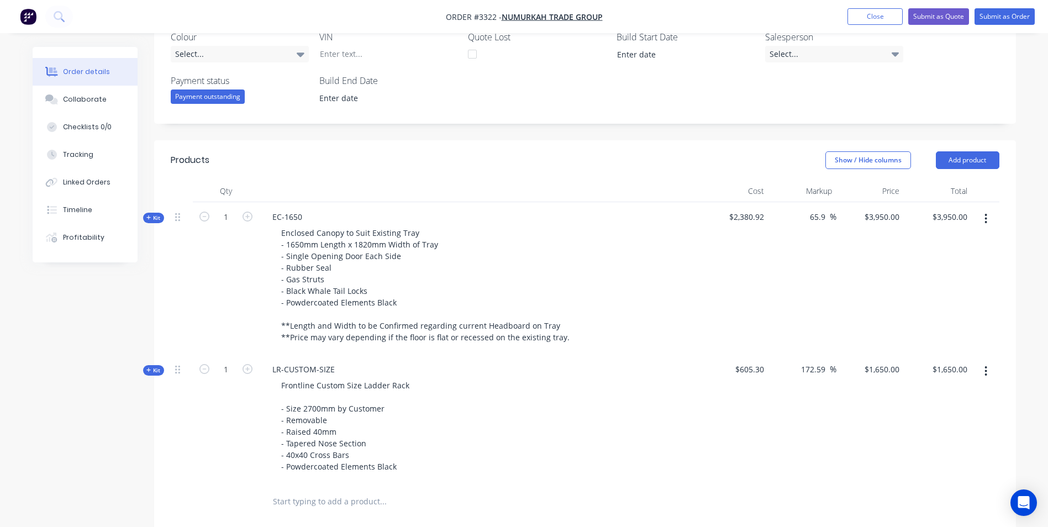
scroll to position [260, 0]
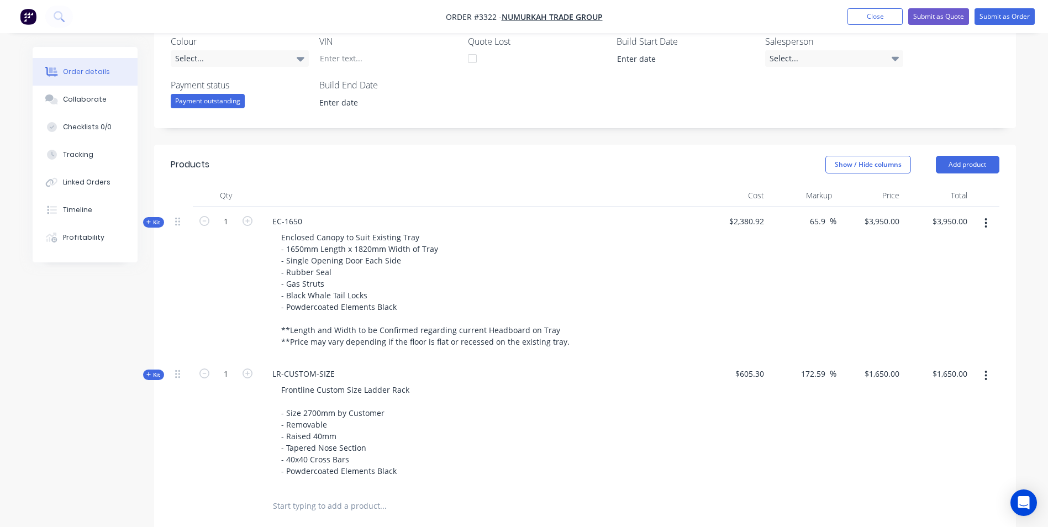
click at [466, 139] on div "Created by [PERSON_NAME] Created [DATE] Required [DATE] Assigned to Add team me…" at bounding box center [585, 300] width 862 height 1027
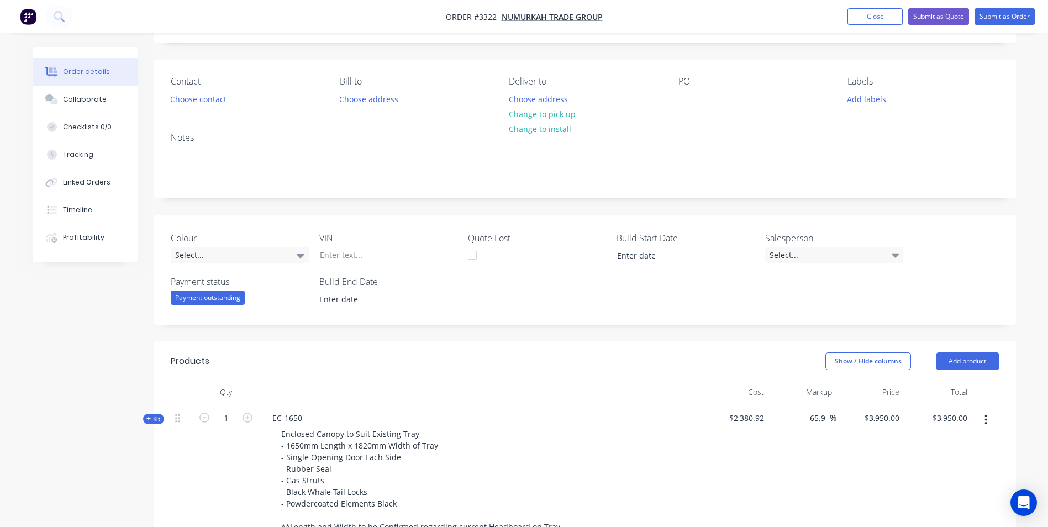
scroll to position [0, 0]
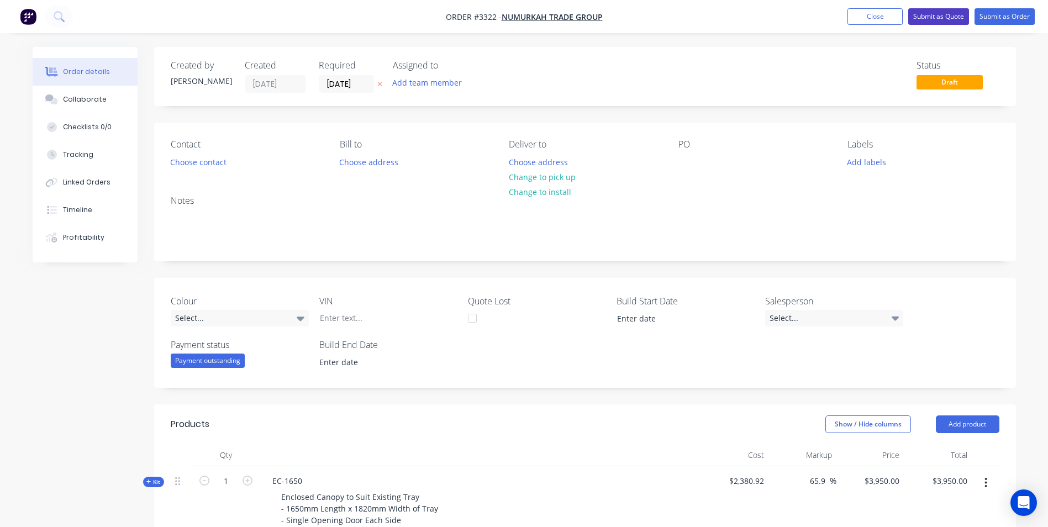
click at [929, 17] on button "Submit as Quote" at bounding box center [938, 16] width 61 height 17
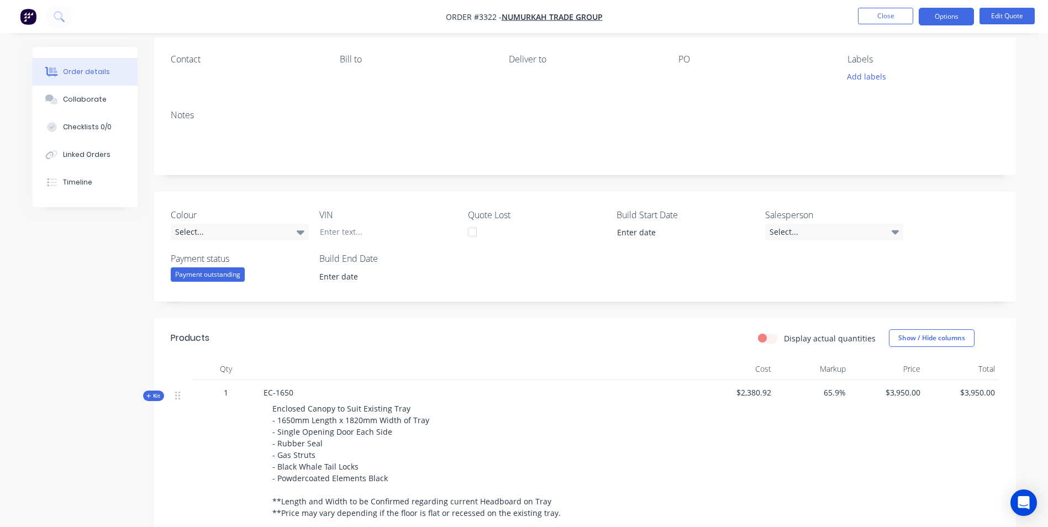
scroll to position [49, 0]
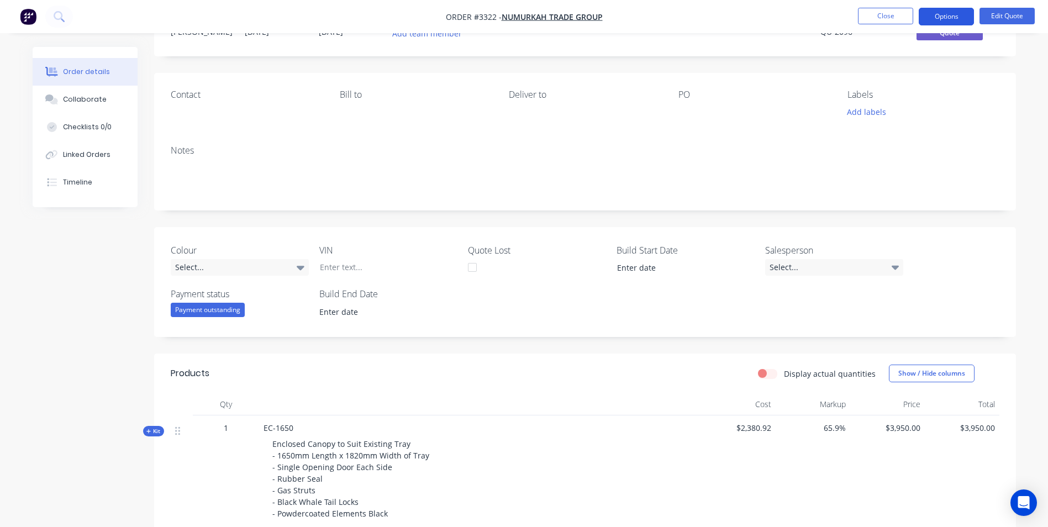
click at [954, 17] on button "Options" at bounding box center [945, 17] width 55 height 18
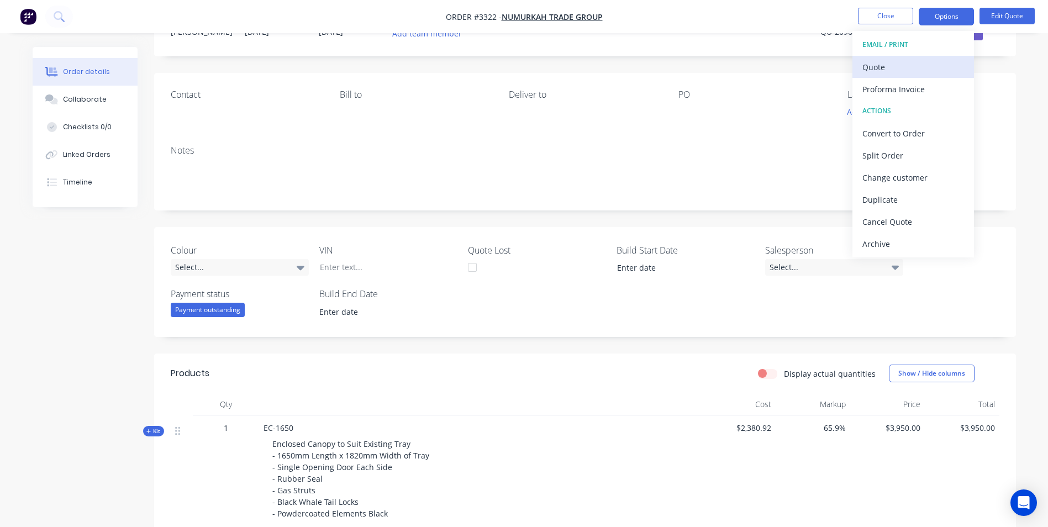
click at [925, 65] on div "Quote" at bounding box center [913, 67] width 102 height 16
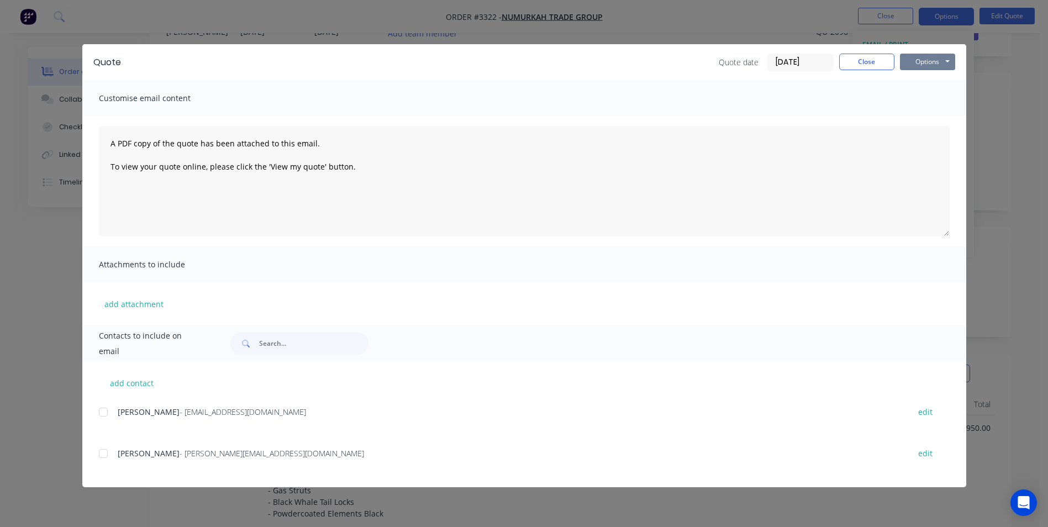
drag, startPoint x: 931, startPoint y: 65, endPoint x: 965, endPoint y: 136, distance: 78.5
click at [931, 64] on button "Options" at bounding box center [927, 62] width 55 height 17
click at [101, 413] on div at bounding box center [103, 412] width 22 height 22
click at [922, 64] on button "Options" at bounding box center [927, 62] width 55 height 17
click at [926, 120] on button "Email" at bounding box center [935, 118] width 71 height 18
